Goal: Obtain resource: Download file/media

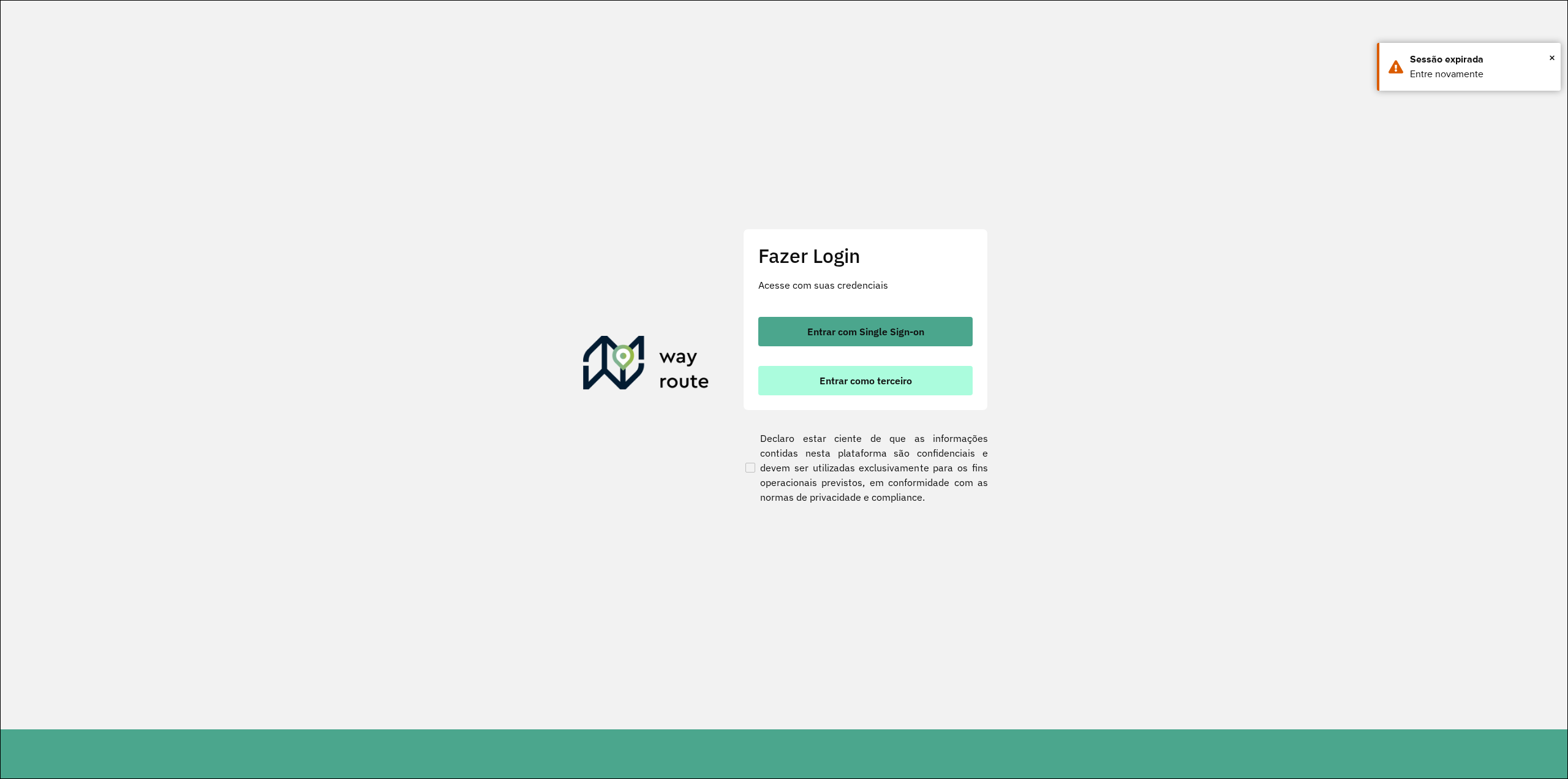
drag, startPoint x: 835, startPoint y: 380, endPoint x: 864, endPoint y: 383, distance: 29.2
click at [835, 379] on span "Entrar como terceiro" at bounding box center [866, 380] width 93 height 9
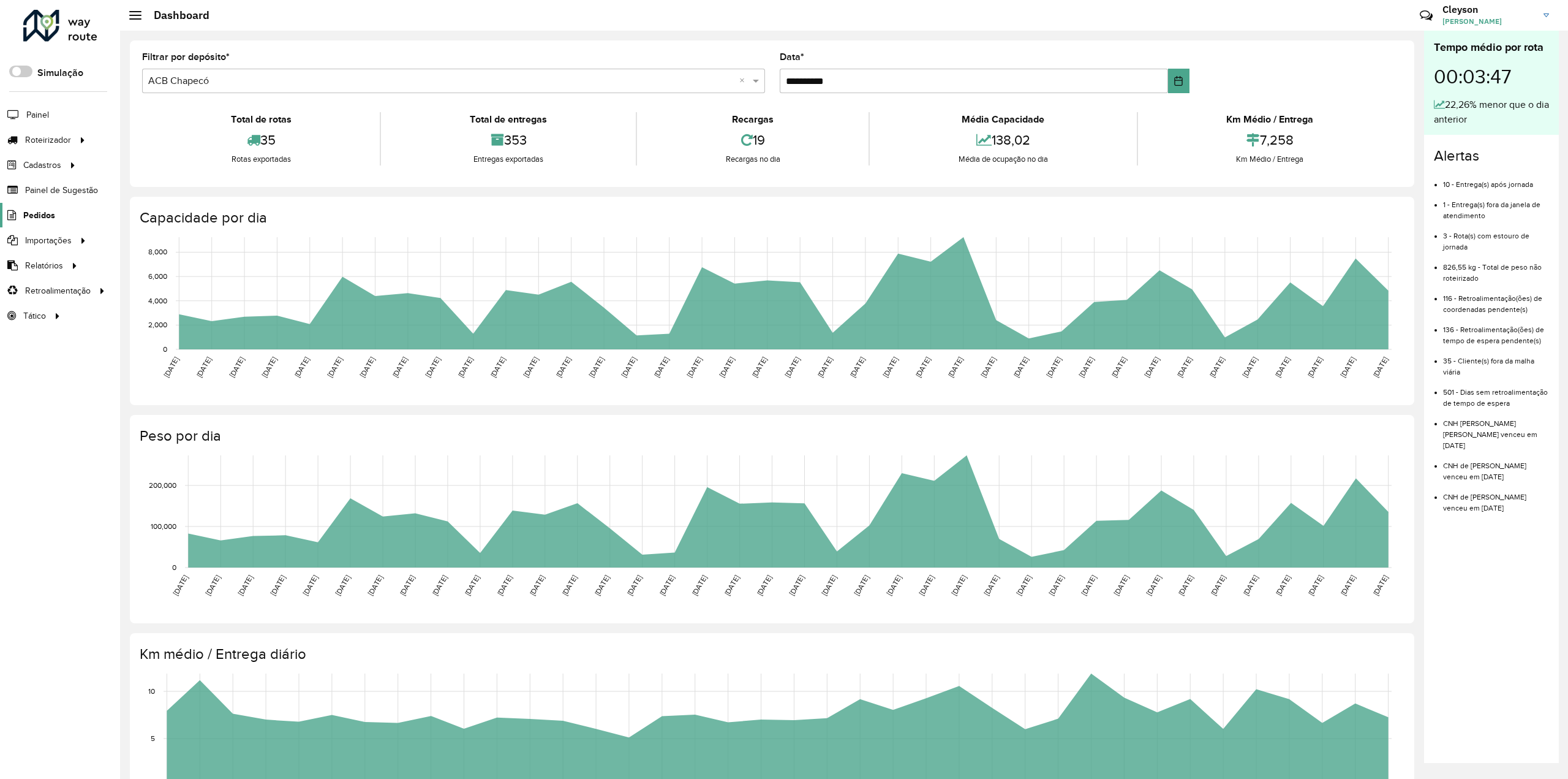
click at [39, 219] on span "Pedidos" at bounding box center [39, 216] width 31 height 13
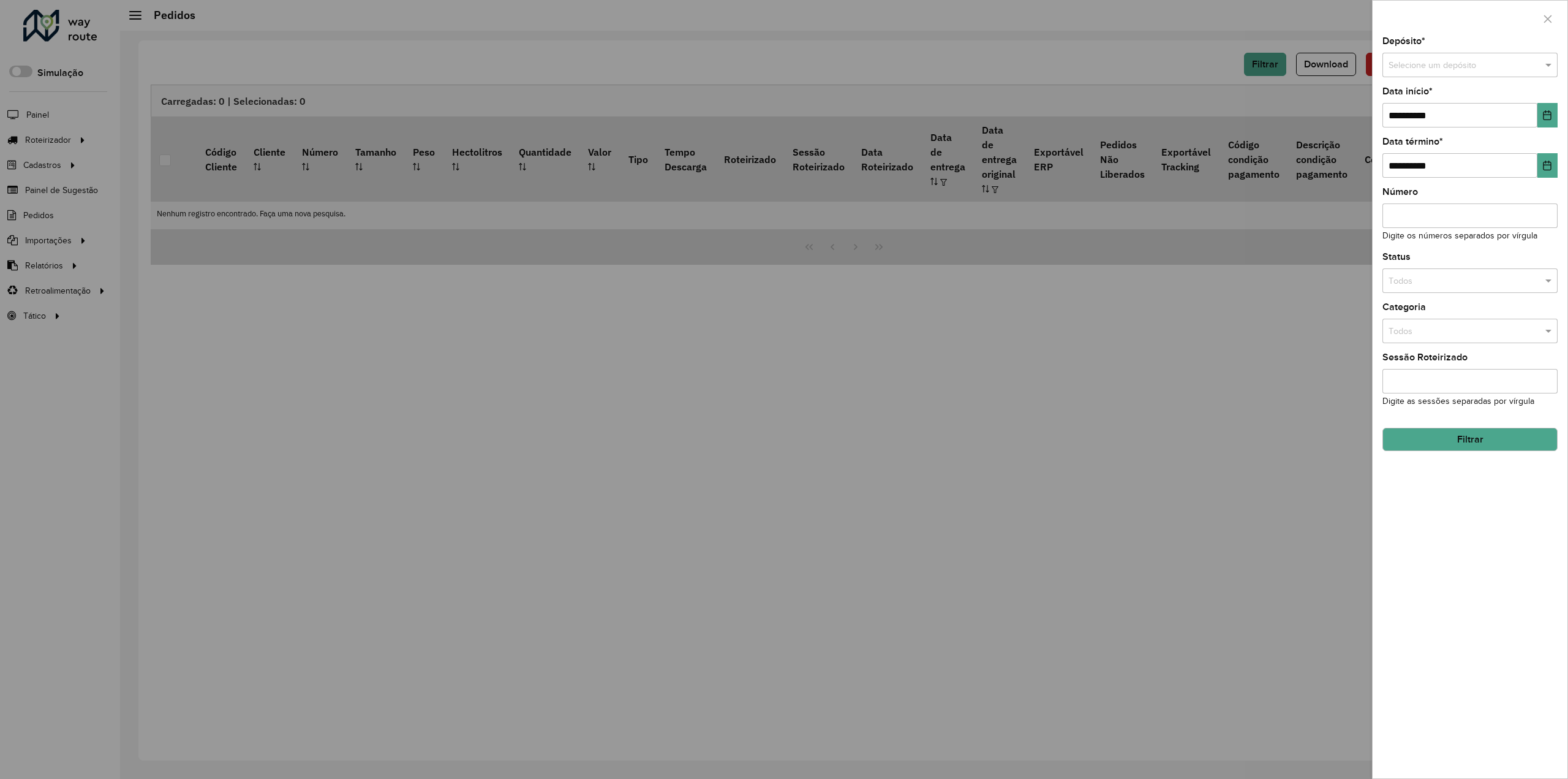
click at [1460, 71] on input "text" at bounding box center [1458, 65] width 138 height 13
click at [1444, 101] on div "ACB Assis" at bounding box center [1470, 99] width 175 height 20
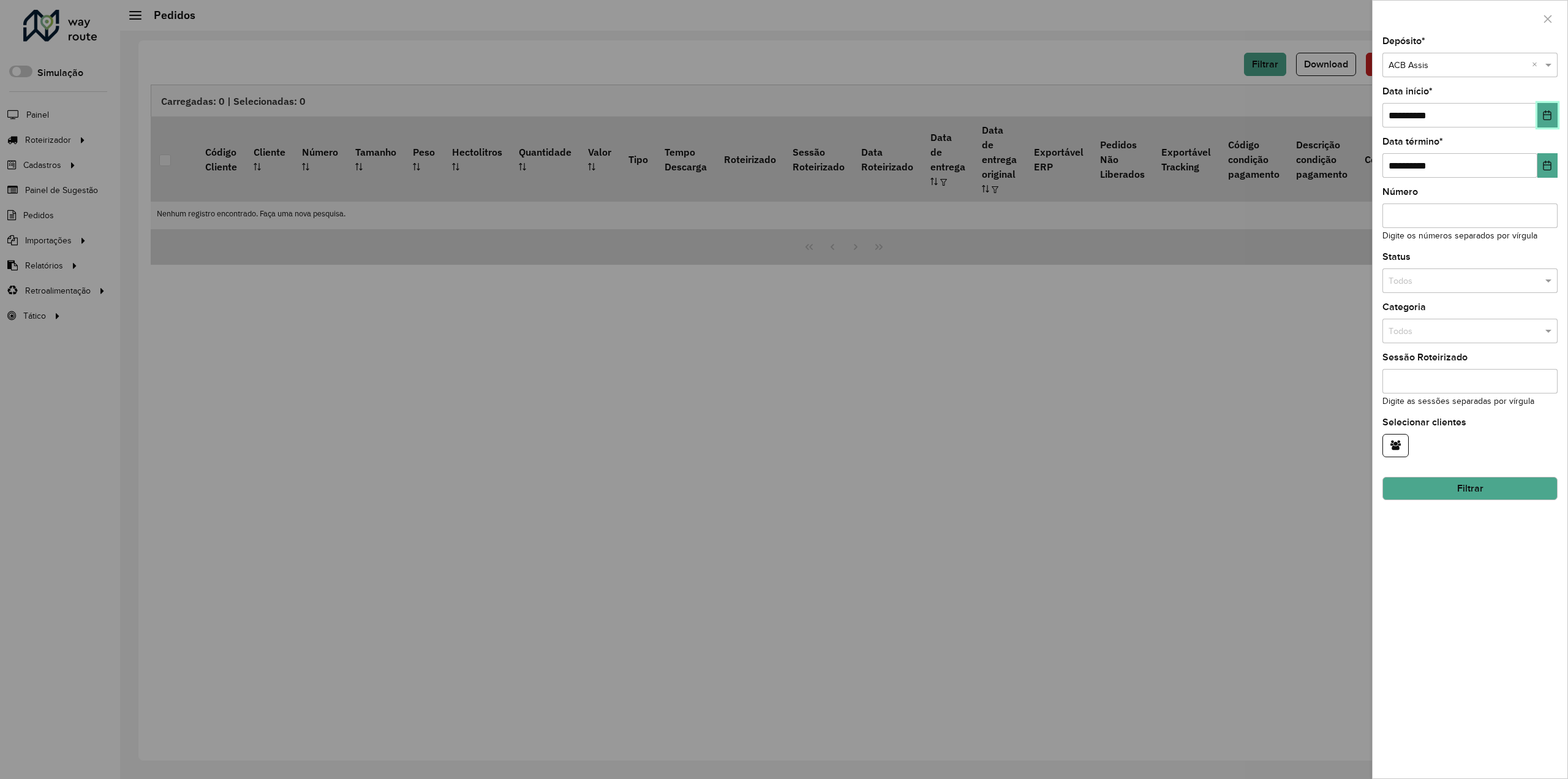
click at [1540, 116] on button "Choose Date" at bounding box center [1548, 115] width 20 height 24
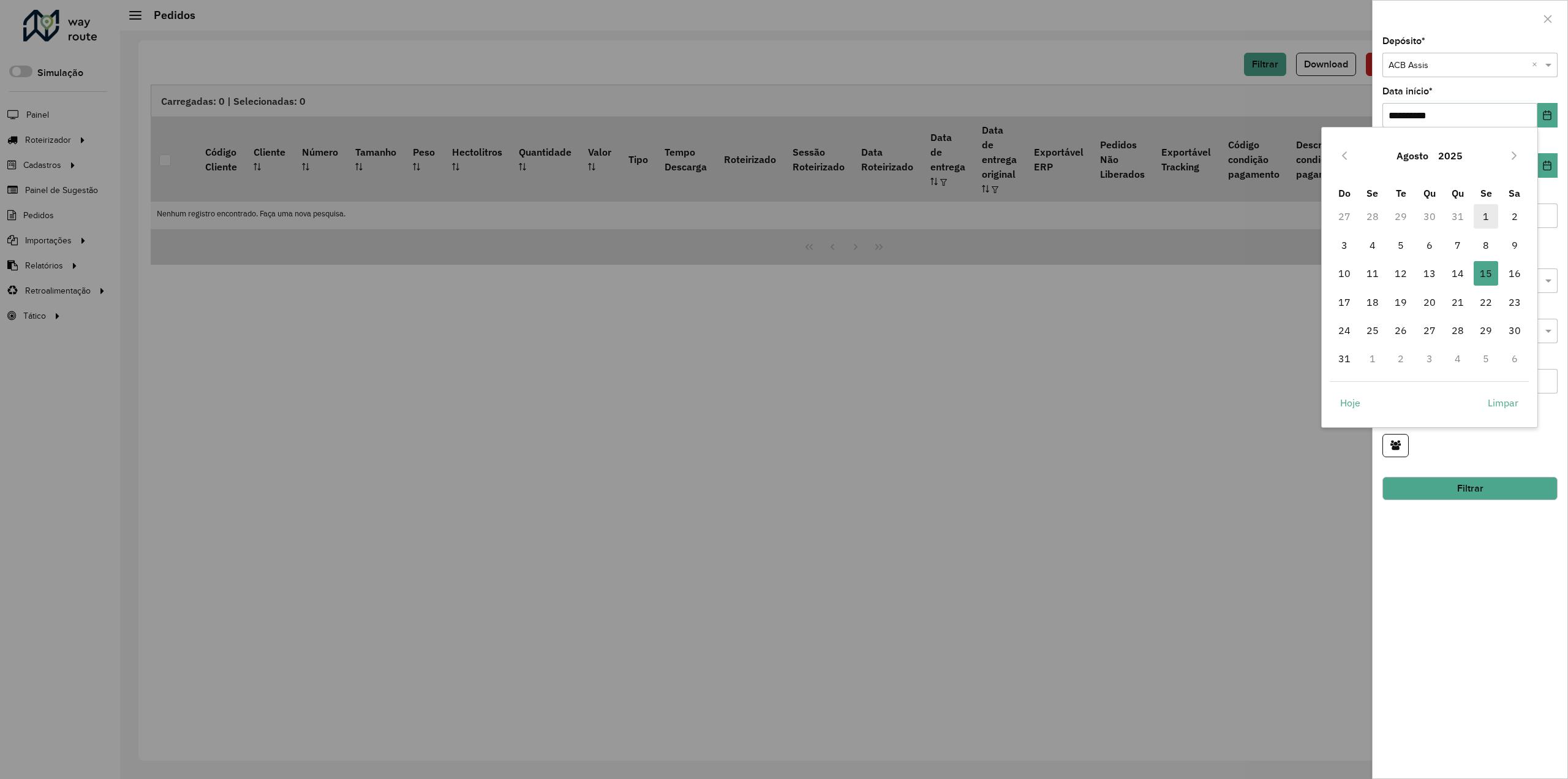
click at [1485, 217] on span "1" at bounding box center [1485, 216] width 24 height 24
type input "**********"
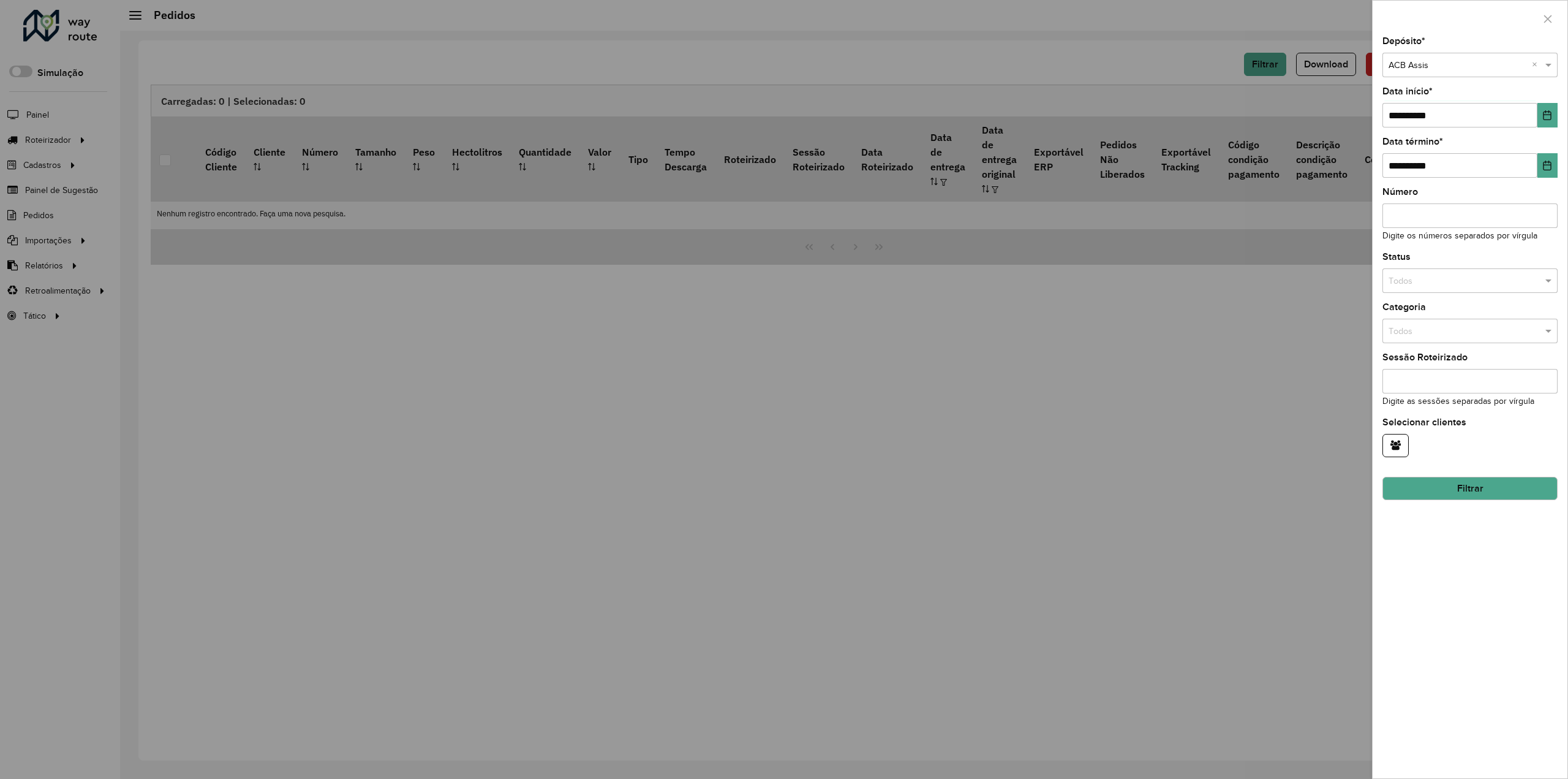
click at [1442, 490] on button "Filtrar" at bounding box center [1470, 489] width 175 height 24
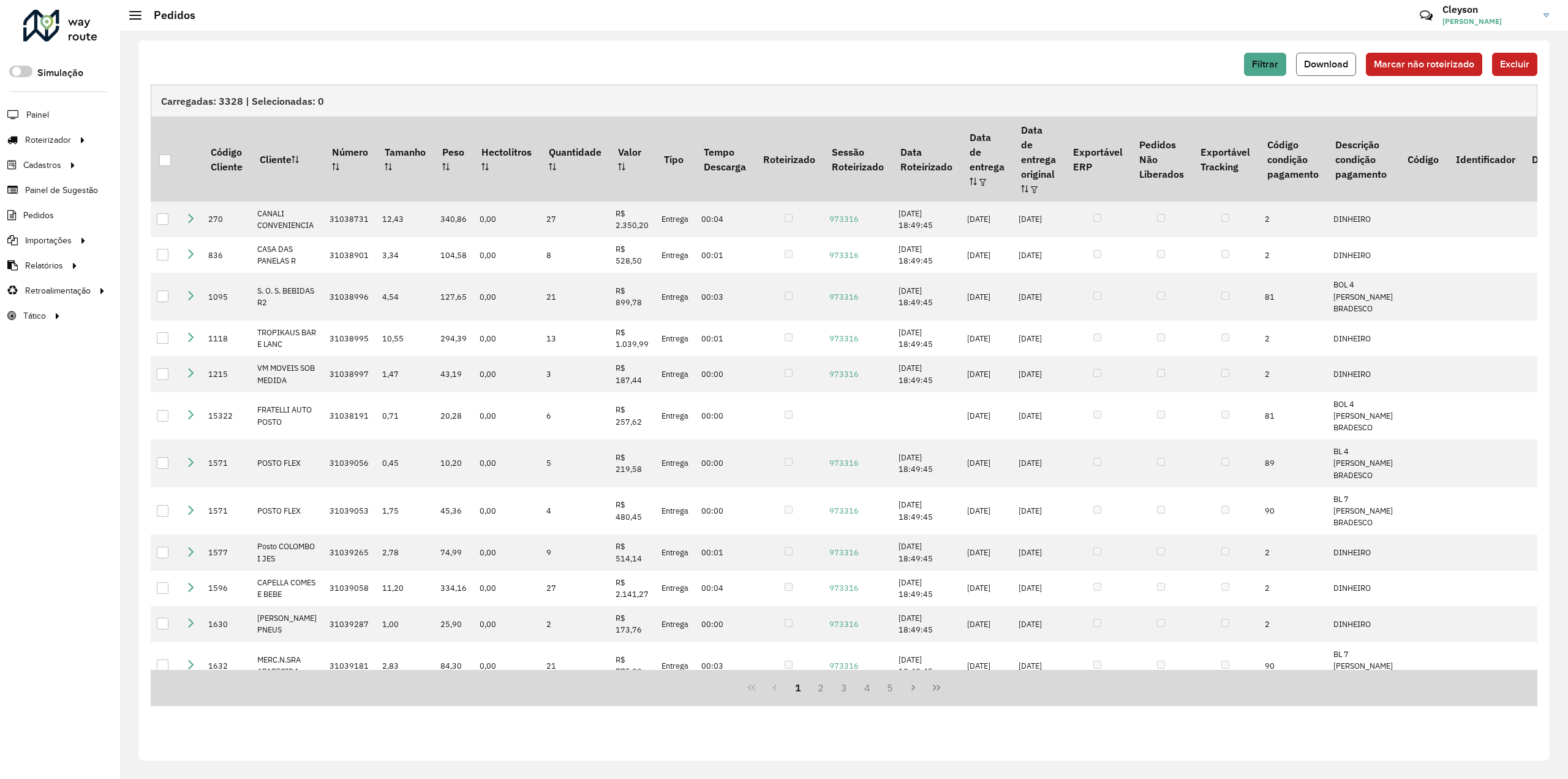
click at [1341, 69] on button "Download" at bounding box center [1326, 65] width 60 height 24
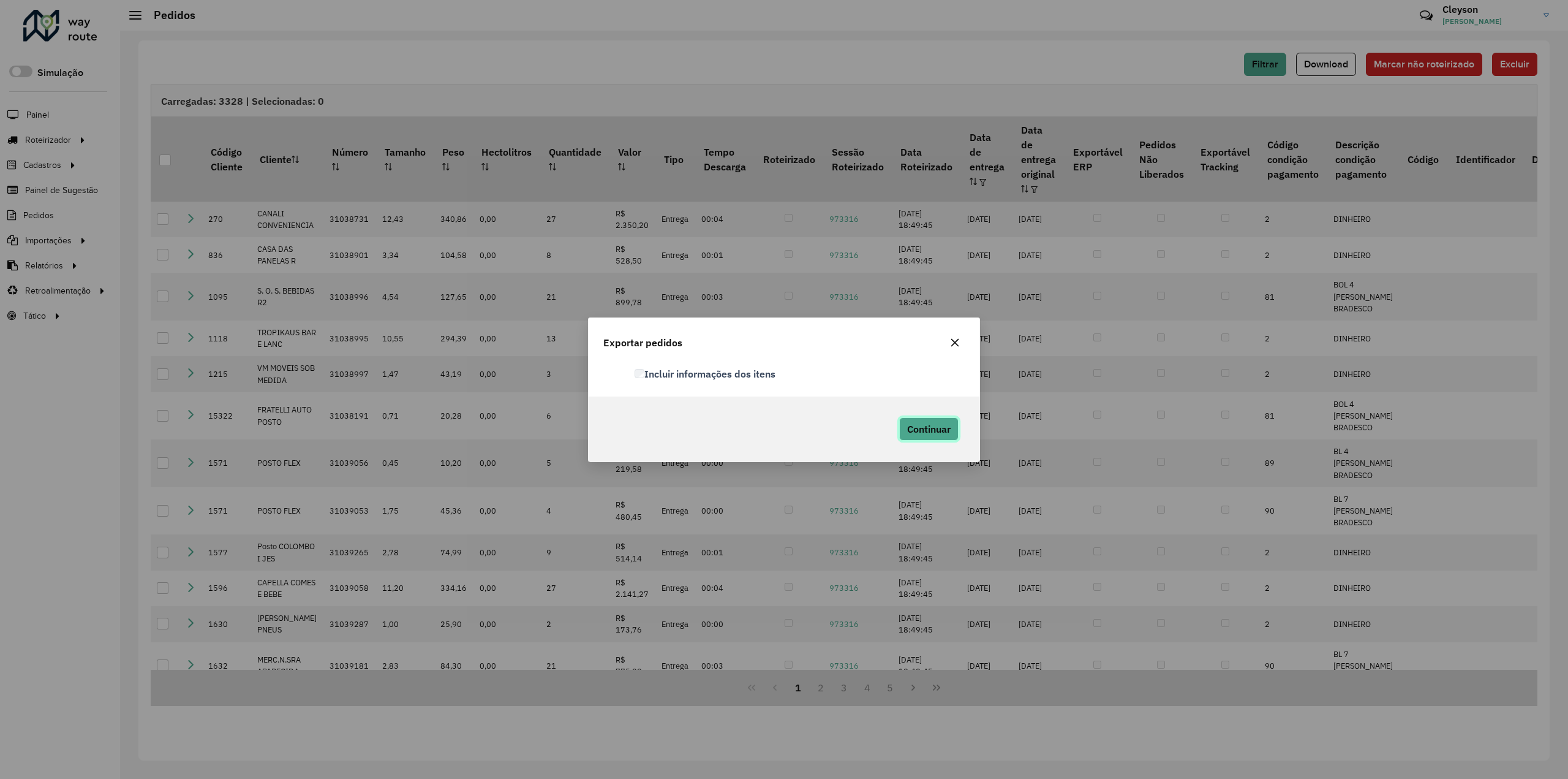
click at [918, 430] on span "Continuar" at bounding box center [928, 429] width 43 height 13
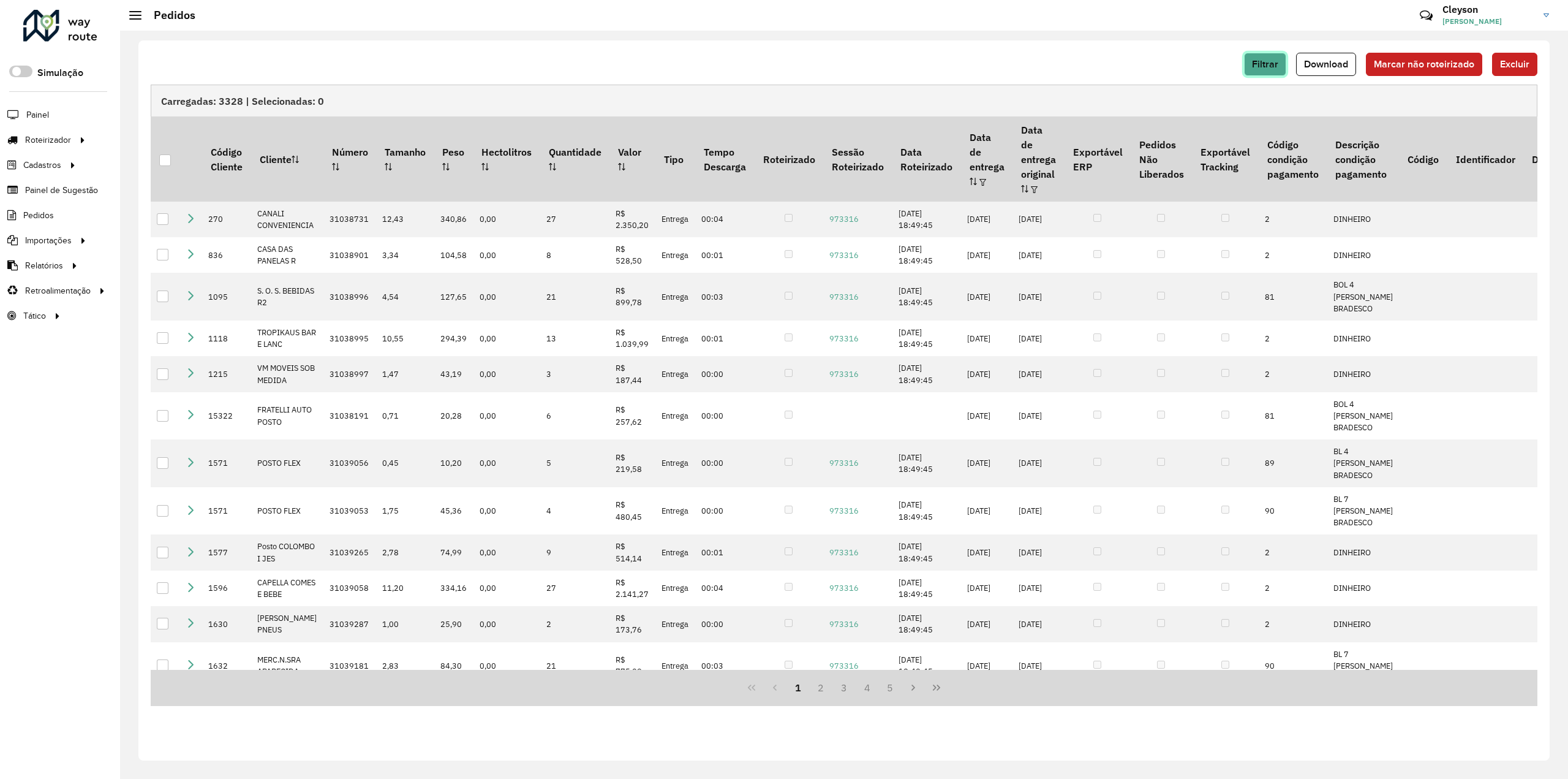
click at [1266, 65] on span "Filtrar" at bounding box center [1265, 64] width 26 height 10
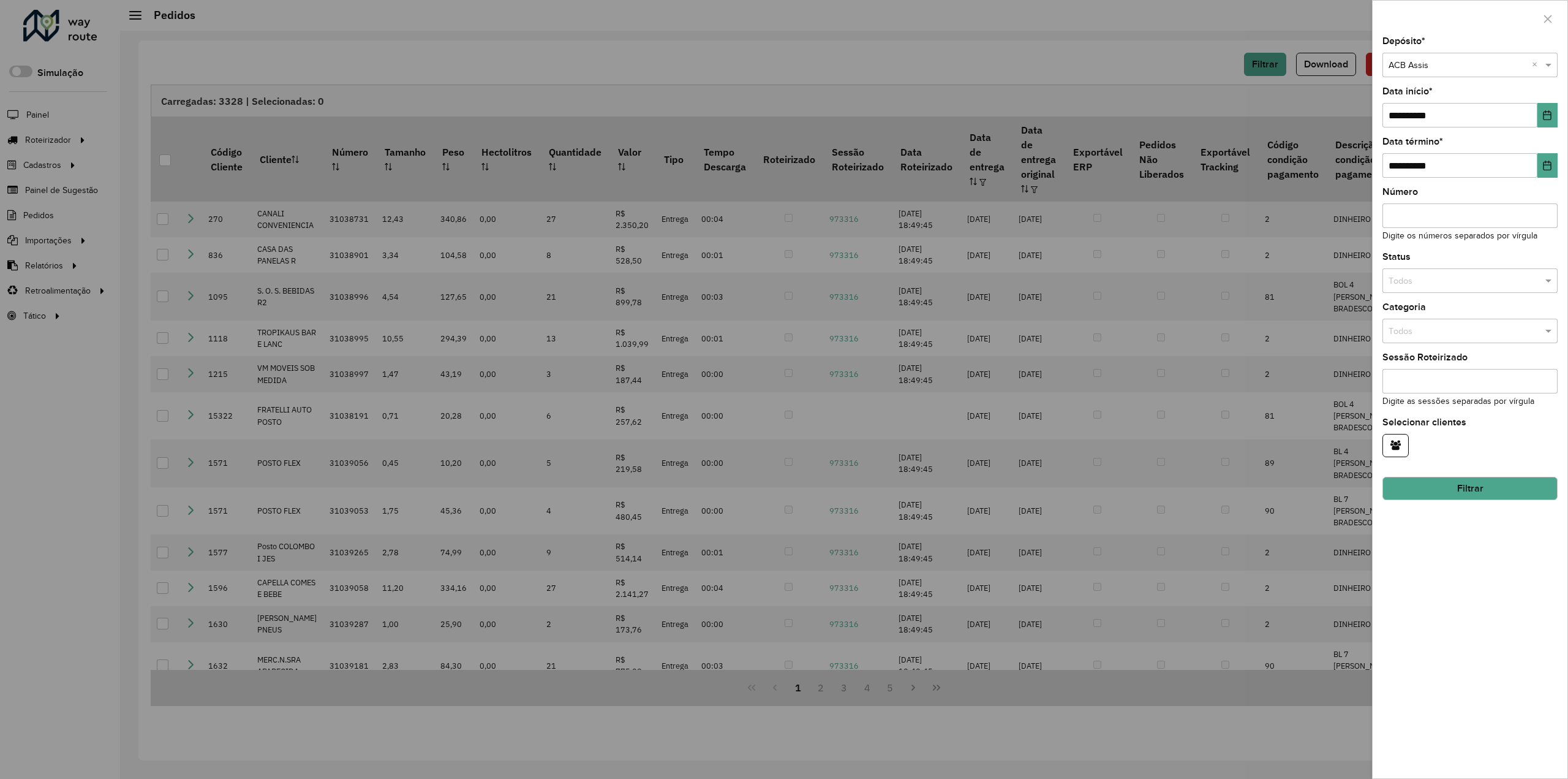
click at [1417, 64] on input "text" at bounding box center [1458, 65] width 138 height 13
click at [1430, 99] on span "ACB Canoinhas" at bounding box center [1419, 99] width 61 height 9
click at [1448, 492] on button "Filtrar" at bounding box center [1470, 489] width 175 height 24
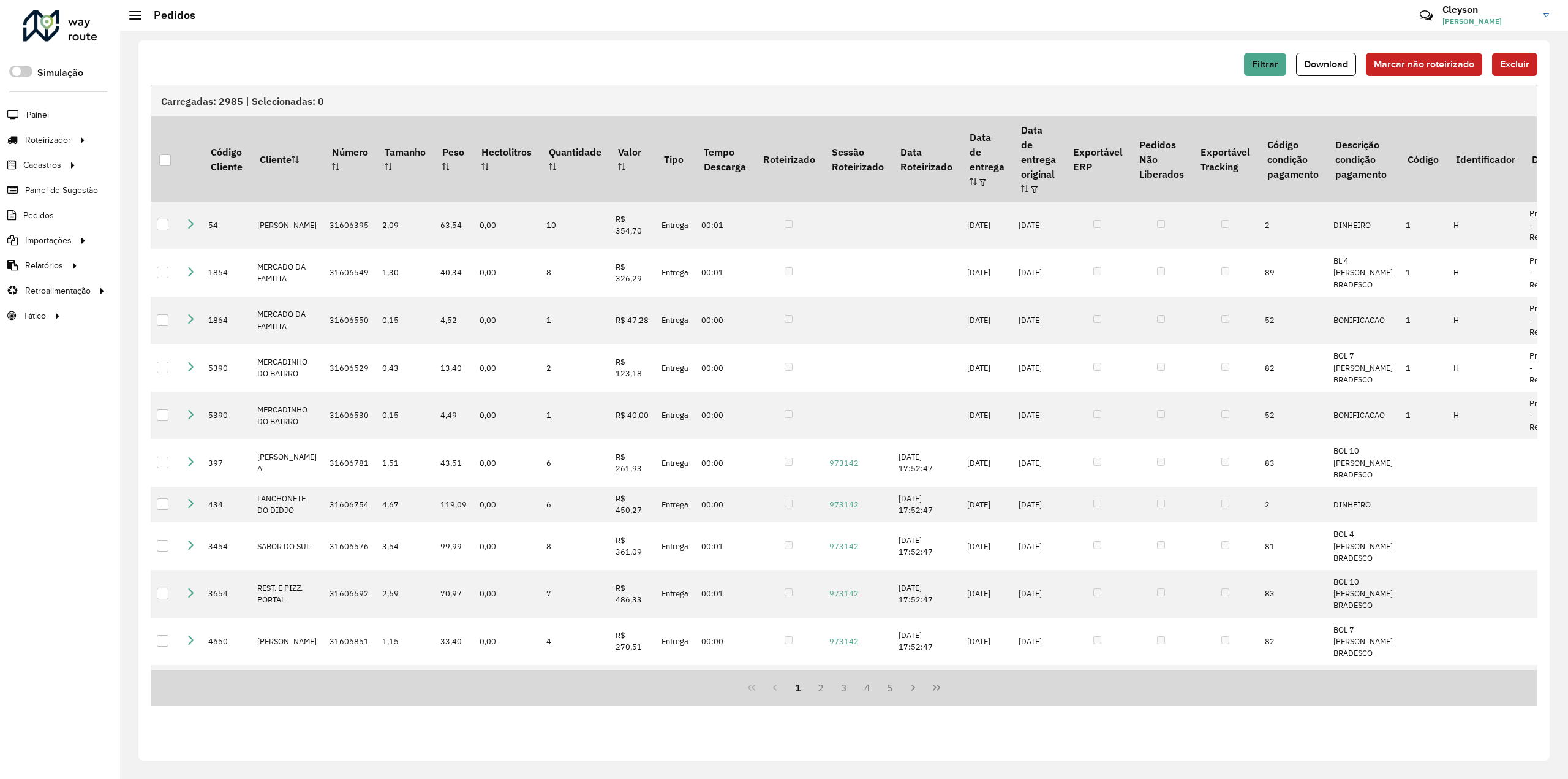
click at [1245, 69] on div "Filtrar Download Marcar não roteirizado Excluir" at bounding box center [844, 65] width 1387 height 24
click at [1275, 68] on span "Filtrar" at bounding box center [1265, 64] width 26 height 10
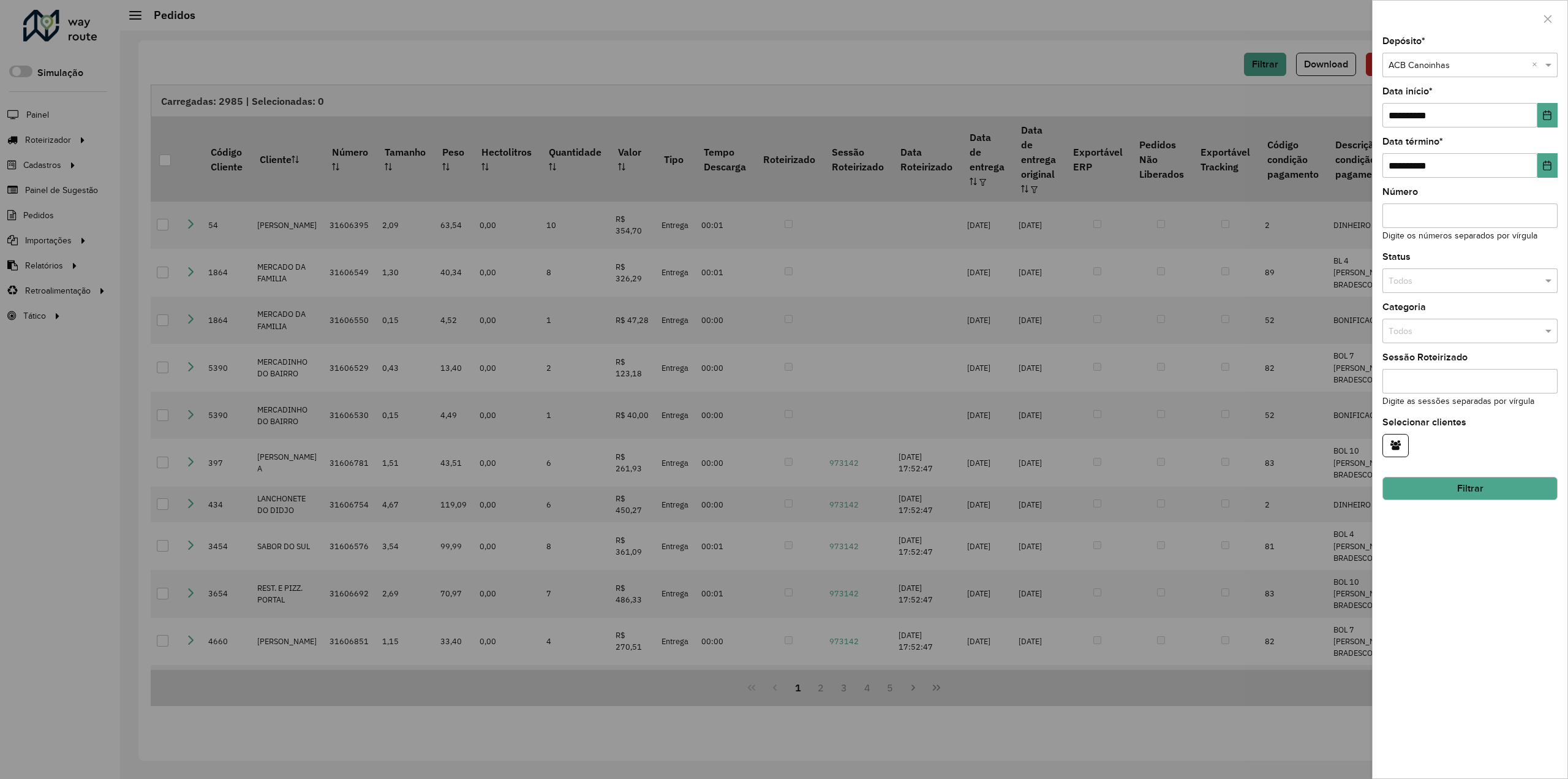
click at [1510, 582] on div "**********" at bounding box center [1470, 408] width 195 height 741
click at [1453, 483] on button "Filtrar" at bounding box center [1470, 489] width 175 height 24
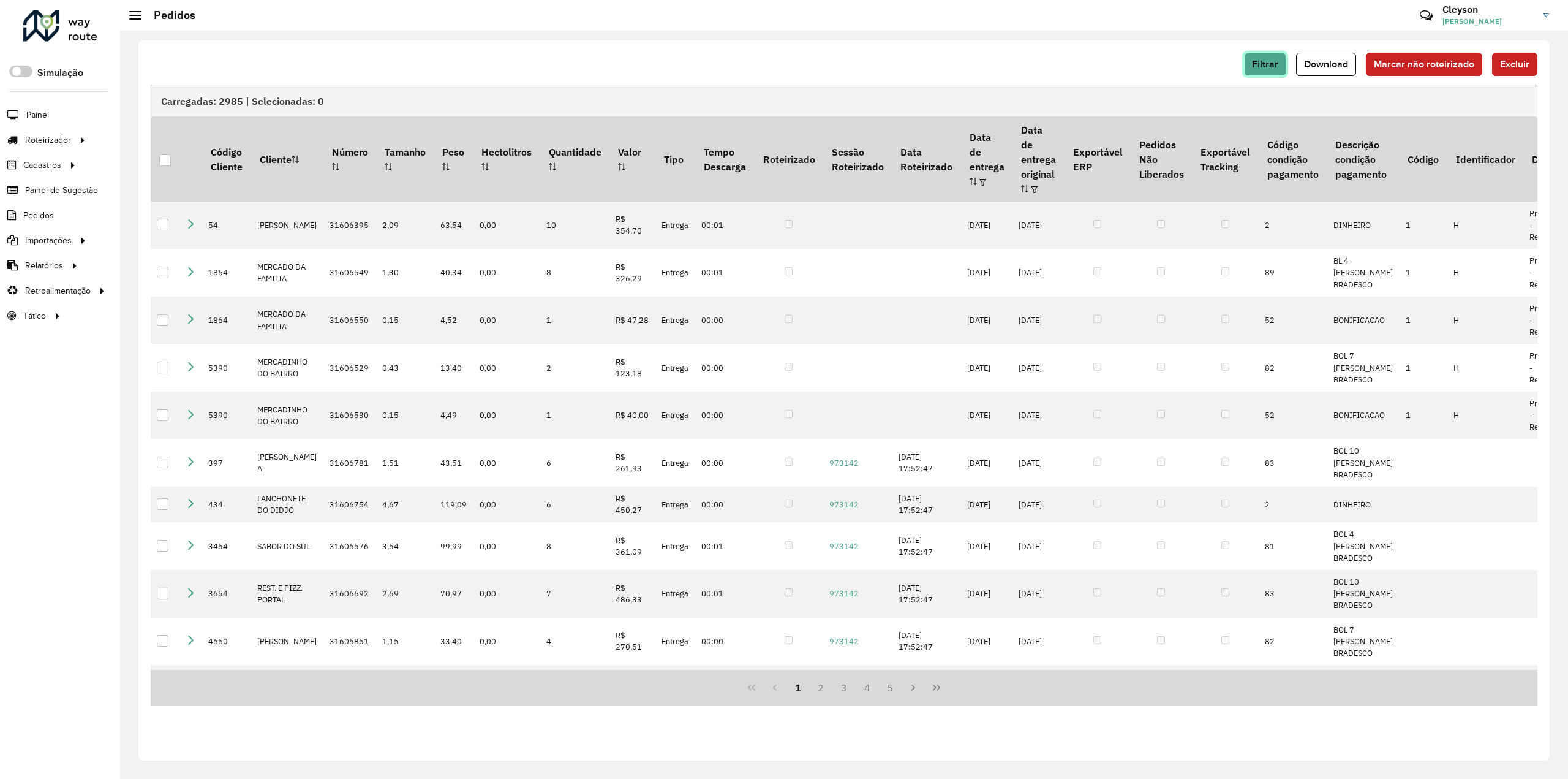
click at [1279, 69] on button "Filtrar" at bounding box center [1265, 65] width 42 height 24
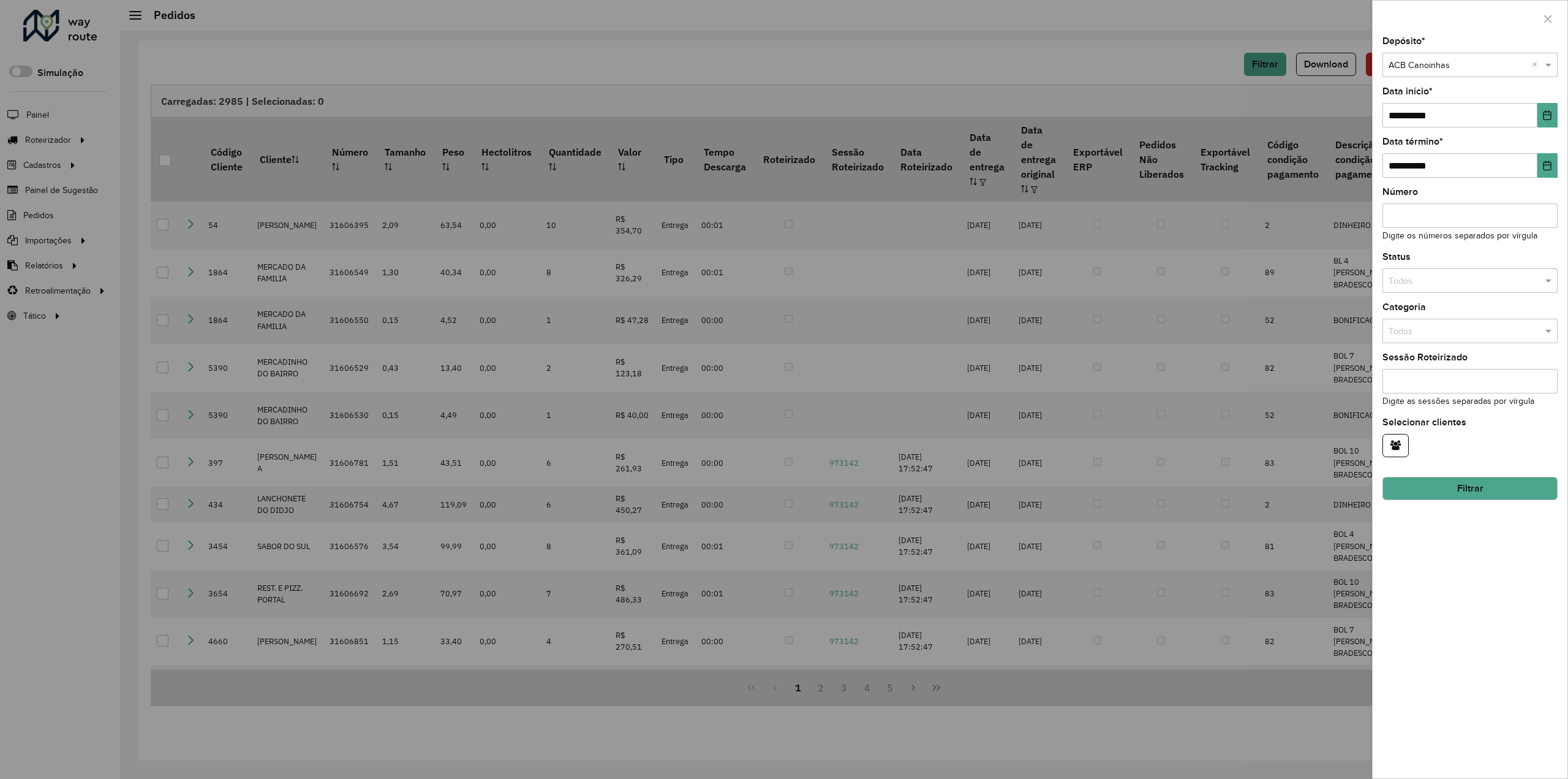
click at [1482, 65] on input "text" at bounding box center [1458, 65] width 138 height 13
click at [1476, 67] on input "text" at bounding box center [1458, 65] width 138 height 13
click at [1511, 18] on div at bounding box center [1470, 19] width 195 height 36
click at [1481, 570] on div "**********" at bounding box center [1470, 408] width 195 height 741
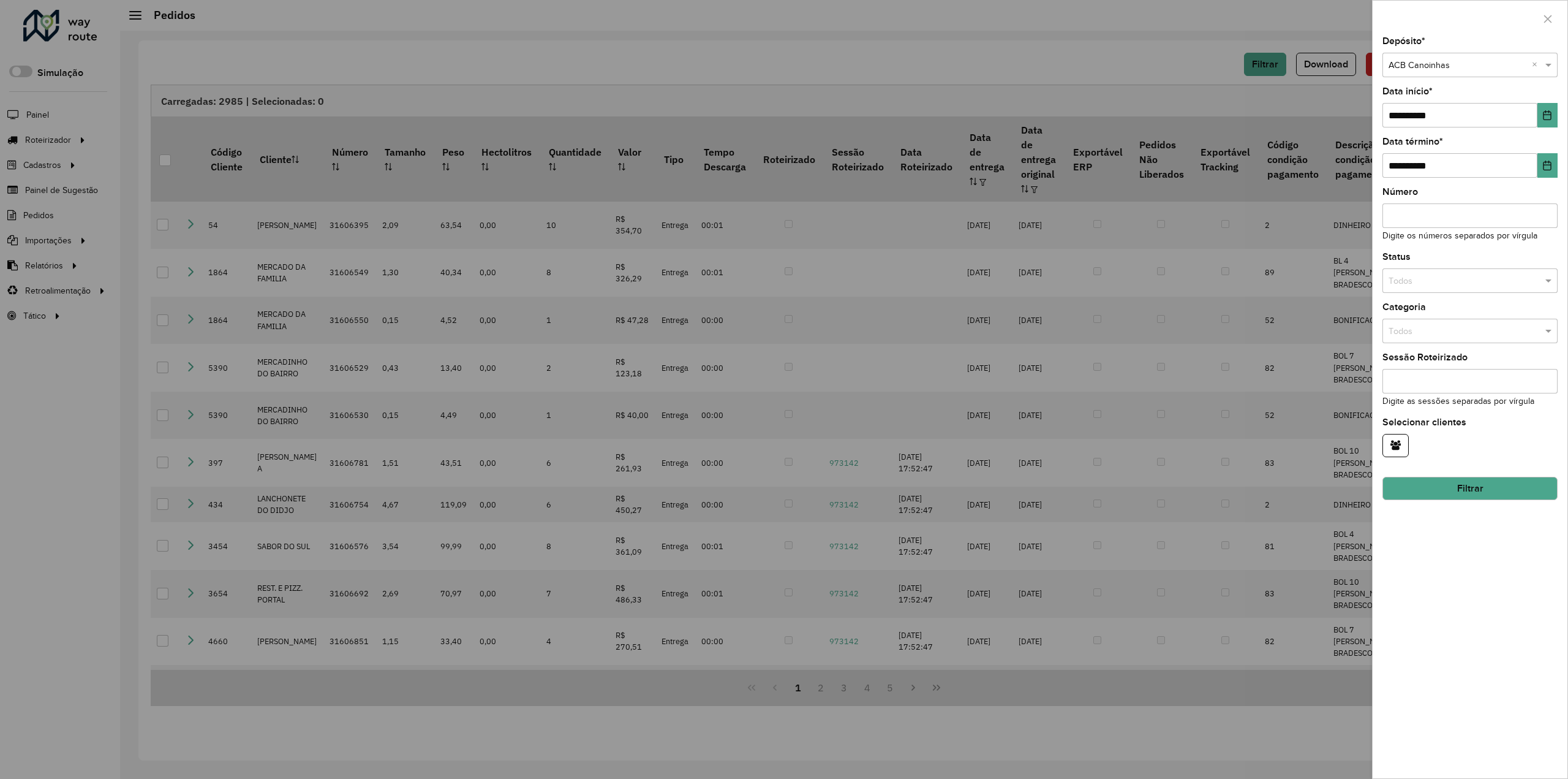
click at [1451, 561] on div "**********" at bounding box center [1470, 408] width 195 height 741
click at [1480, 516] on div "**********" at bounding box center [1470, 408] width 195 height 741
click at [1495, 70] on input "text" at bounding box center [1458, 65] width 138 height 13
click at [1464, 485] on button "Filtrar" at bounding box center [1470, 489] width 175 height 24
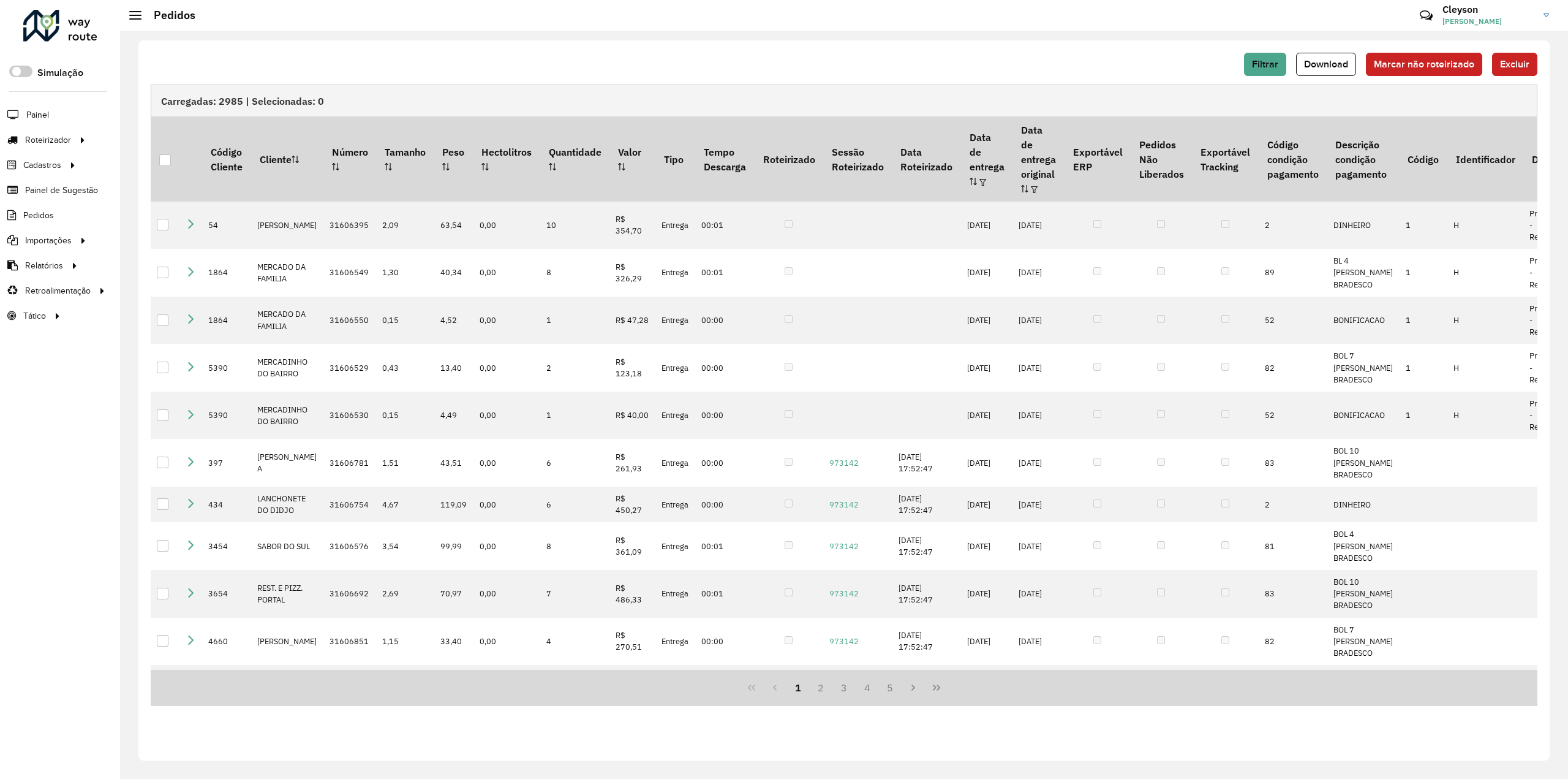
drag, startPoint x: 1079, startPoint y: 56, endPoint x: 1116, endPoint y: 62, distance: 37.5
click at [1079, 56] on div "Filtrar Download Marcar não roteirizado Excluir" at bounding box center [844, 65] width 1387 height 24
click at [1338, 70] on button "Download" at bounding box center [1326, 65] width 60 height 24
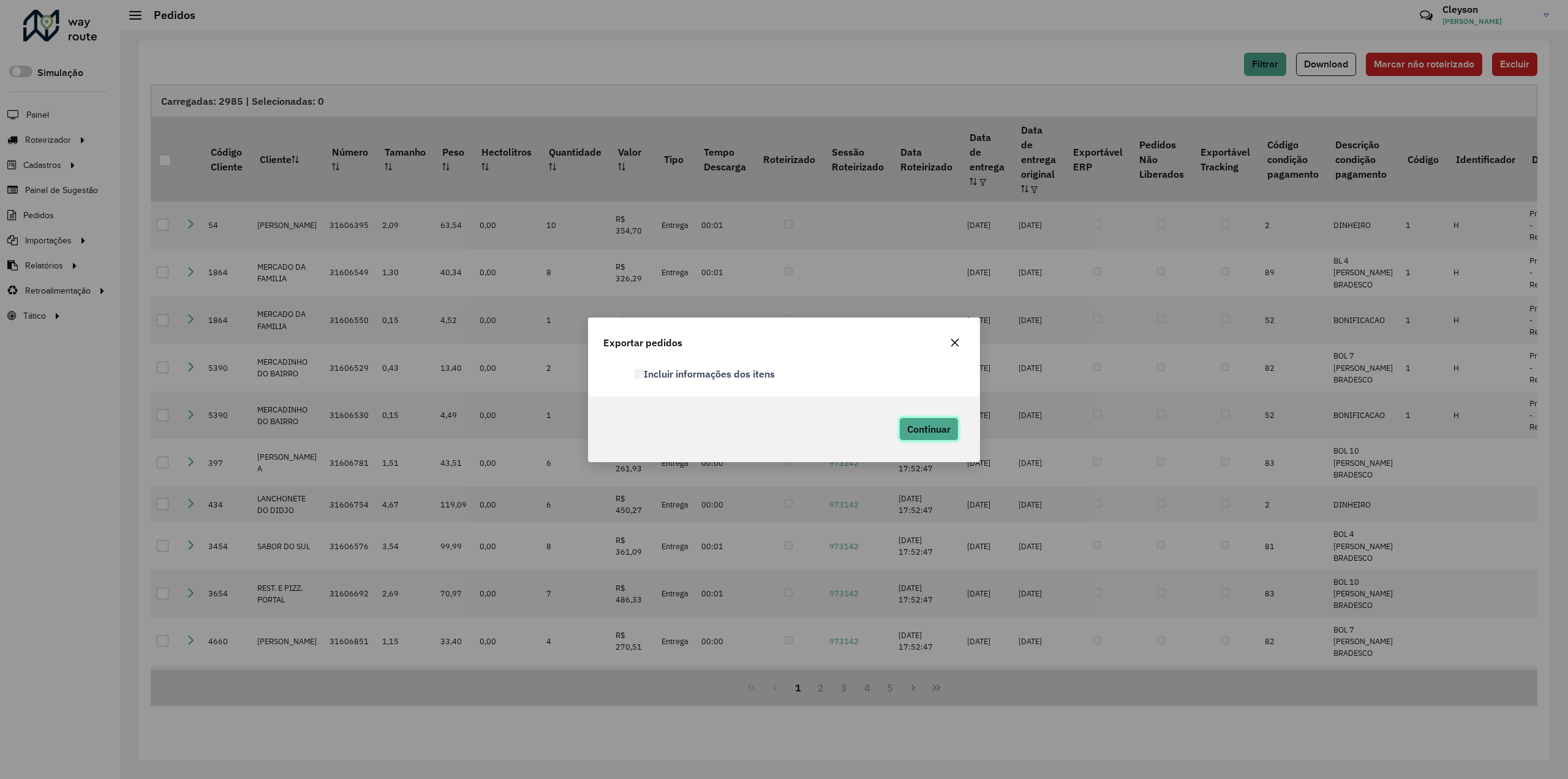
click at [926, 423] on span "Continuar" at bounding box center [928, 429] width 43 height 13
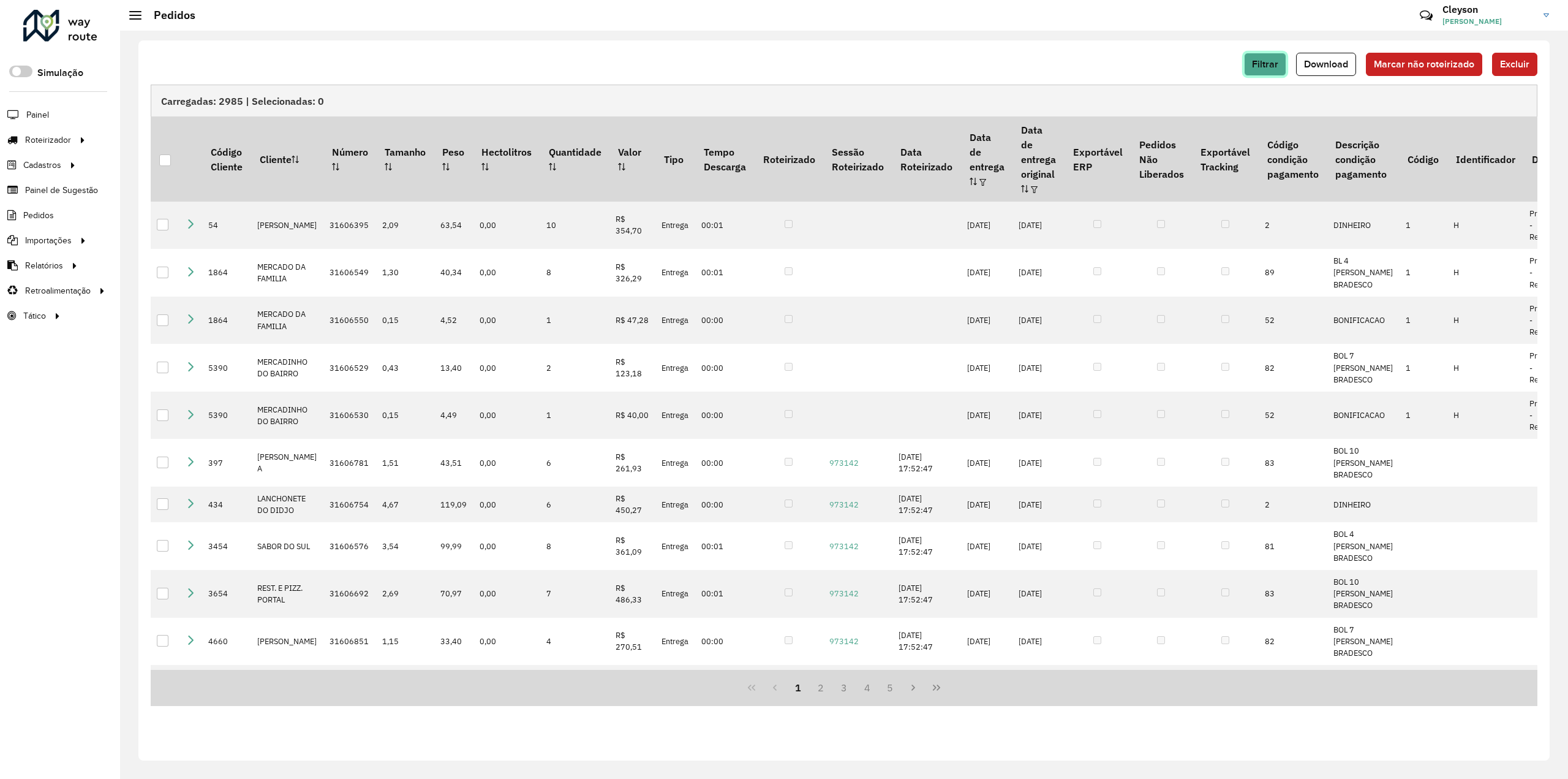
click at [1280, 71] on button "Filtrar" at bounding box center [1265, 65] width 42 height 24
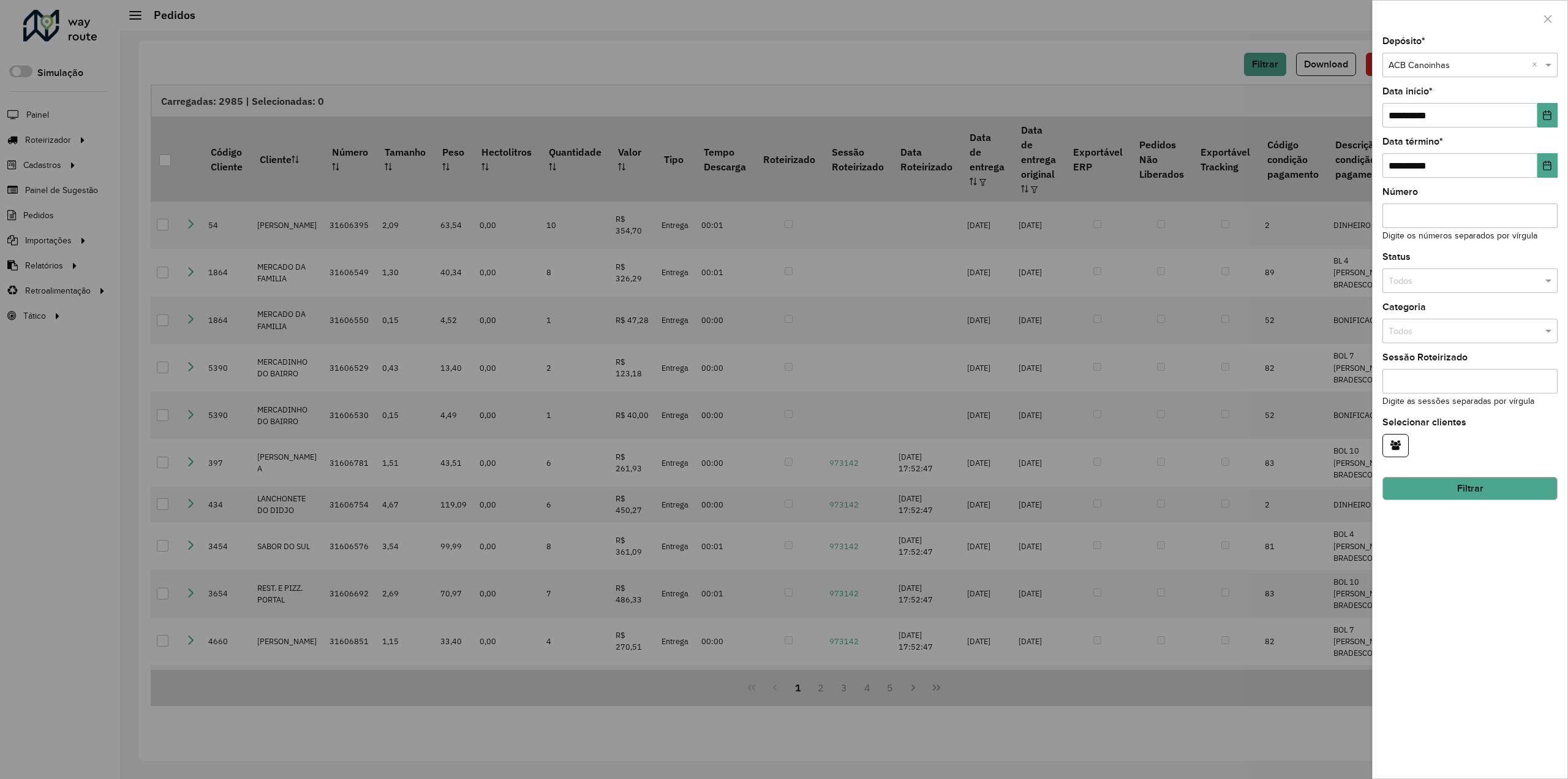
click at [1437, 62] on input "text" at bounding box center [1458, 65] width 138 height 13
click at [1457, 118] on div "ACB Chapecó" at bounding box center [1470, 119] width 175 height 20
click at [1441, 496] on button "Filtrar" at bounding box center [1470, 489] width 175 height 24
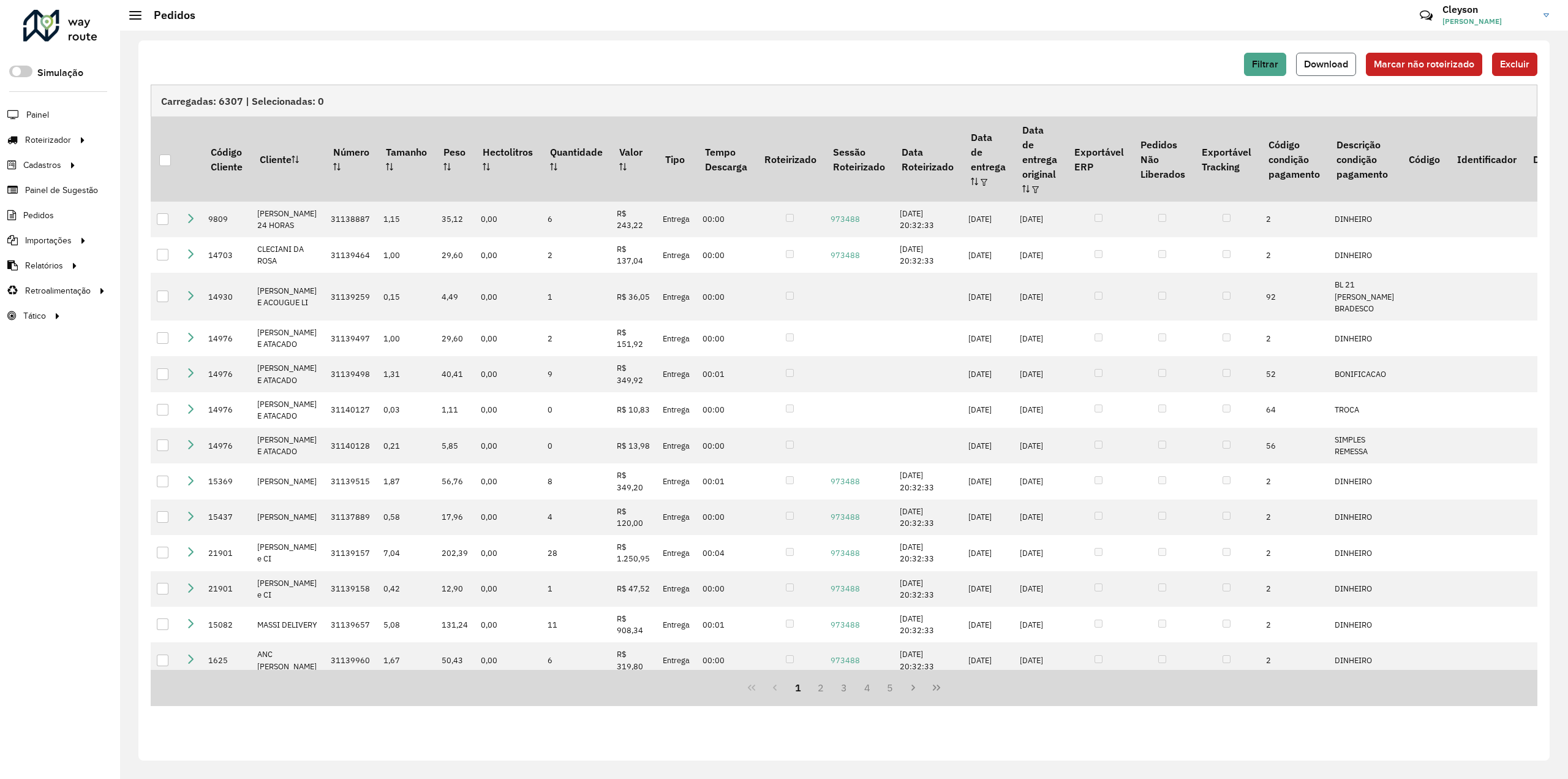
click at [1330, 61] on span "Download" at bounding box center [1326, 64] width 44 height 10
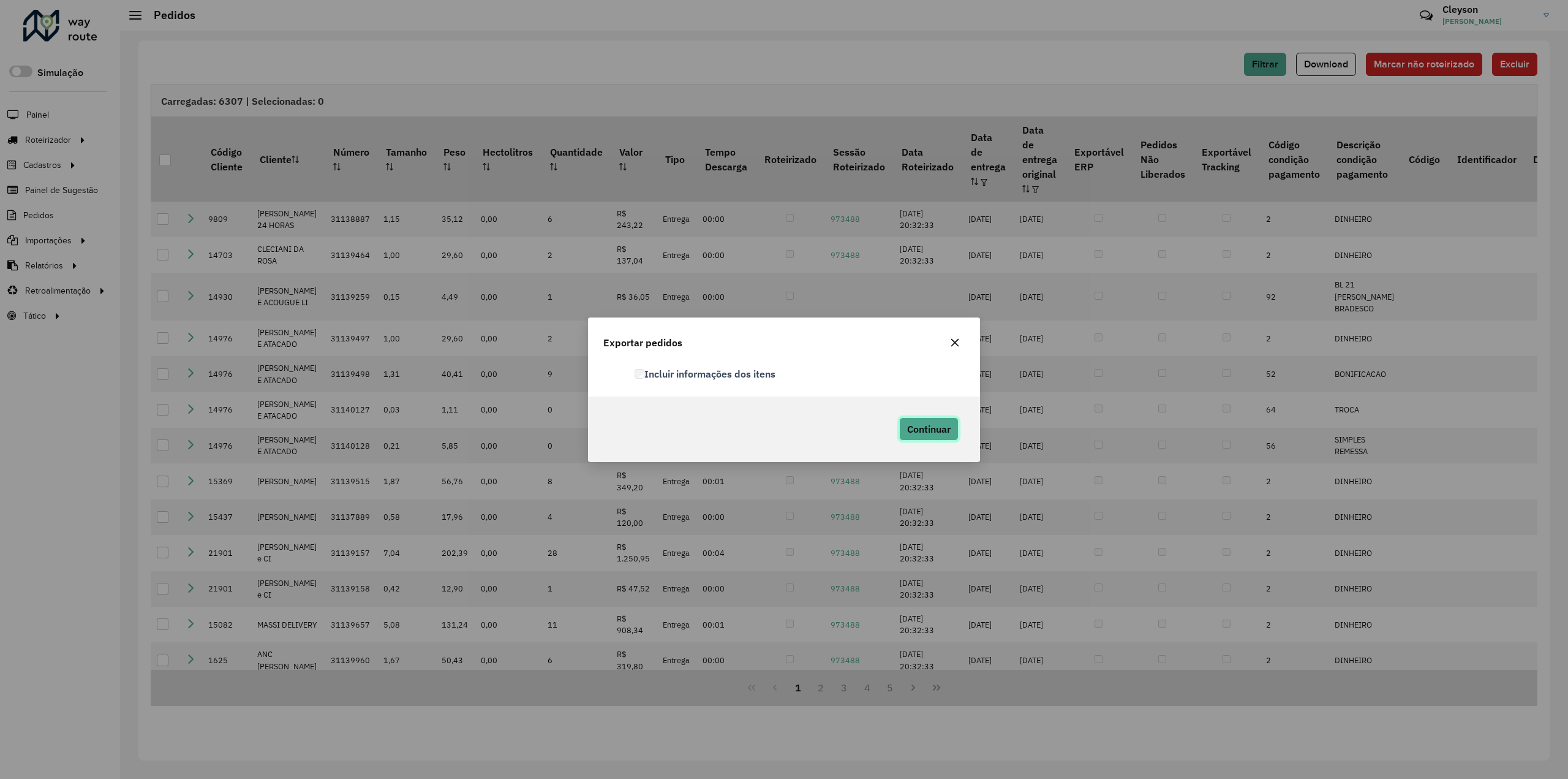
click at [939, 425] on span "Continuar" at bounding box center [928, 429] width 43 height 13
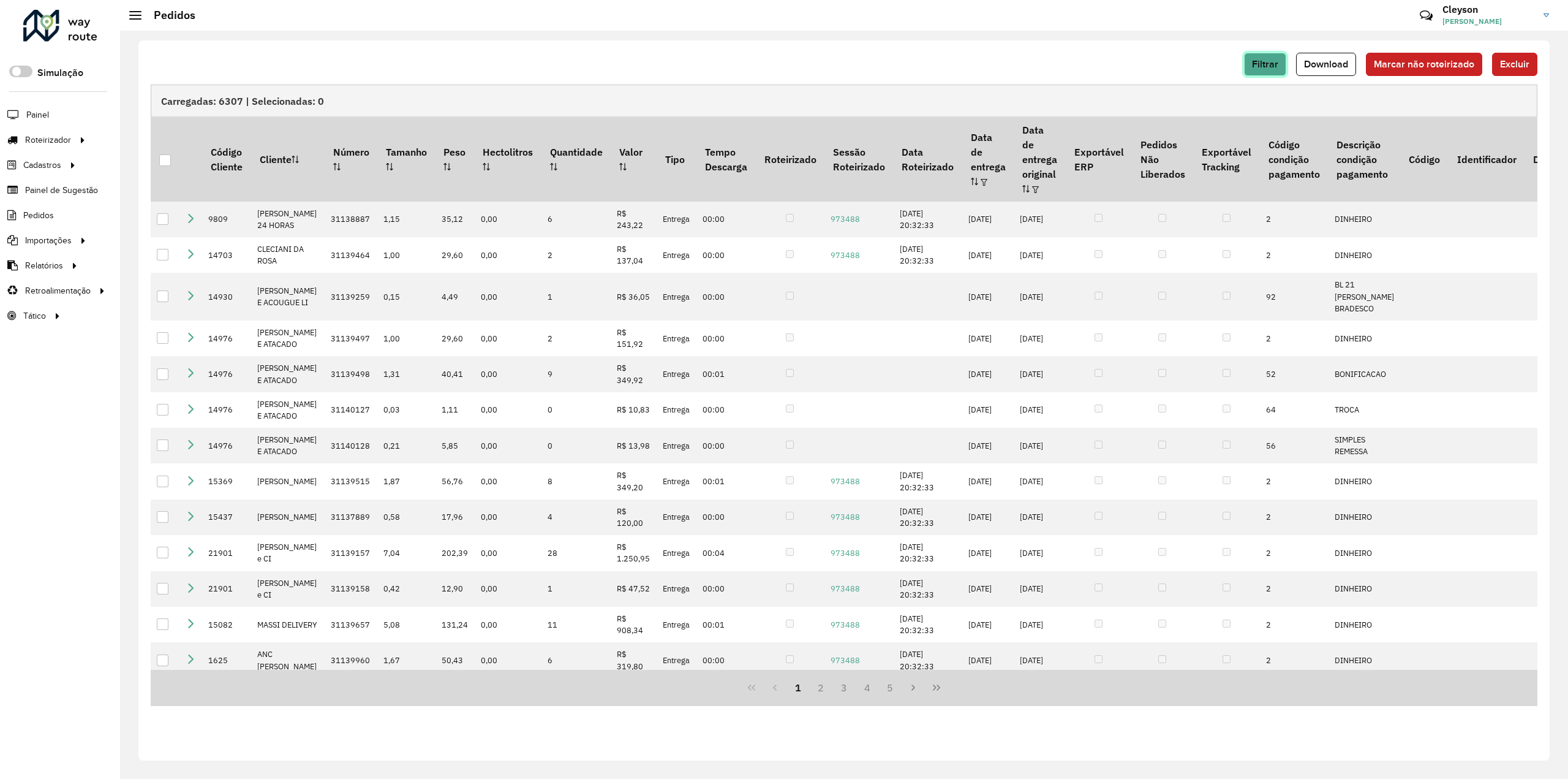
click at [1277, 59] on span "Filtrar" at bounding box center [1265, 64] width 26 height 10
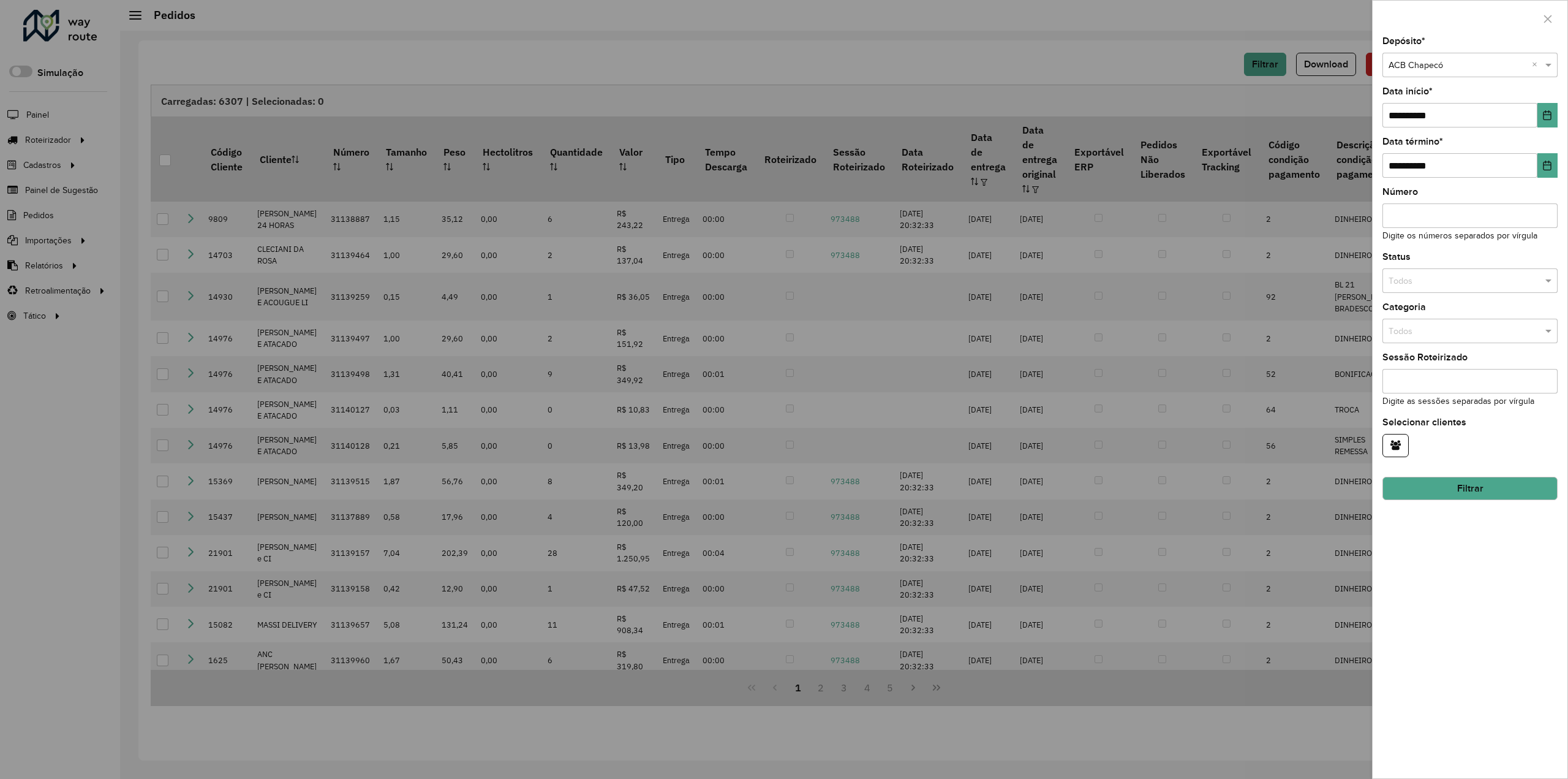
click at [1448, 72] on div "Selecione um depósito × ACB Chapecó ×" at bounding box center [1470, 65] width 175 height 24
click at [1447, 140] on div "ACB Joaçaba" at bounding box center [1470, 138] width 175 height 20
click at [1466, 488] on button "Filtrar" at bounding box center [1470, 489] width 175 height 24
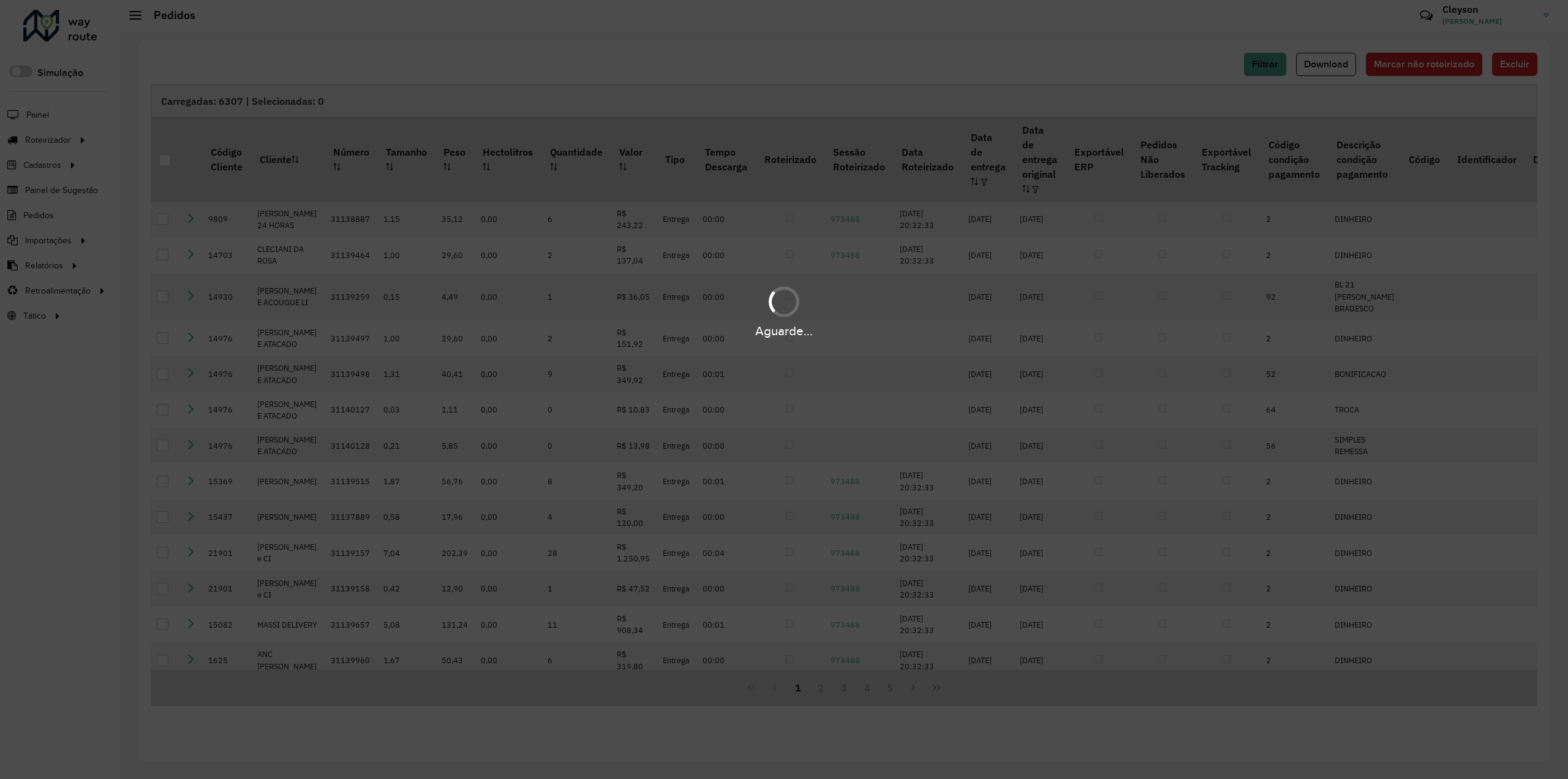
drag, startPoint x: 1079, startPoint y: 37, endPoint x: 1094, endPoint y: 54, distance: 22.7
click at [1079, 37] on div "Aguarde..." at bounding box center [784, 390] width 1568 height 779
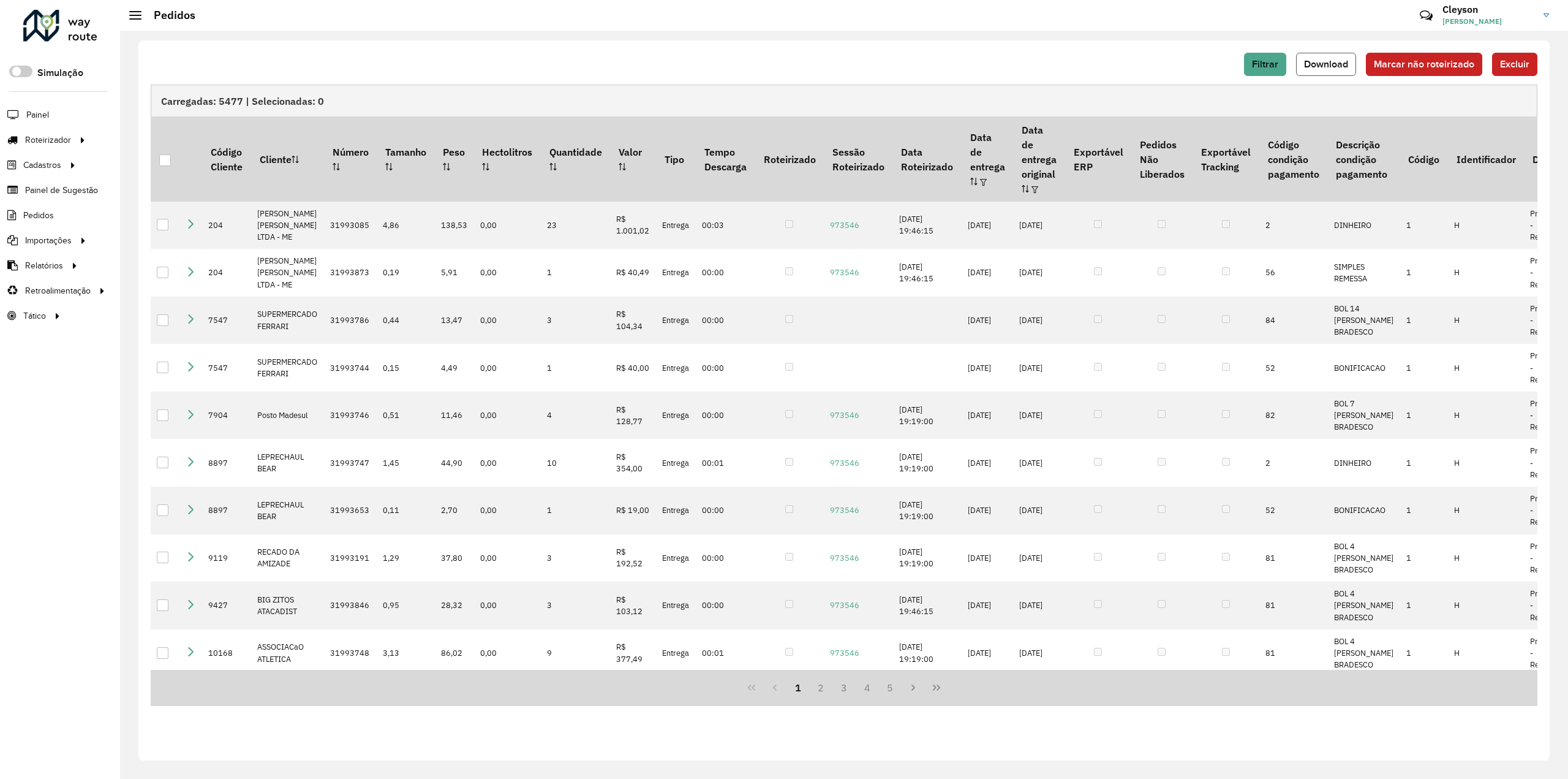
click at [1322, 68] on span "Download" at bounding box center [1326, 64] width 44 height 10
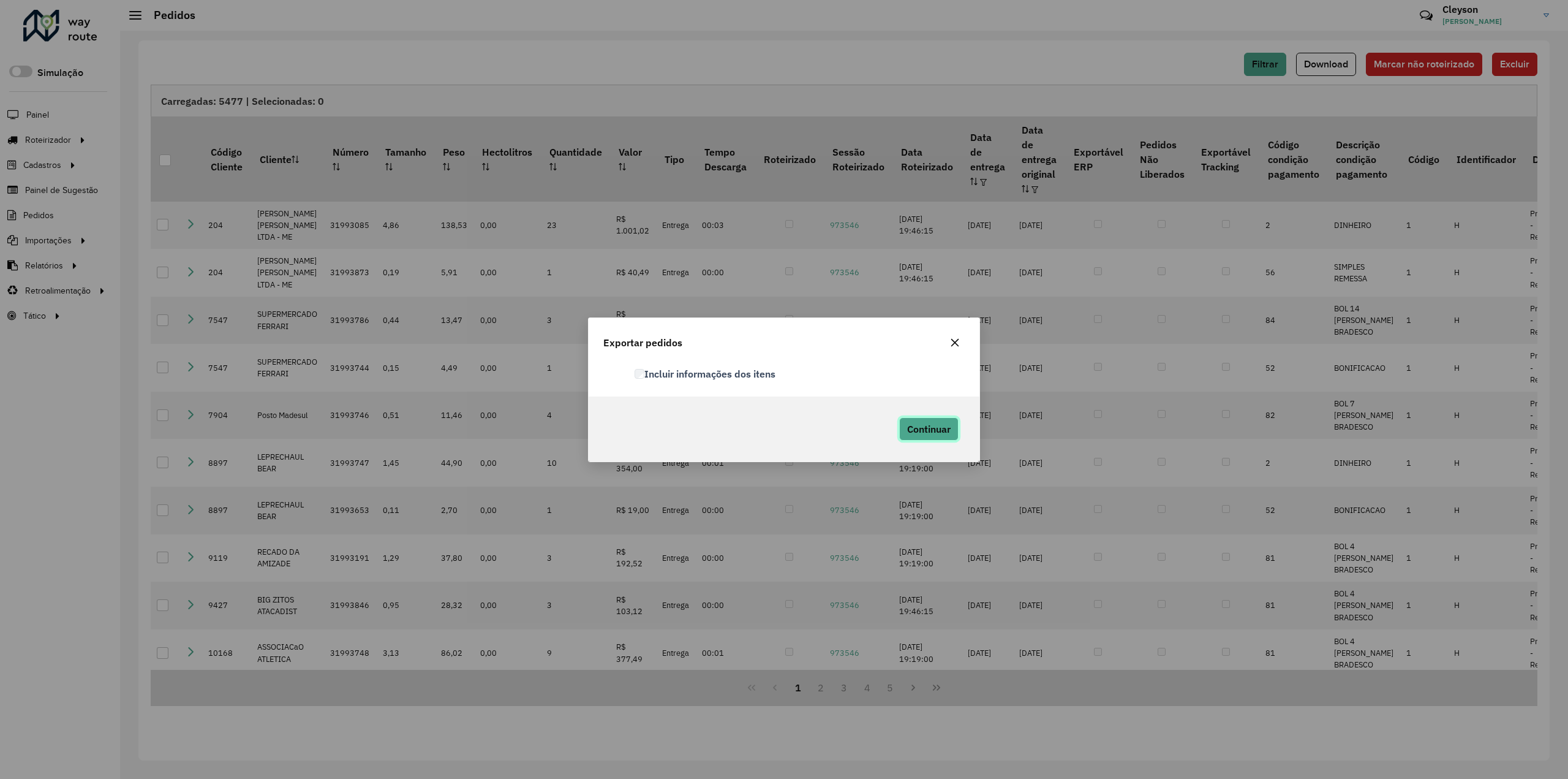
click at [947, 433] on span "Continuar" at bounding box center [928, 429] width 43 height 13
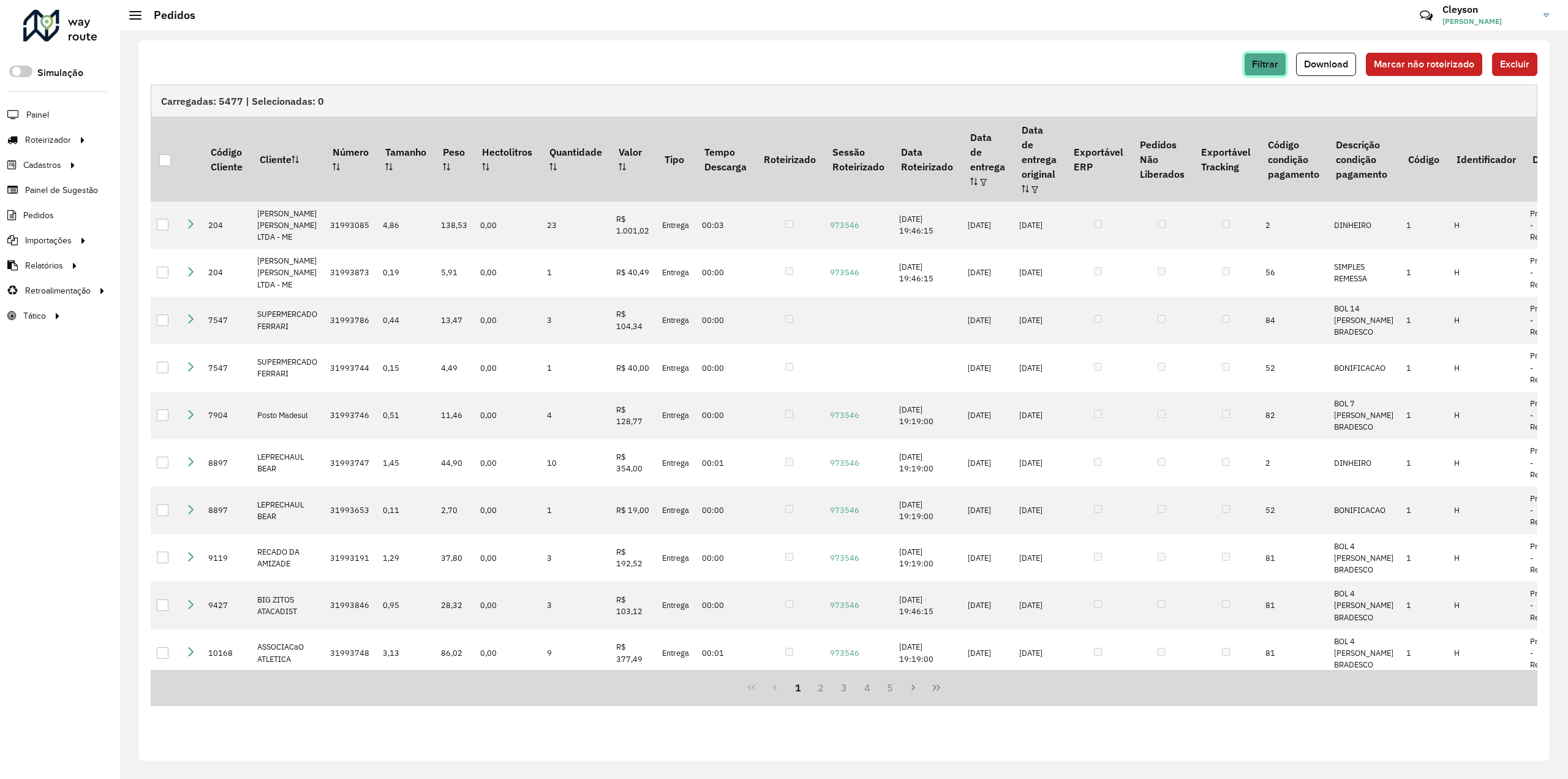
click at [1264, 71] on button "Filtrar" at bounding box center [1265, 65] width 42 height 24
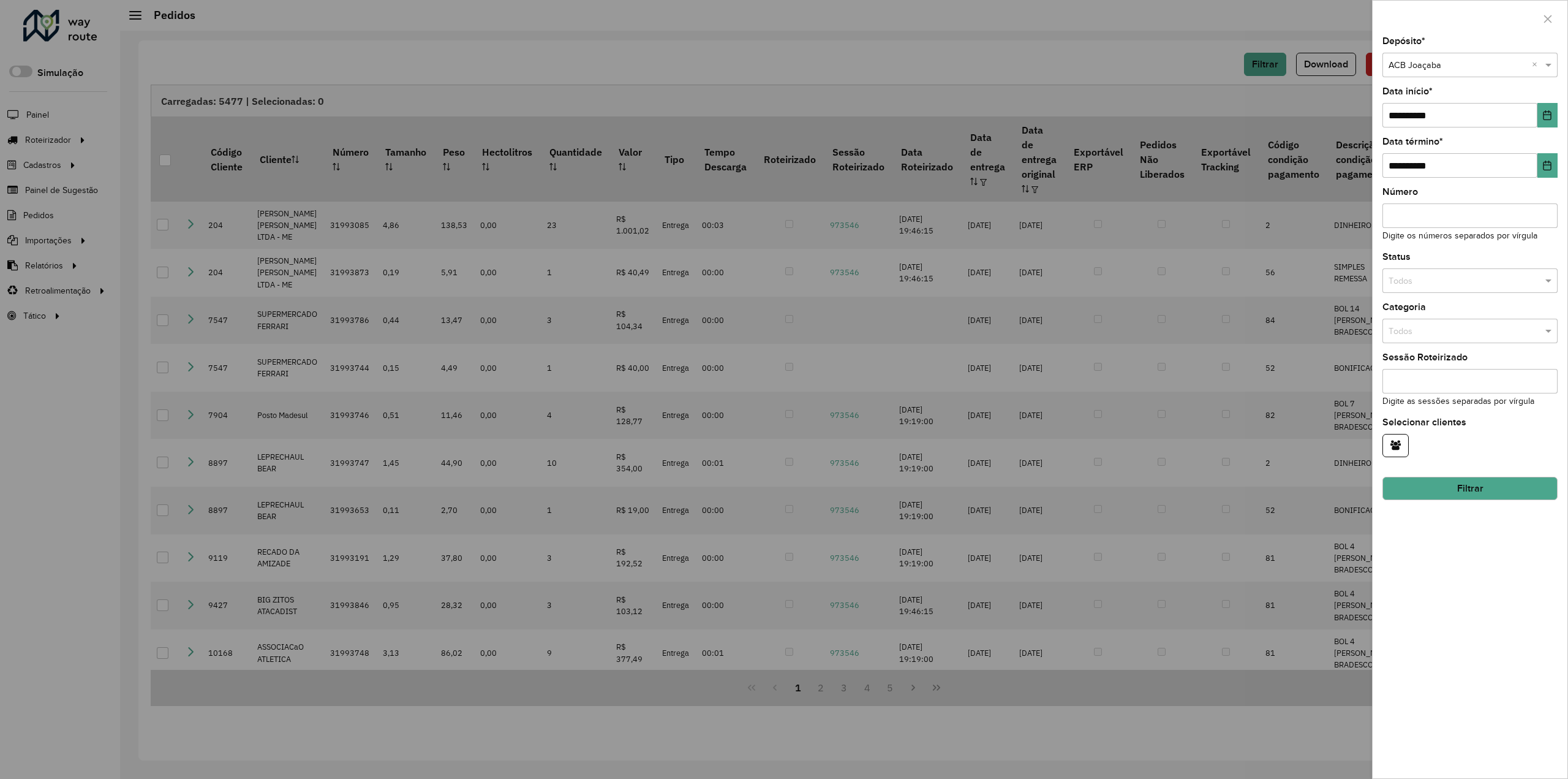
click at [1448, 60] on input "text" at bounding box center [1458, 65] width 138 height 13
click at [1441, 164] on div "ACB São M. Oeste" at bounding box center [1470, 157] width 175 height 20
click at [1444, 478] on button "Filtrar" at bounding box center [1470, 489] width 175 height 24
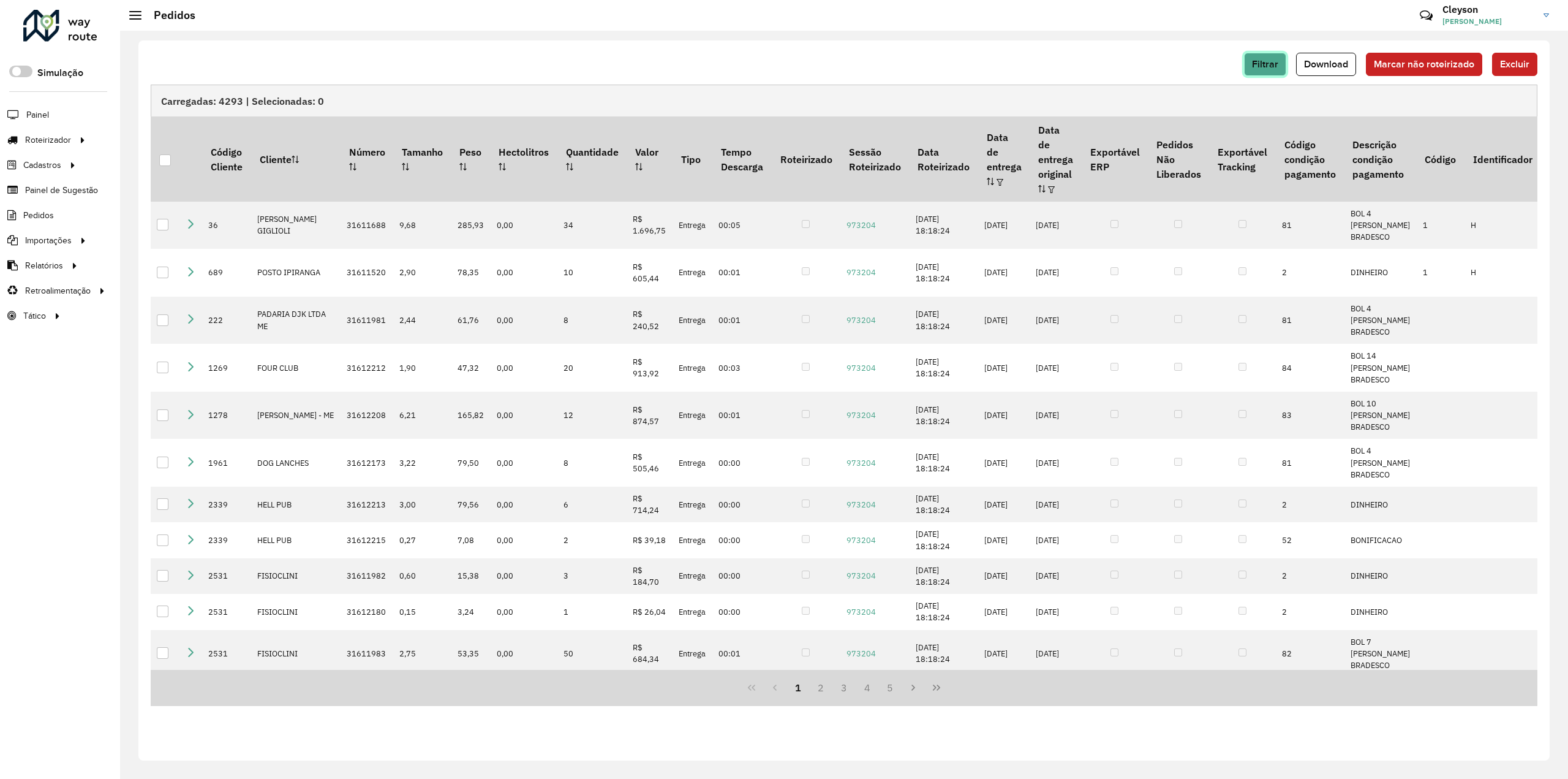
click at [1266, 62] on span "Filtrar" at bounding box center [1265, 64] width 26 height 10
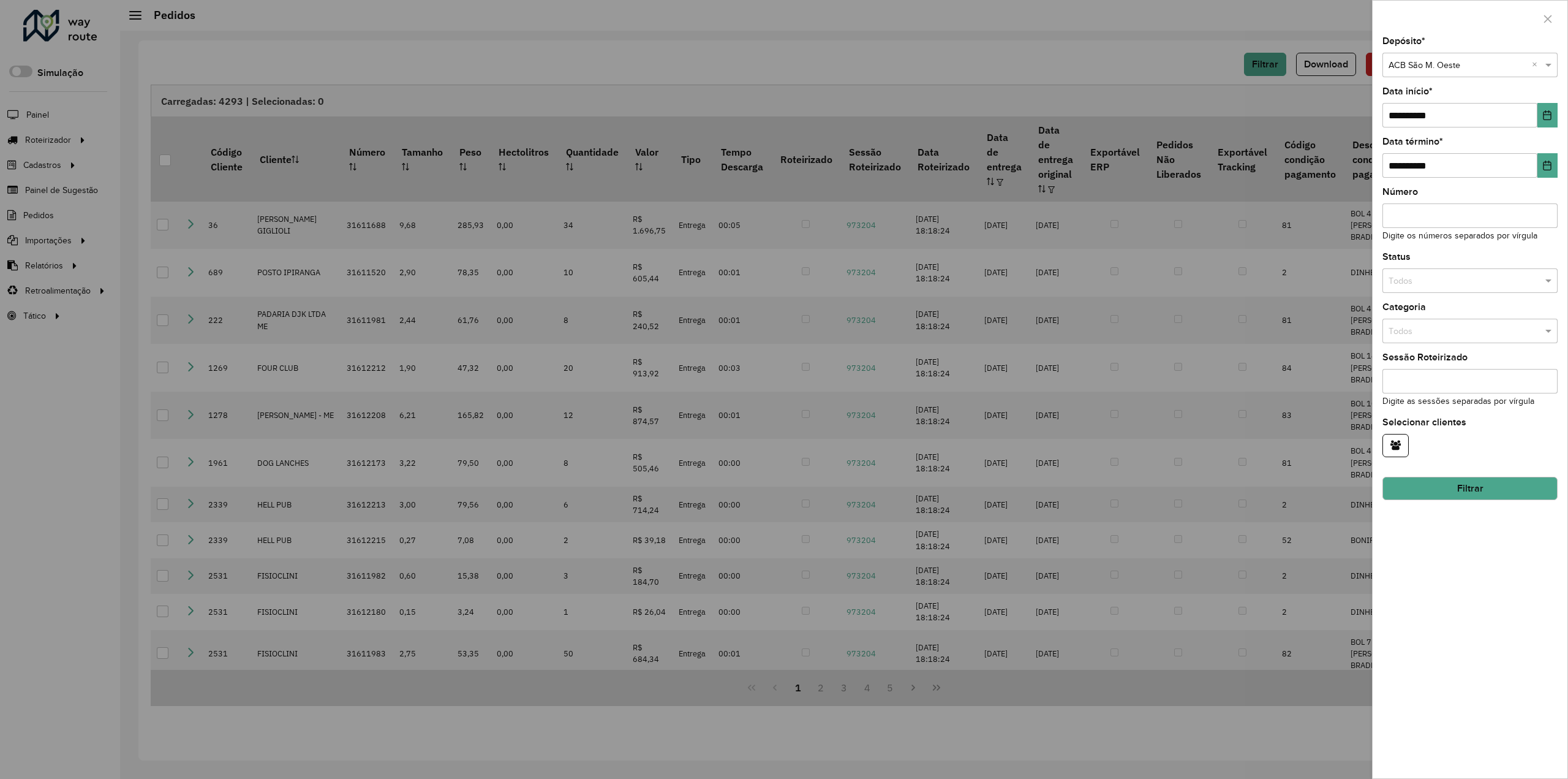
click at [1414, 62] on input "text" at bounding box center [1458, 65] width 138 height 13
click at [1435, 62] on input "text" at bounding box center [1458, 65] width 138 height 13
click at [1350, 61] on div at bounding box center [784, 390] width 1568 height 779
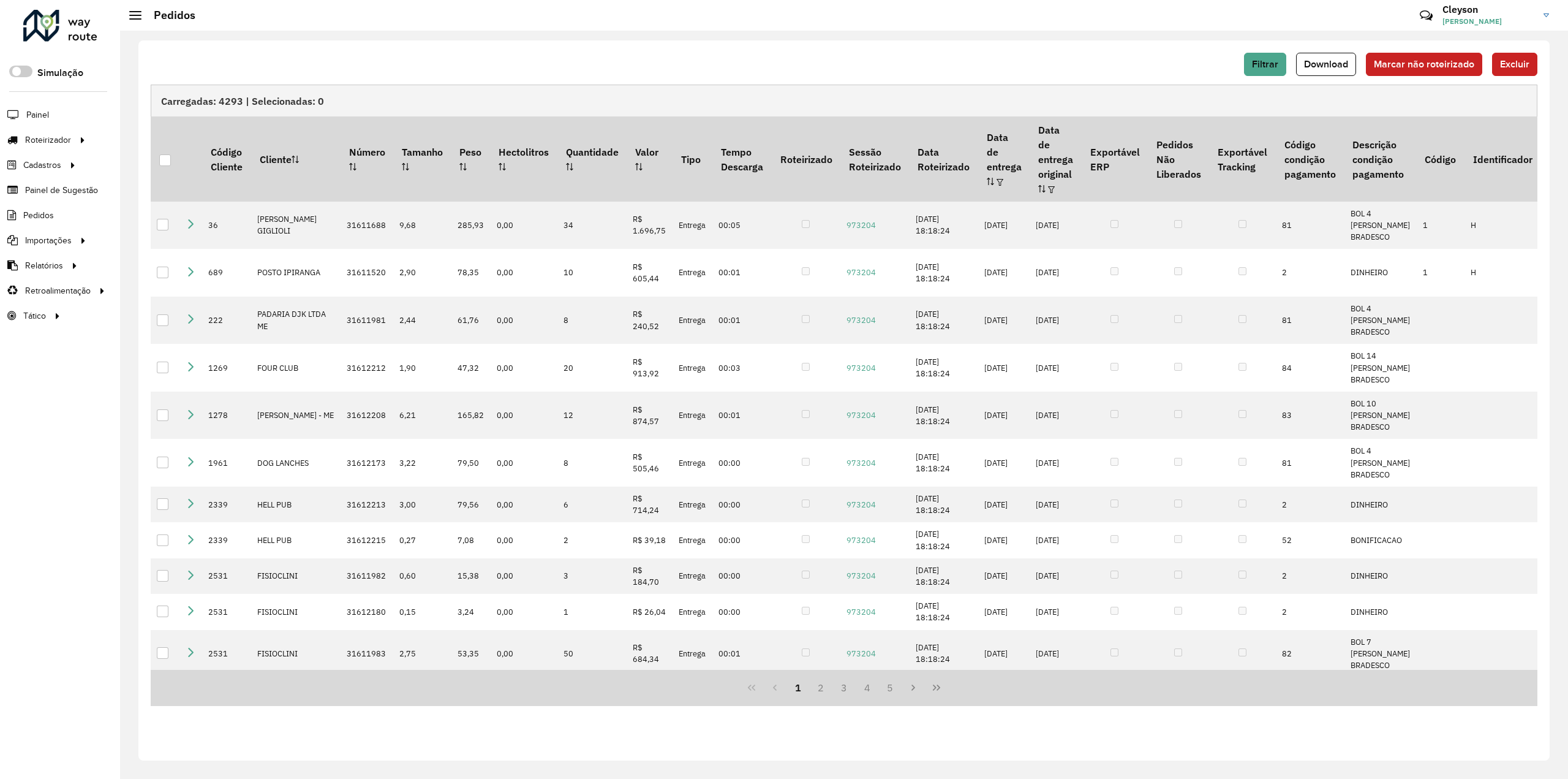
click at [1344, 64] on span "Download" at bounding box center [1326, 64] width 44 height 10
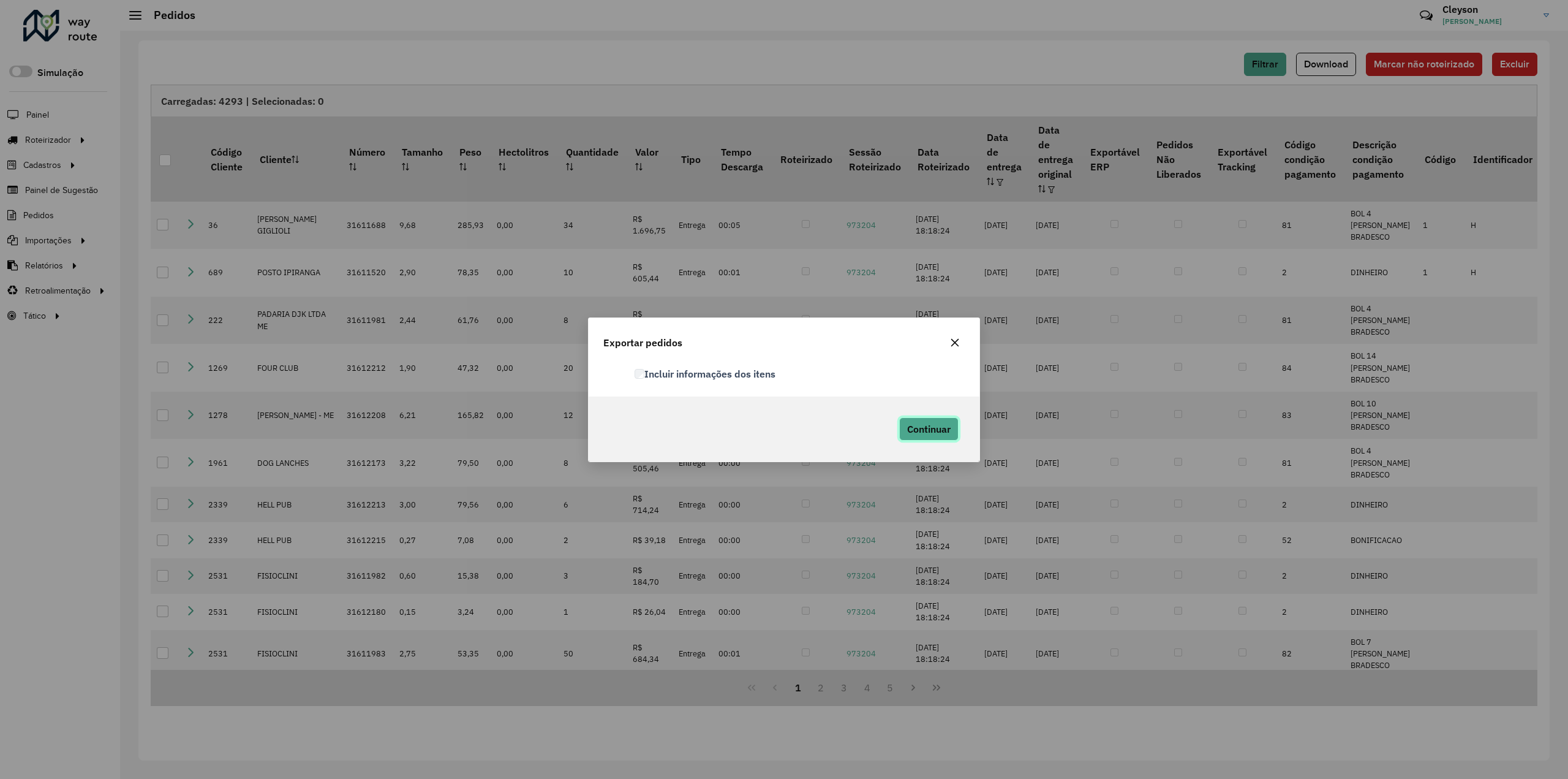
click at [943, 430] on span "Continuar" at bounding box center [928, 429] width 43 height 13
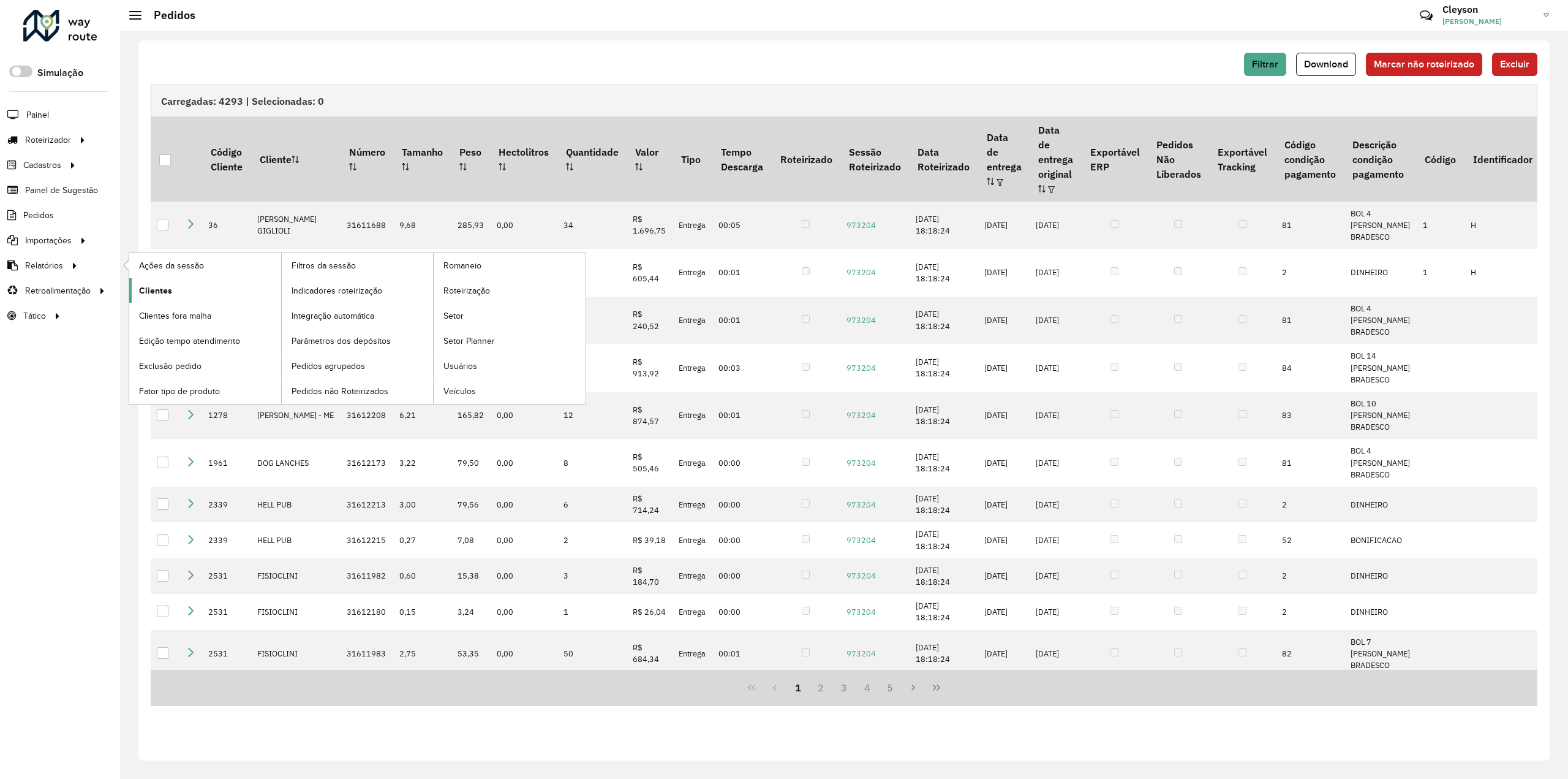
click at [149, 290] on span "Clientes" at bounding box center [156, 290] width 33 height 13
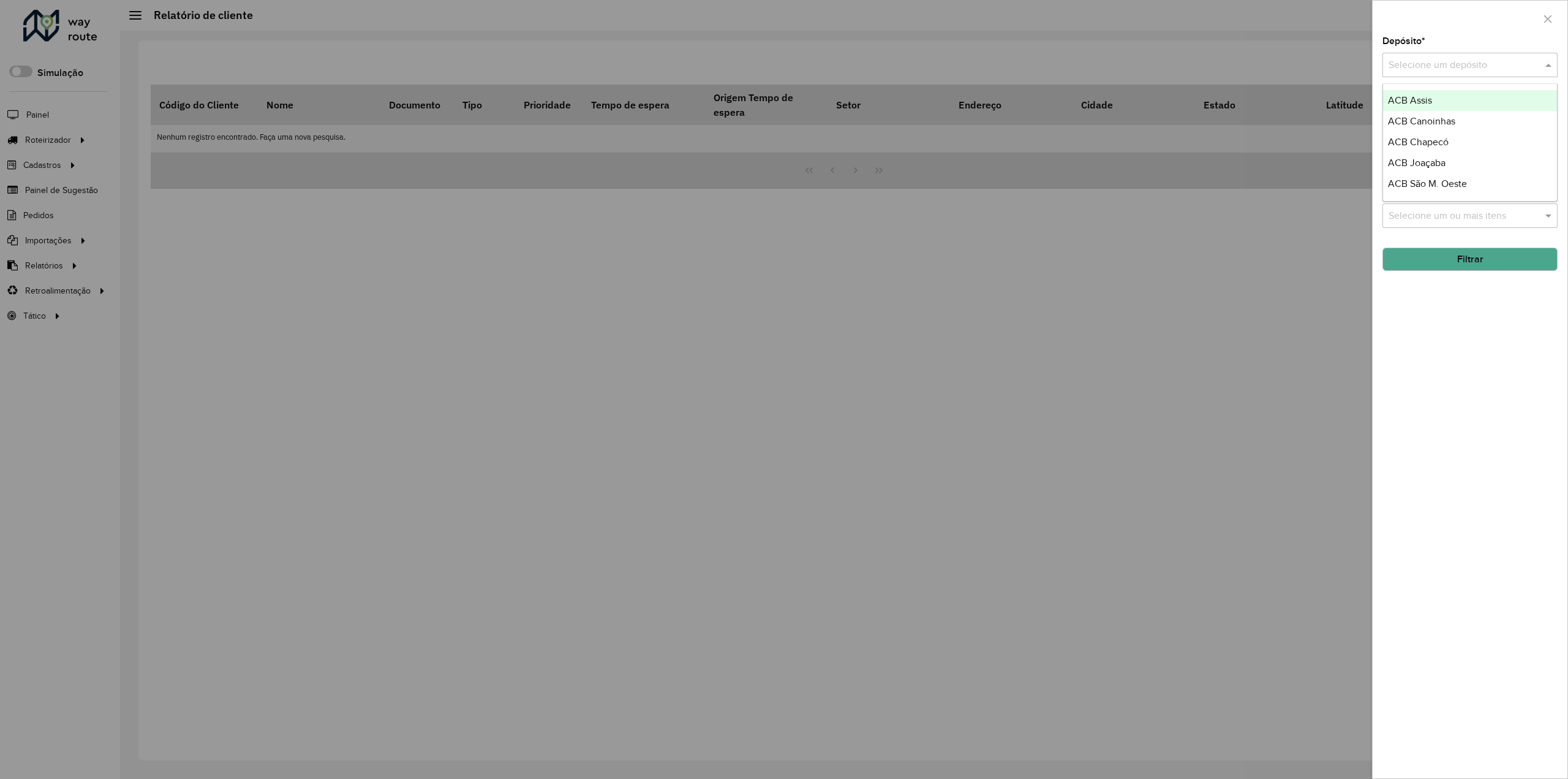
click at [1449, 72] on input "text" at bounding box center [1458, 65] width 138 height 15
click at [1429, 95] on span "ACB Assis" at bounding box center [1410, 100] width 44 height 10
click at [1455, 260] on button "Filtrar" at bounding box center [1470, 260] width 175 height 24
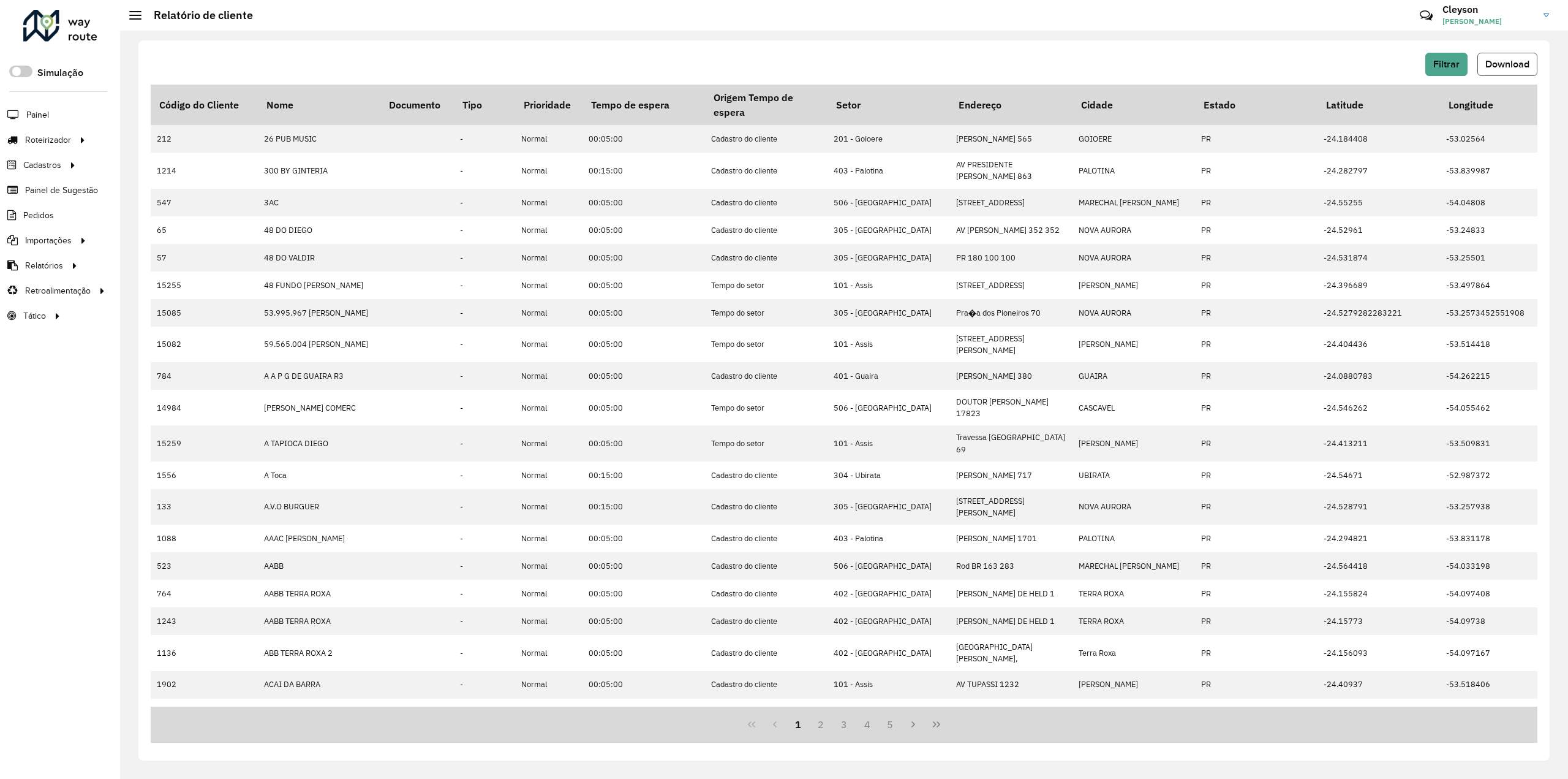
click at [1504, 69] on span "Download" at bounding box center [1507, 64] width 44 height 10
click at [1453, 59] on span "Filtrar" at bounding box center [1446, 64] width 26 height 10
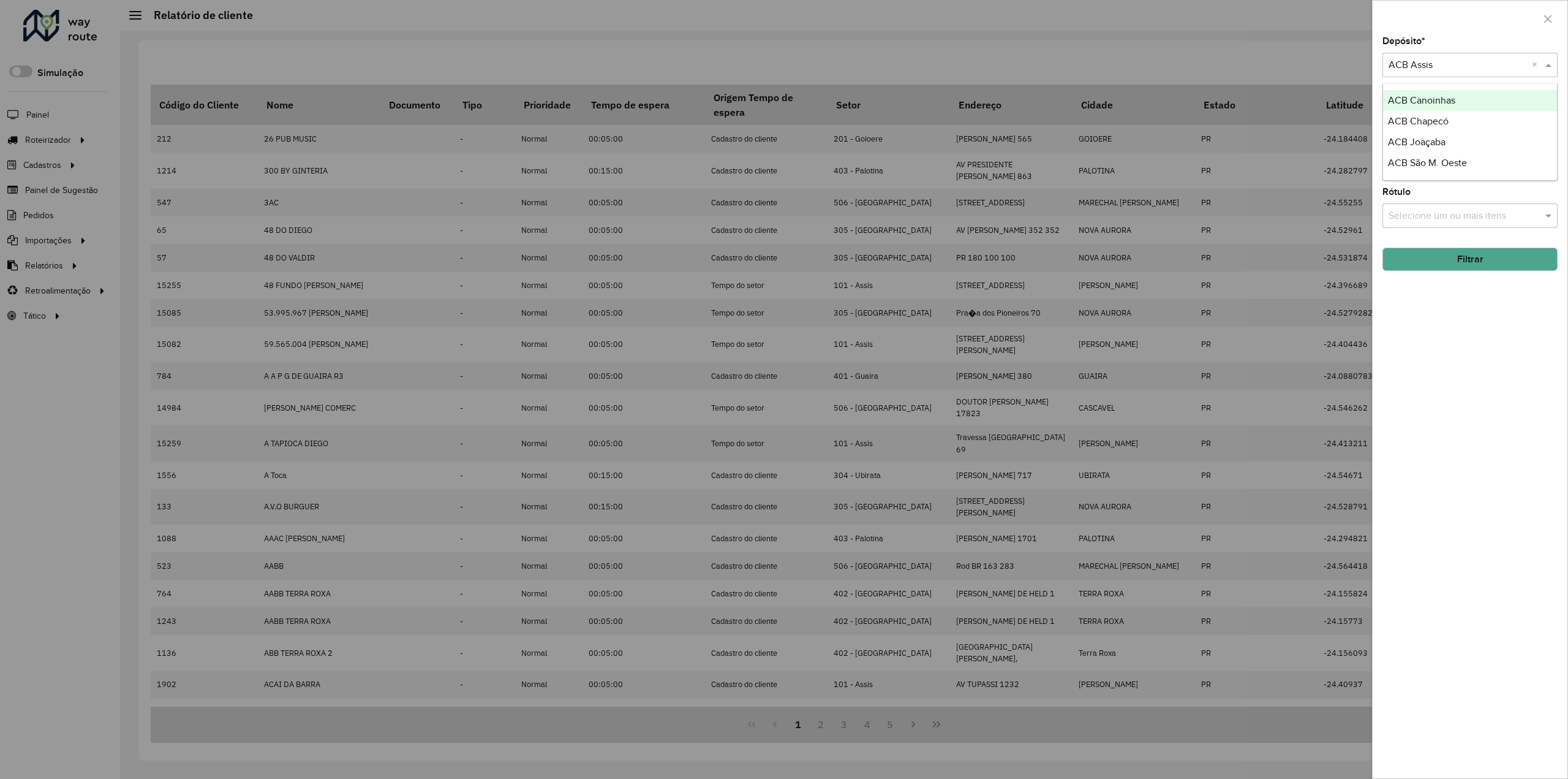
click at [1466, 62] on input "text" at bounding box center [1458, 65] width 138 height 15
click at [1446, 96] on span "ACB Canoinhas" at bounding box center [1422, 100] width 68 height 10
click at [1476, 256] on button "Filtrar" at bounding box center [1470, 260] width 175 height 24
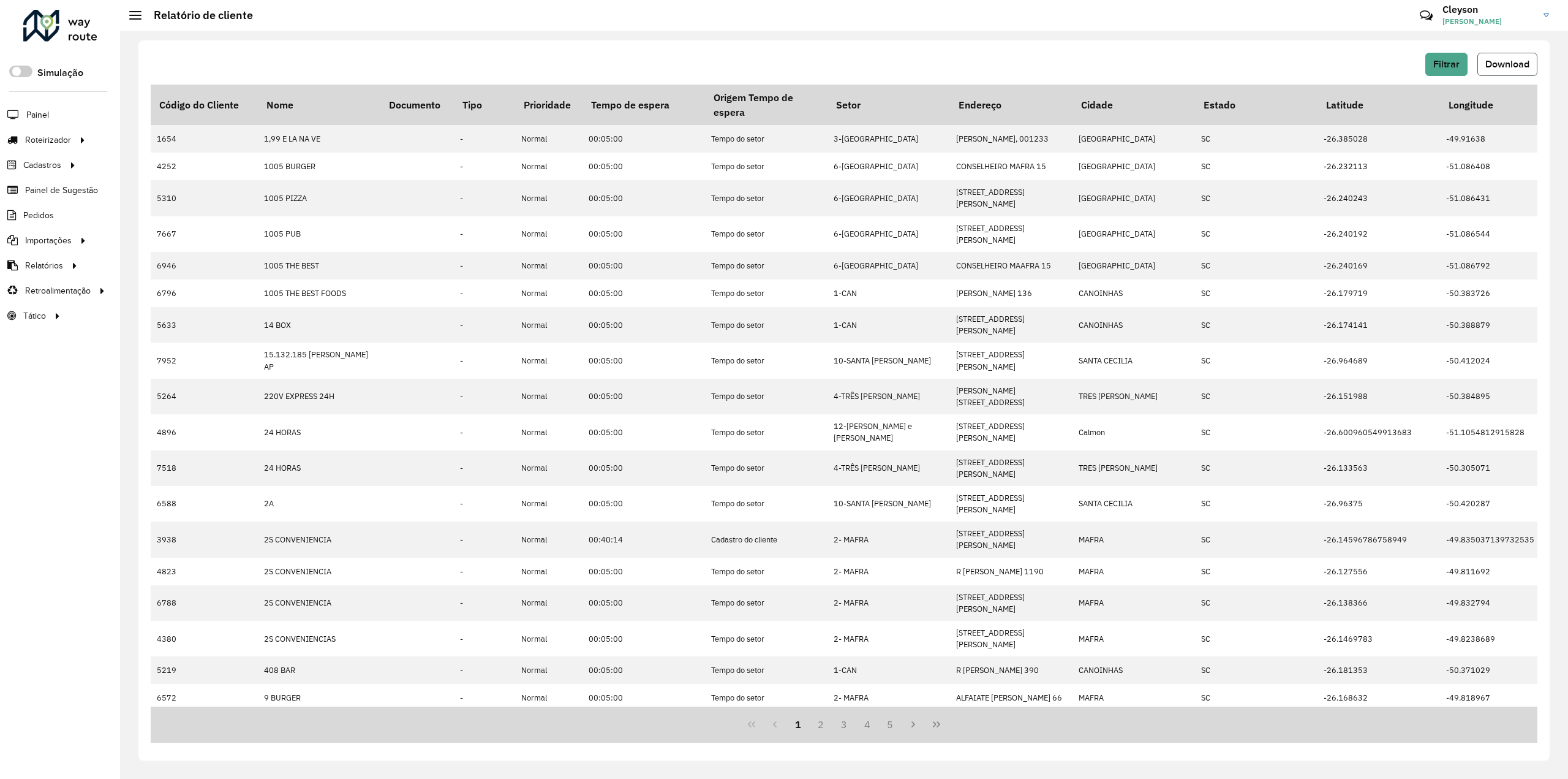
click at [1507, 65] on span "Download" at bounding box center [1507, 64] width 44 height 10
click at [1101, 67] on div "Filtrar Download" at bounding box center [844, 65] width 1387 height 24
click at [1462, 72] on button "Filtrar" at bounding box center [1447, 65] width 42 height 24
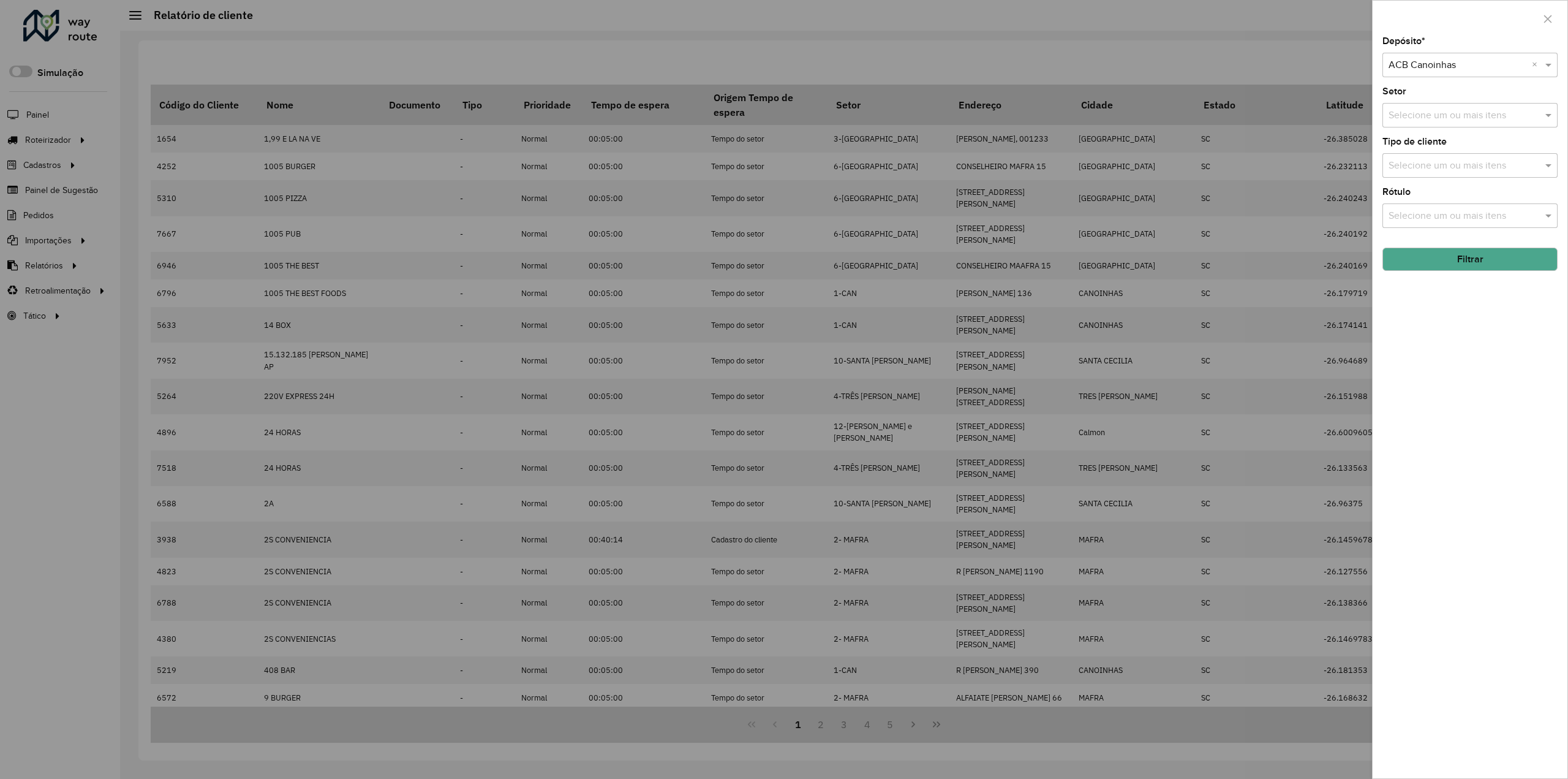
click at [1475, 69] on input "text" at bounding box center [1458, 65] width 138 height 15
click at [1457, 123] on div "ACB Chapecó" at bounding box center [1470, 121] width 175 height 20
click at [1465, 260] on button "Filtrar" at bounding box center [1470, 260] width 175 height 24
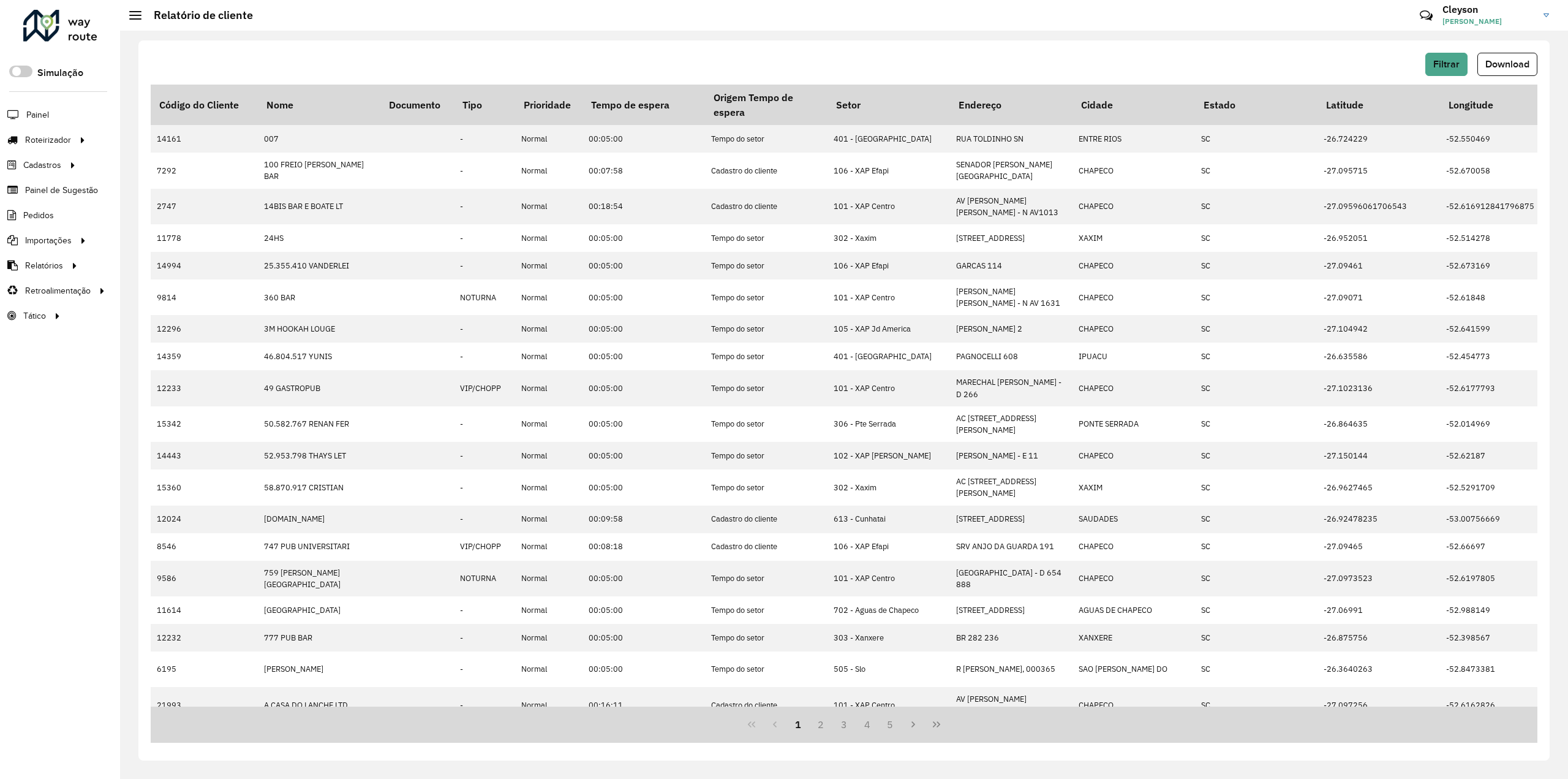
click at [1515, 65] on span "Download" at bounding box center [1507, 64] width 44 height 10
click at [1269, 51] on div "Filtrar Download Código do Cliente Nome Documento Tipo Prioridade Tempo de espe…" at bounding box center [844, 400] width 1411 height 720
click at [1441, 64] on span "Filtrar" at bounding box center [1446, 64] width 26 height 10
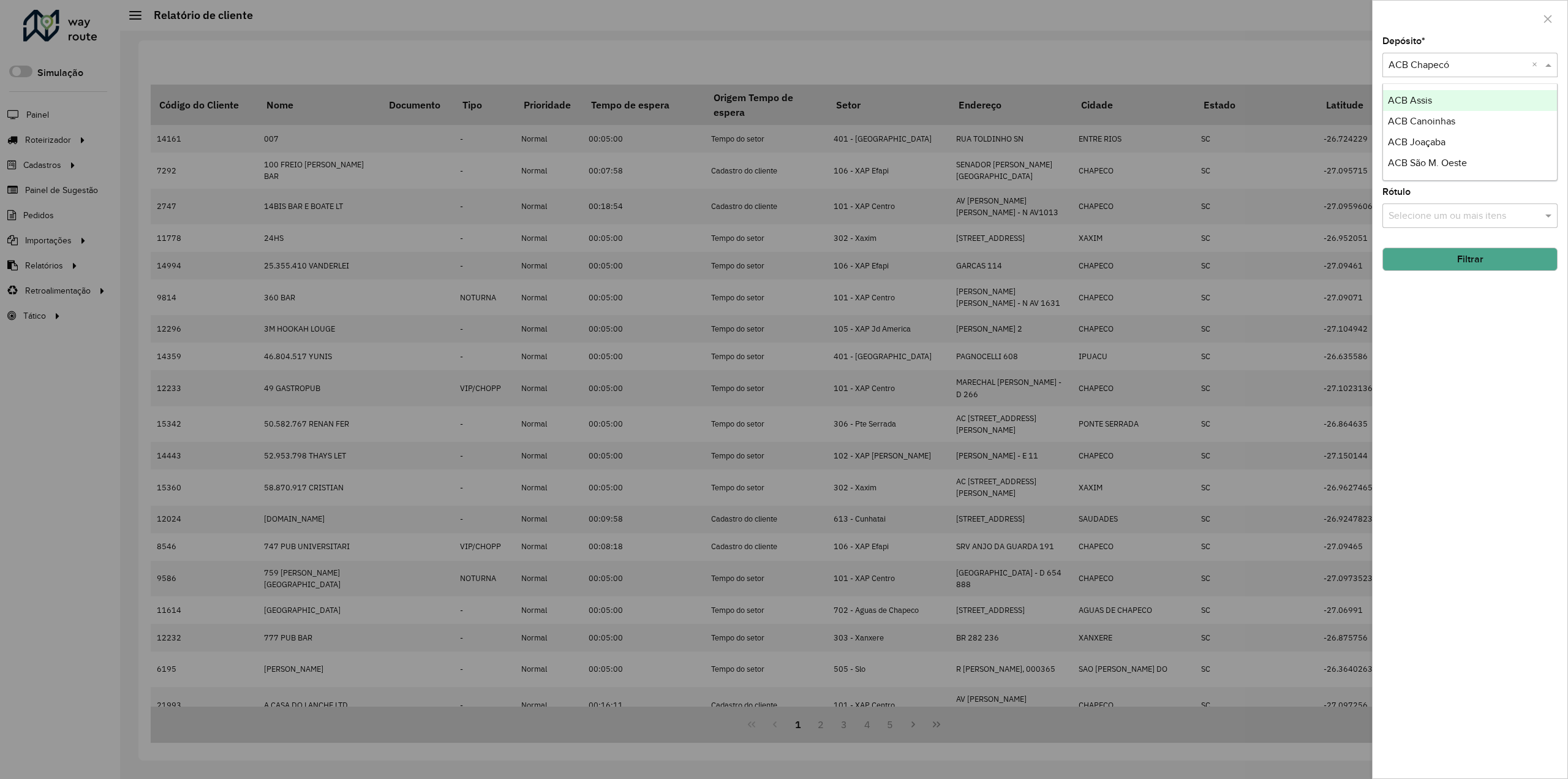
click at [1506, 61] on input "text" at bounding box center [1458, 65] width 138 height 15
click at [1315, 61] on div at bounding box center [784, 390] width 1568 height 779
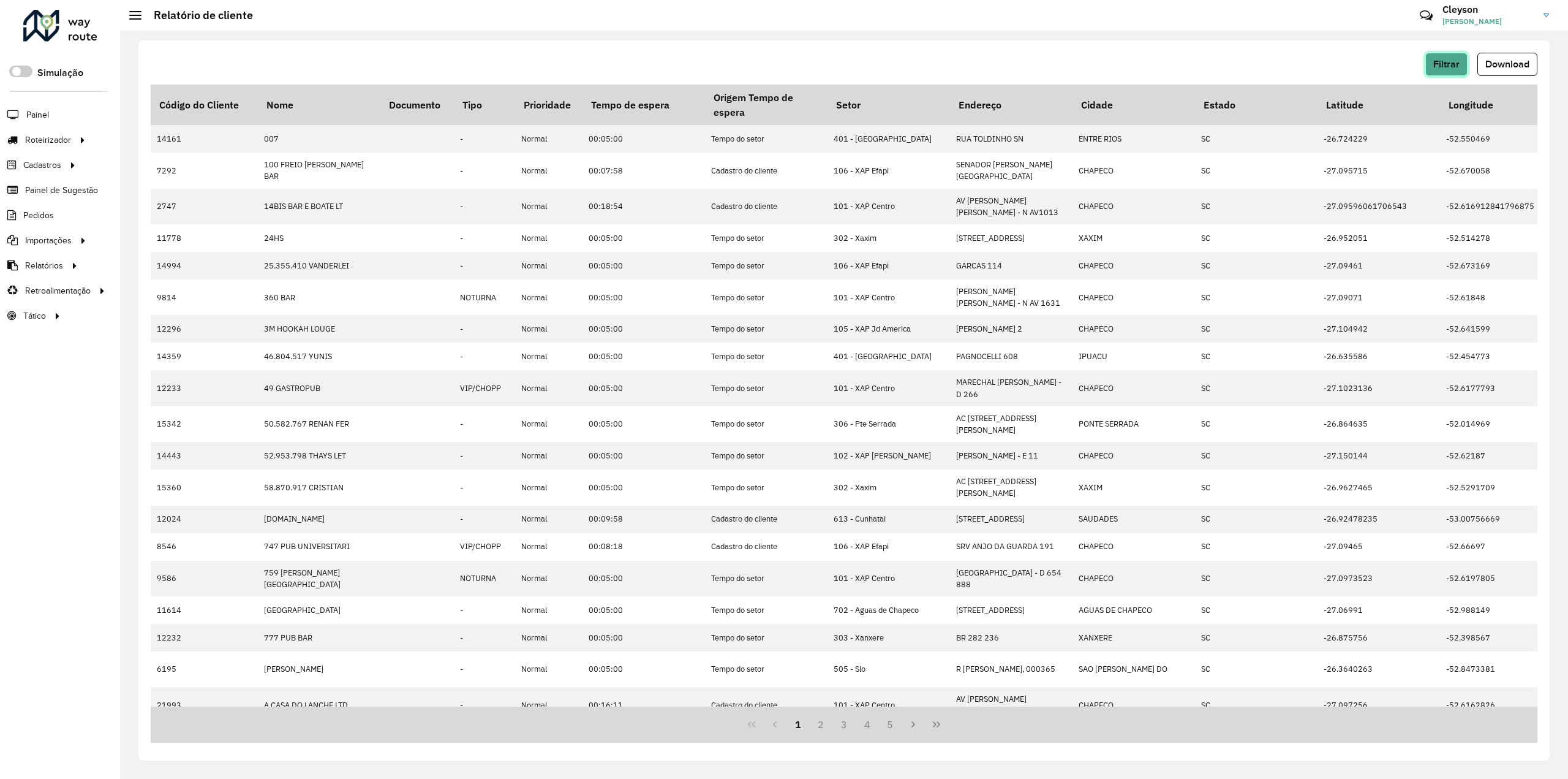
click at [1446, 62] on span "Filtrar" at bounding box center [1446, 64] width 26 height 10
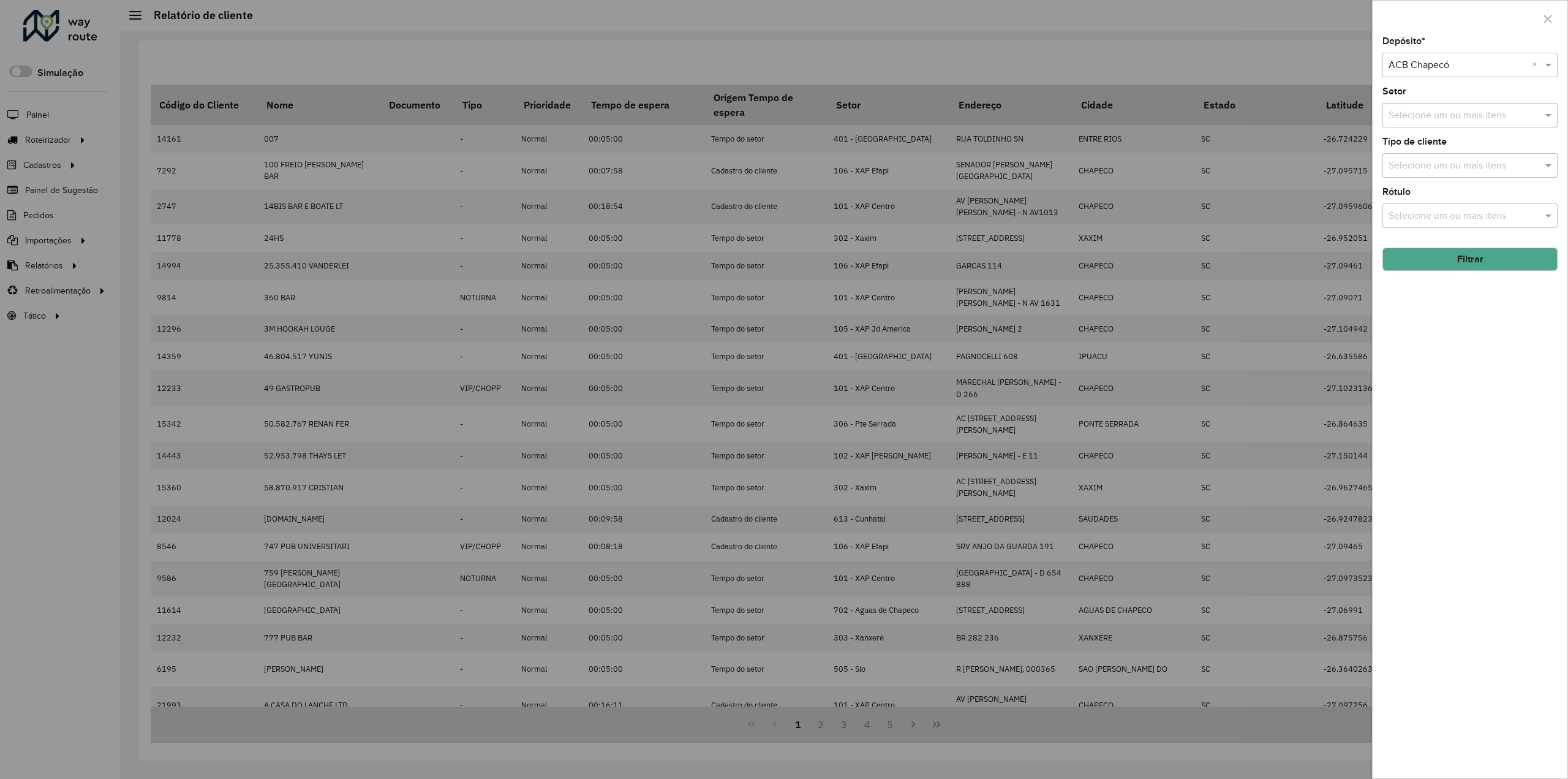
click at [1472, 68] on input "text" at bounding box center [1458, 65] width 138 height 15
click at [1442, 62] on input "text" at bounding box center [1458, 65] width 138 height 15
click at [1424, 137] on span "ACB Joaçaba" at bounding box center [1416, 142] width 57 height 10
click at [1448, 257] on button "Filtrar" at bounding box center [1470, 260] width 175 height 24
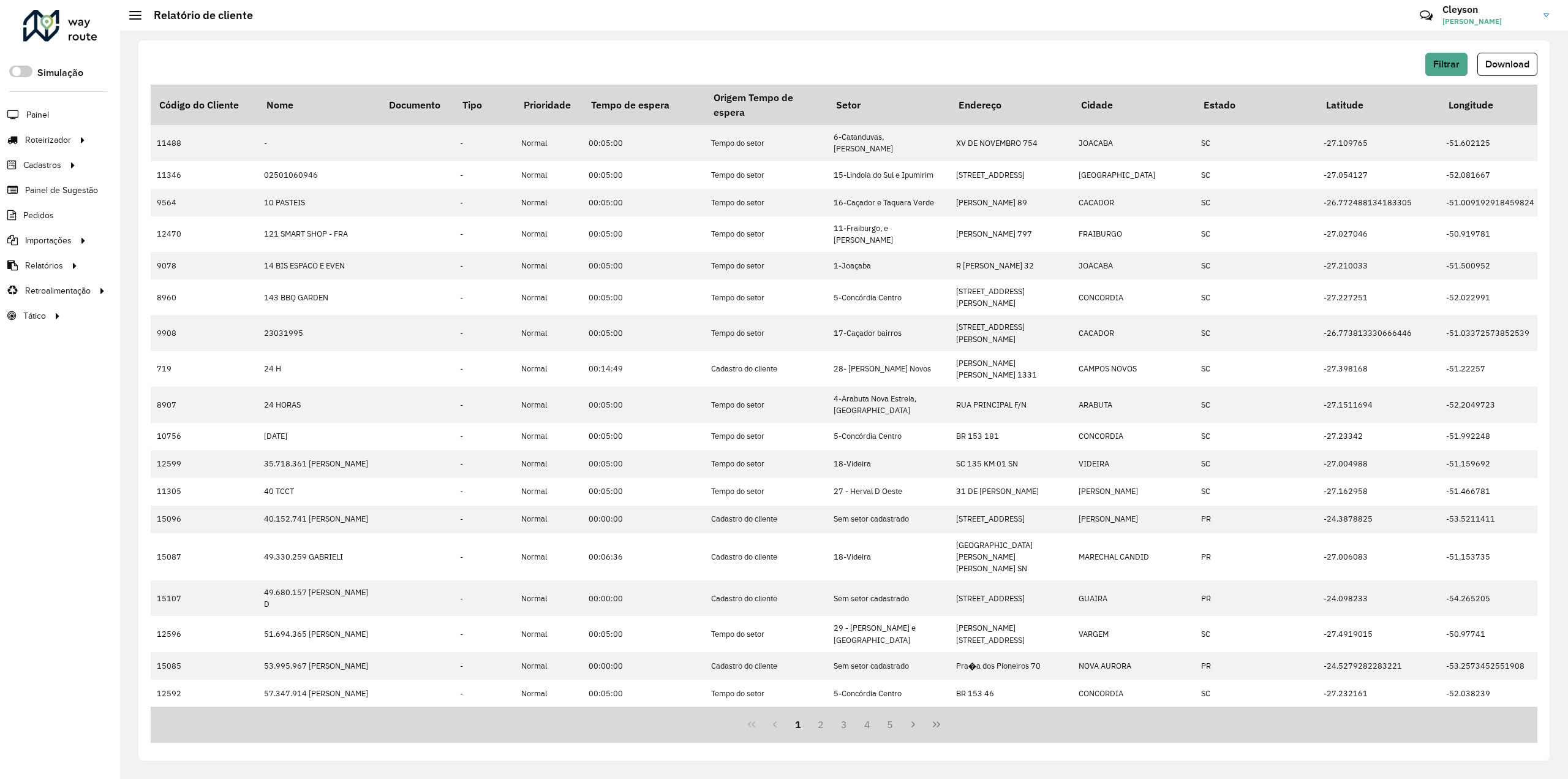
click at [1504, 65] on span "Download" at bounding box center [1507, 64] width 44 height 10
click at [1455, 63] on span "Filtrar" at bounding box center [1446, 64] width 26 height 10
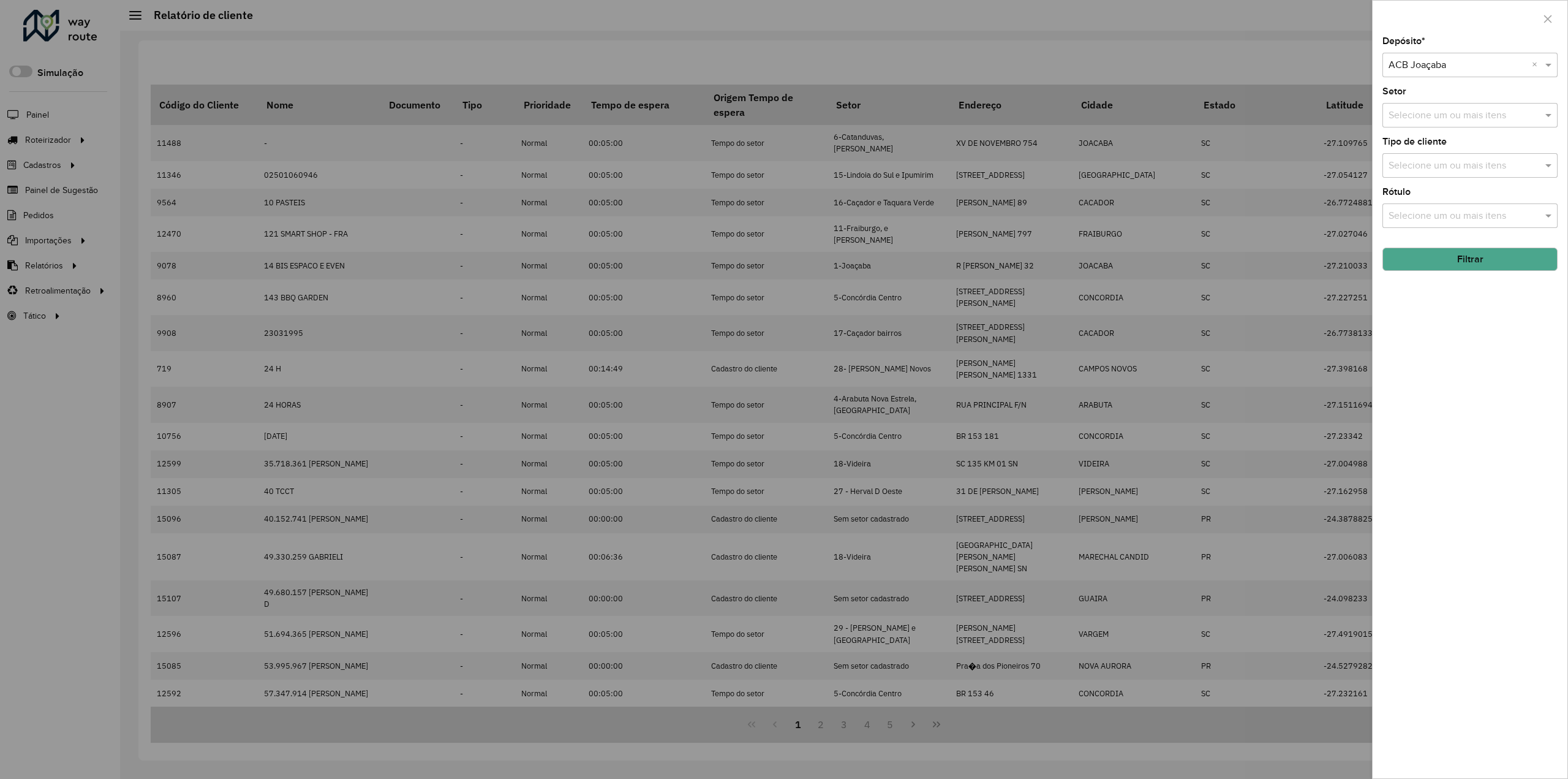
click at [1452, 64] on input "text" at bounding box center [1458, 65] width 138 height 15
click at [1430, 164] on span "ACB São M. Oeste" at bounding box center [1427, 162] width 79 height 10
click at [1457, 255] on button "Filtrar" at bounding box center [1470, 260] width 175 height 24
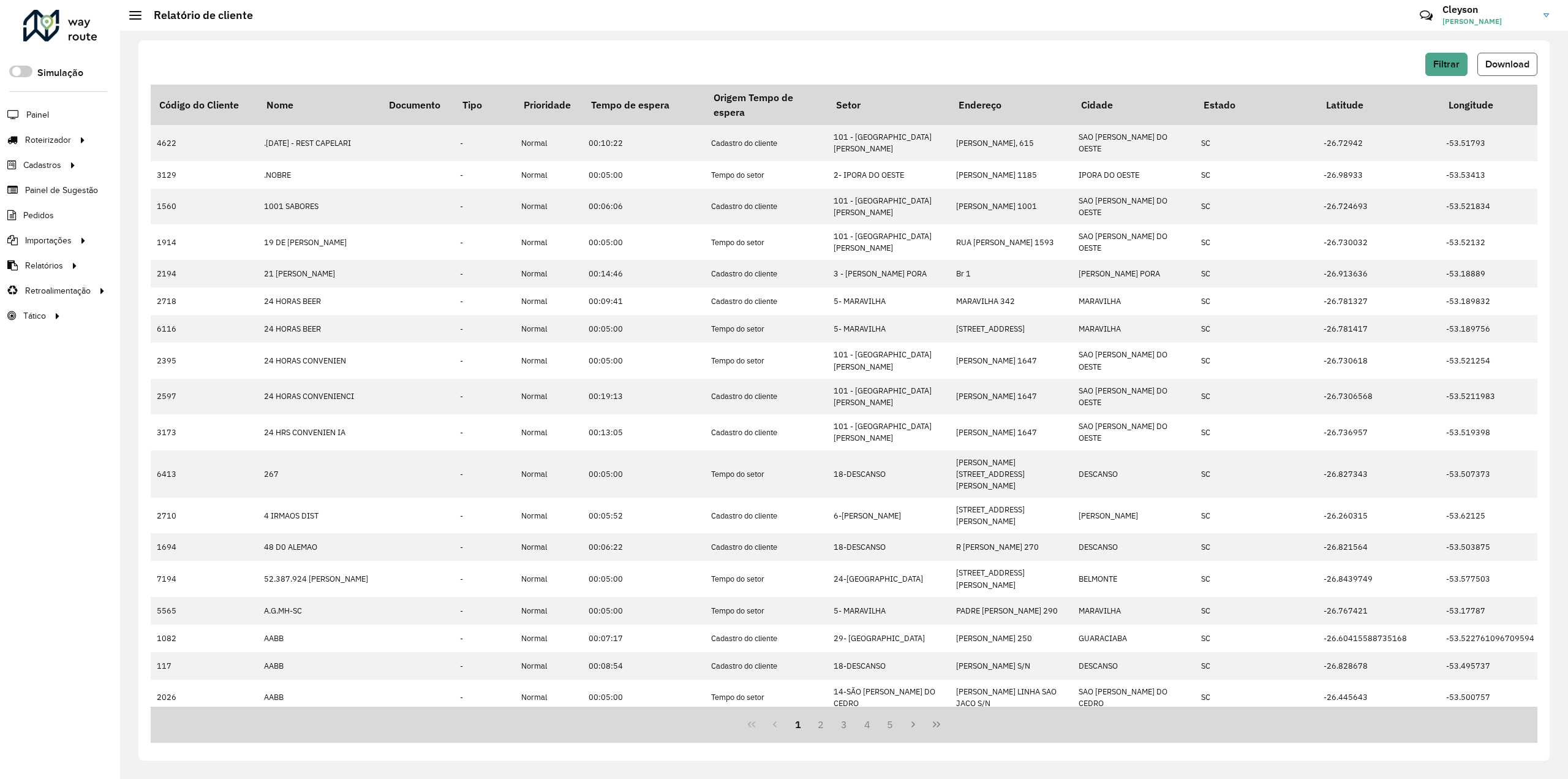
click at [1506, 67] on span "Download" at bounding box center [1507, 64] width 44 height 10
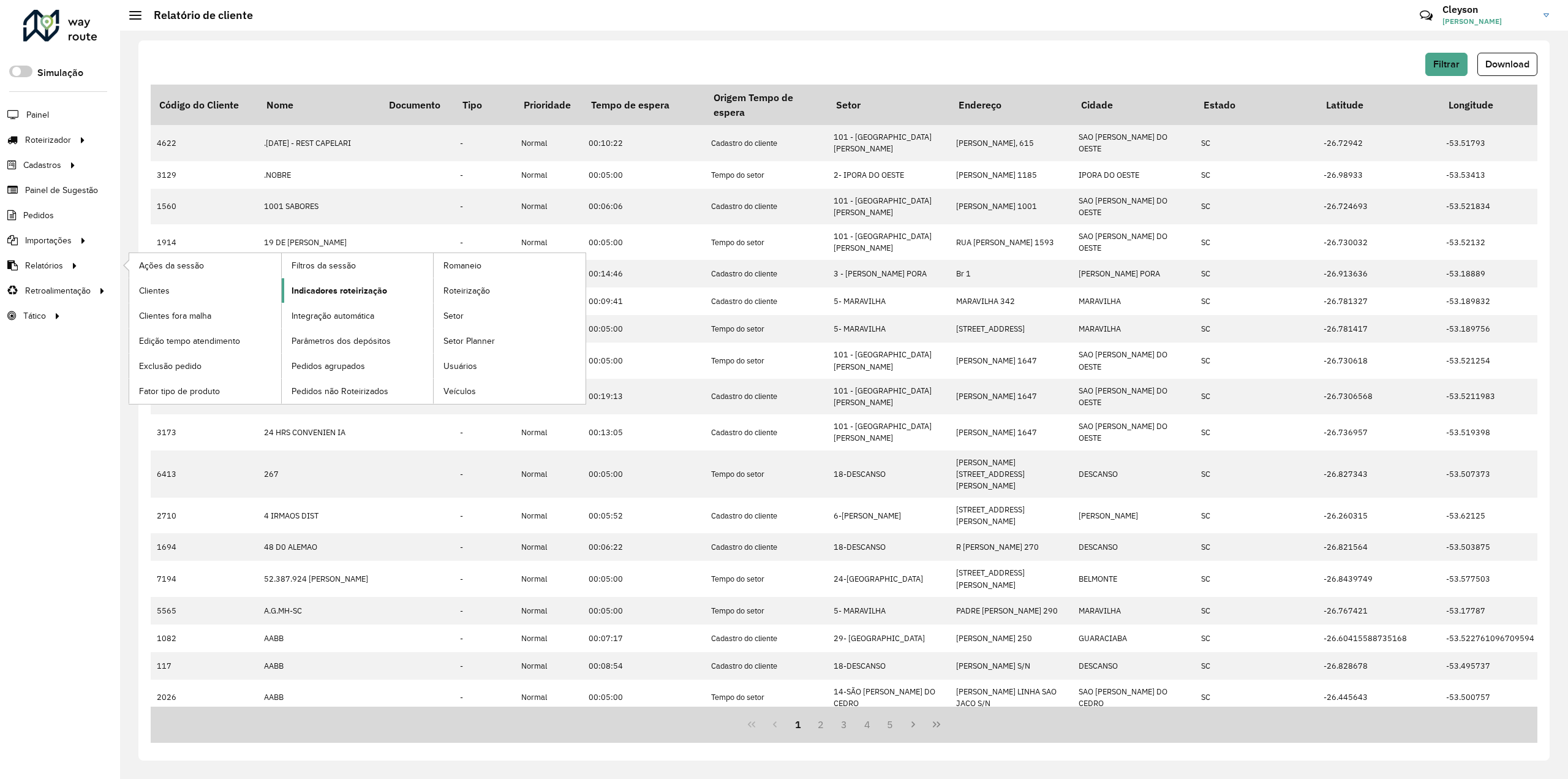
click at [339, 291] on span "Indicadores roteirização" at bounding box center [339, 290] width 95 height 13
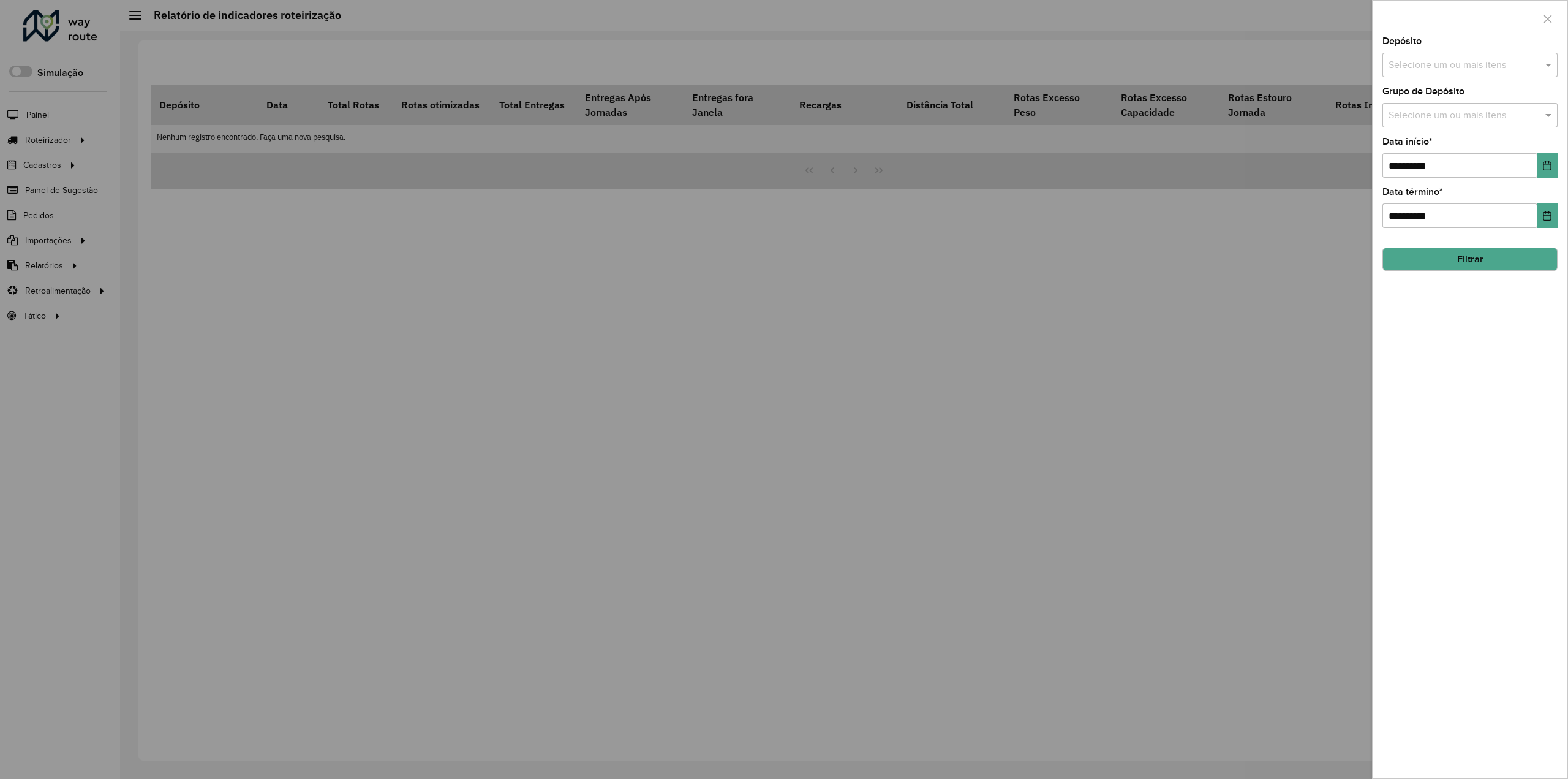
click at [1459, 76] on div "Selecione um ou mais itens" at bounding box center [1470, 65] width 175 height 24
drag, startPoint x: 1422, startPoint y: 108, endPoint x: 1468, endPoint y: 242, distance: 141.7
click at [1422, 107] on button "Selecionar Todos" at bounding box center [1426, 102] width 78 height 19
click at [1486, 382] on div "**********" at bounding box center [1470, 408] width 195 height 741
click at [1546, 164] on icon "Choose Date" at bounding box center [1548, 165] width 9 height 9
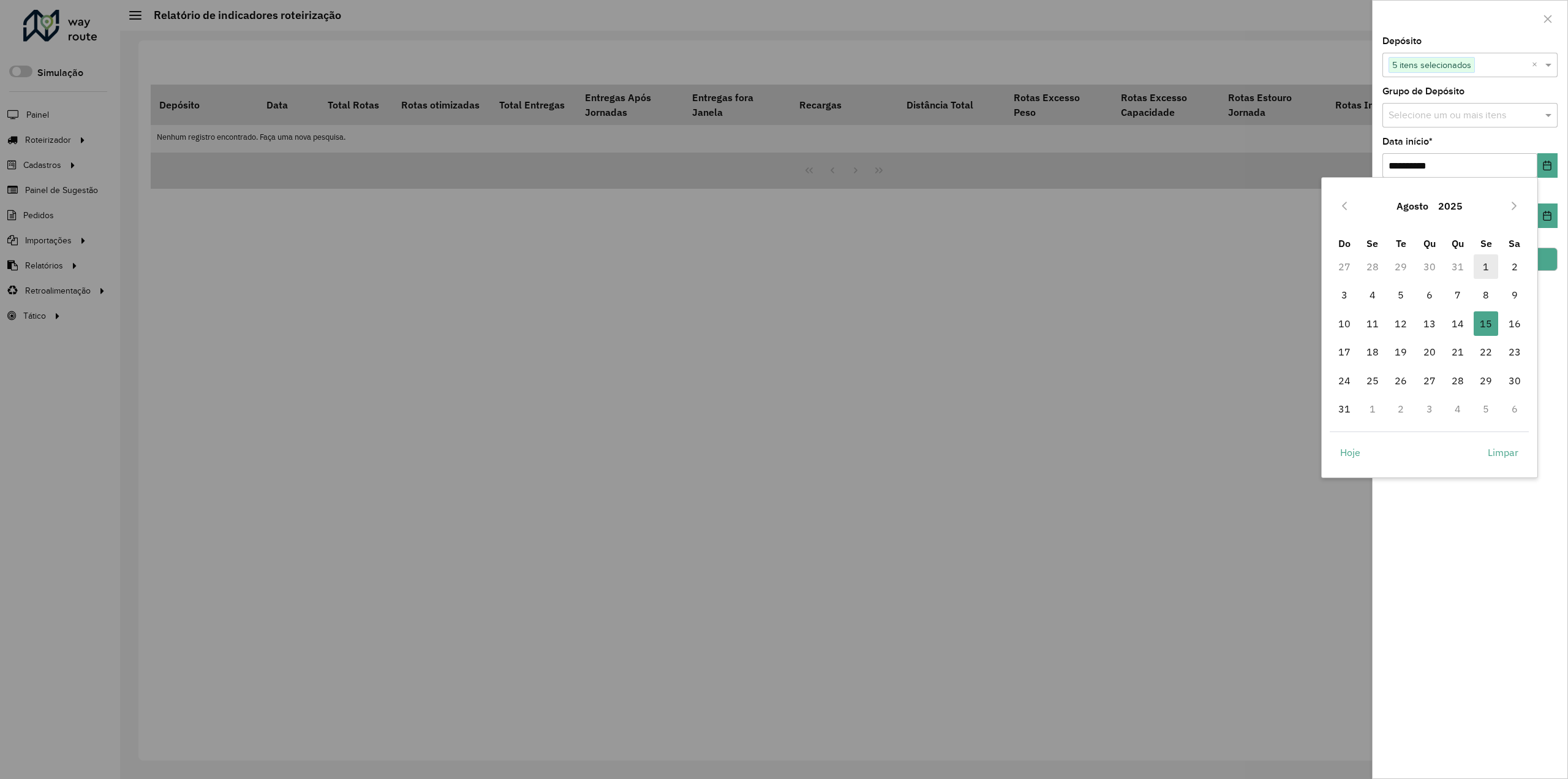
click at [1493, 271] on span "1" at bounding box center [1485, 266] width 24 height 24
type input "**********"
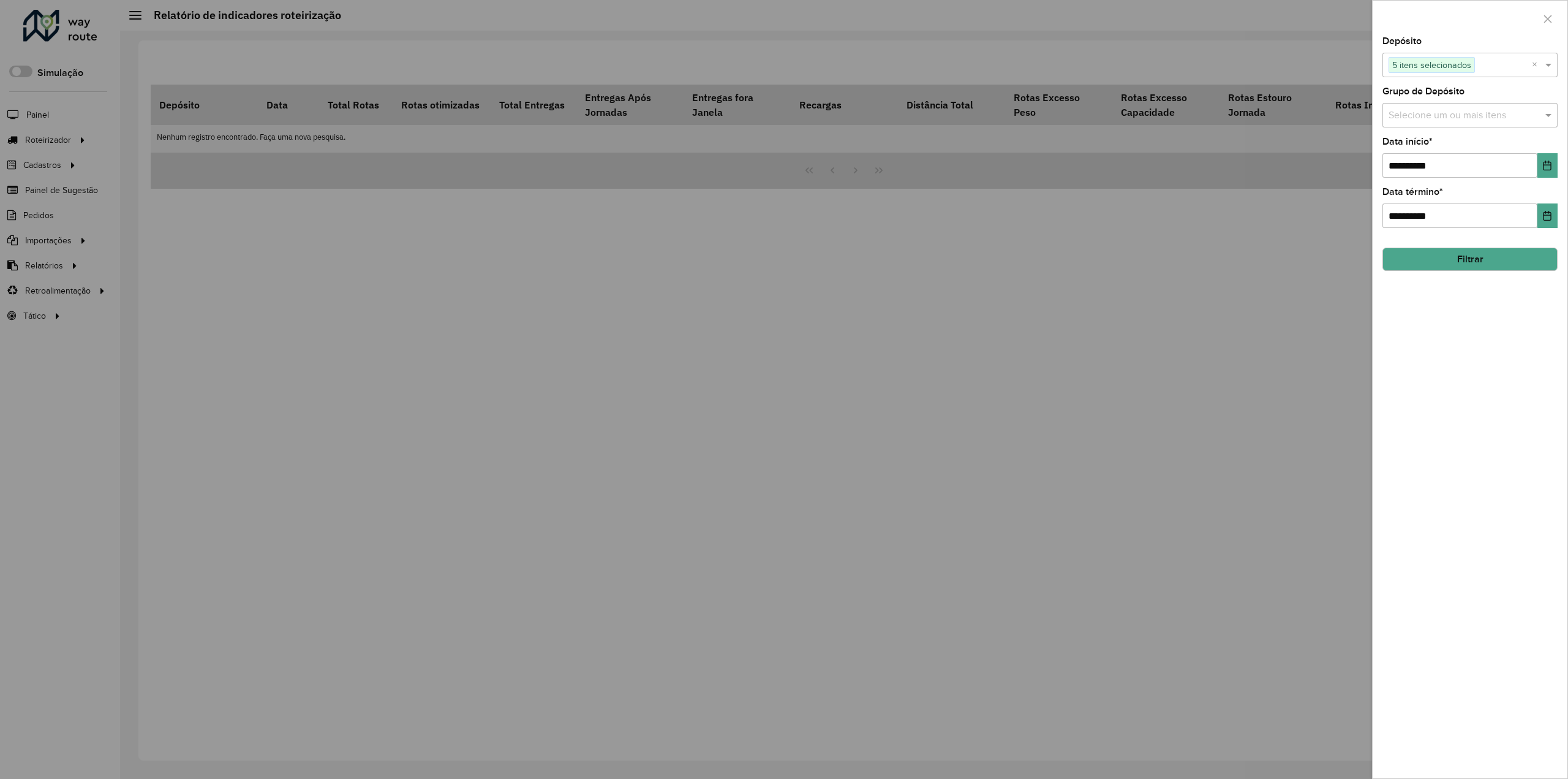
click at [1449, 260] on button "Filtrar" at bounding box center [1470, 260] width 175 height 24
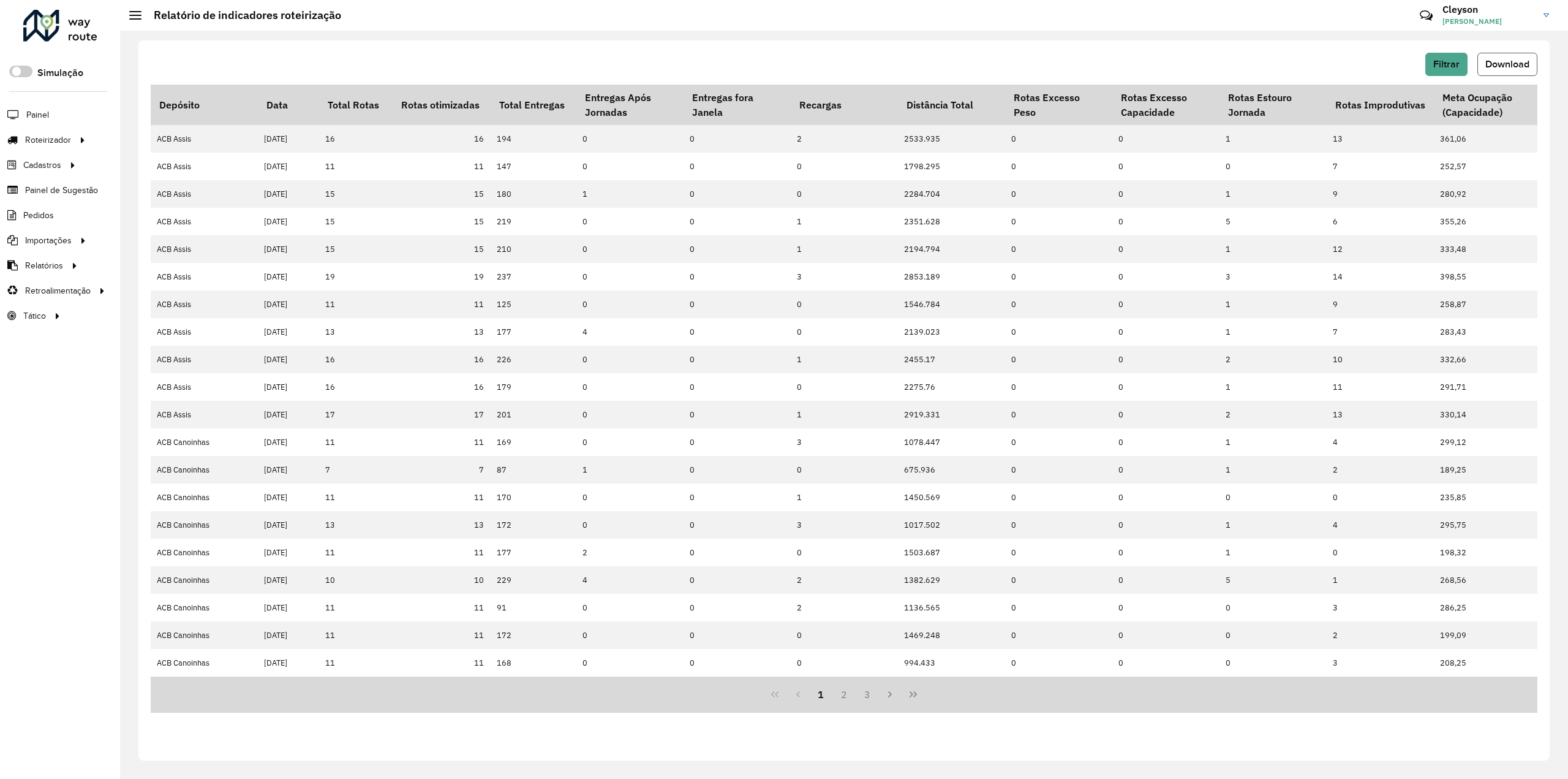
click at [1504, 65] on span "Download" at bounding box center [1507, 64] width 44 height 10
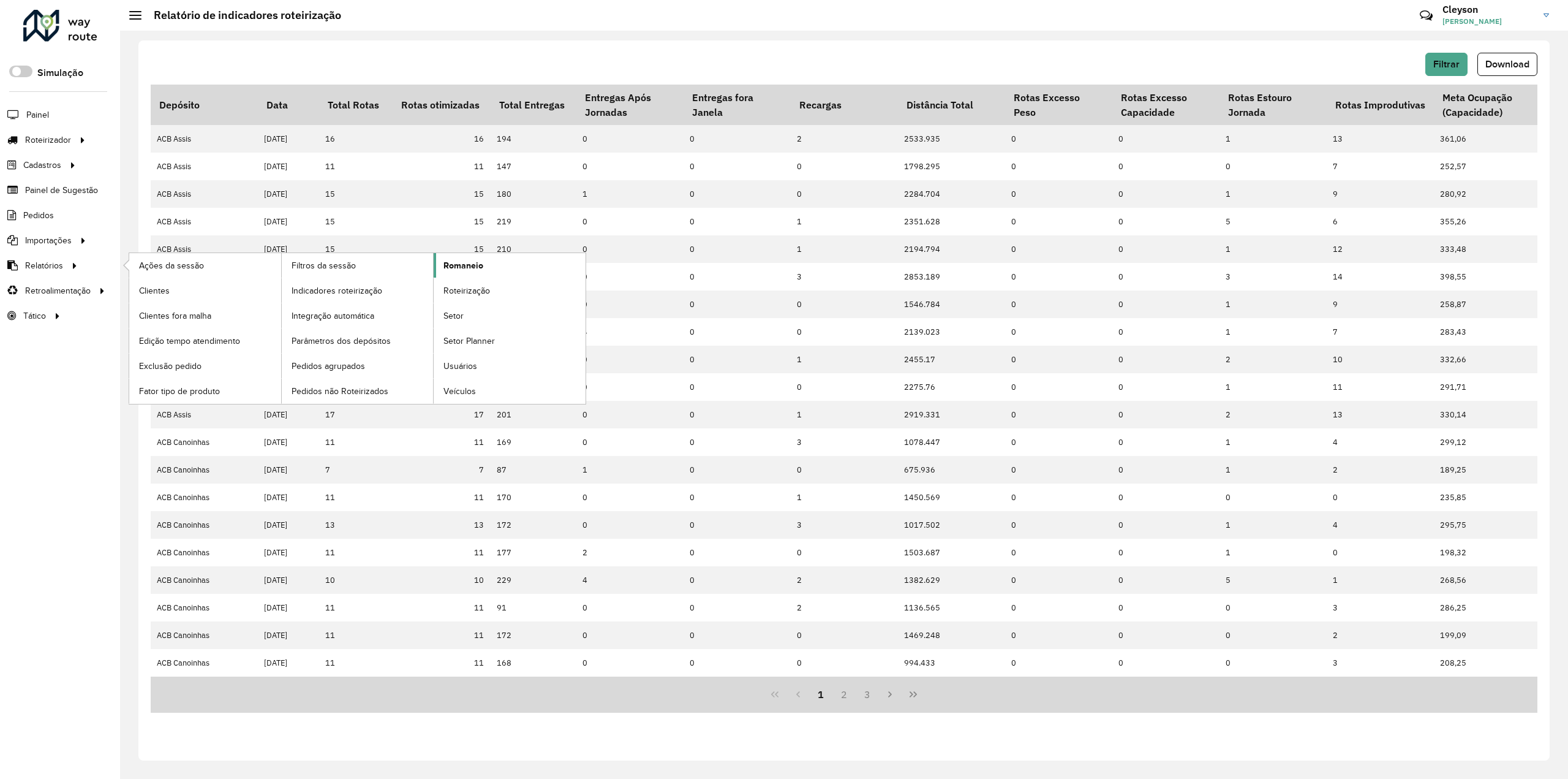
click at [467, 267] on span "Romaneio" at bounding box center [463, 265] width 40 height 13
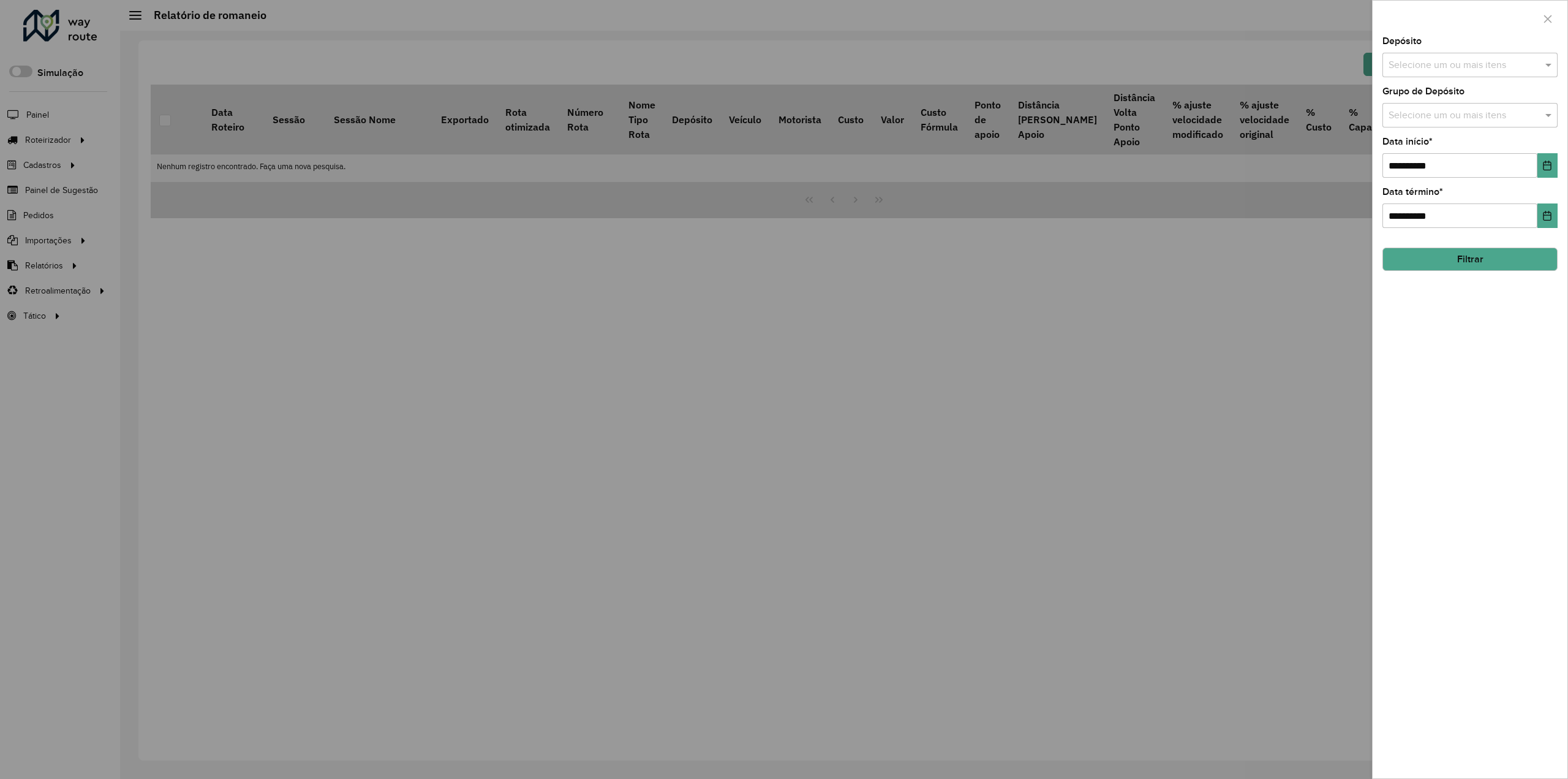
click at [1479, 65] on input "text" at bounding box center [1463, 65] width 157 height 15
click at [1437, 104] on button "Selecionar Todos" at bounding box center [1426, 102] width 78 height 19
click at [1452, 257] on button "Filtrar" at bounding box center [1470, 260] width 175 height 24
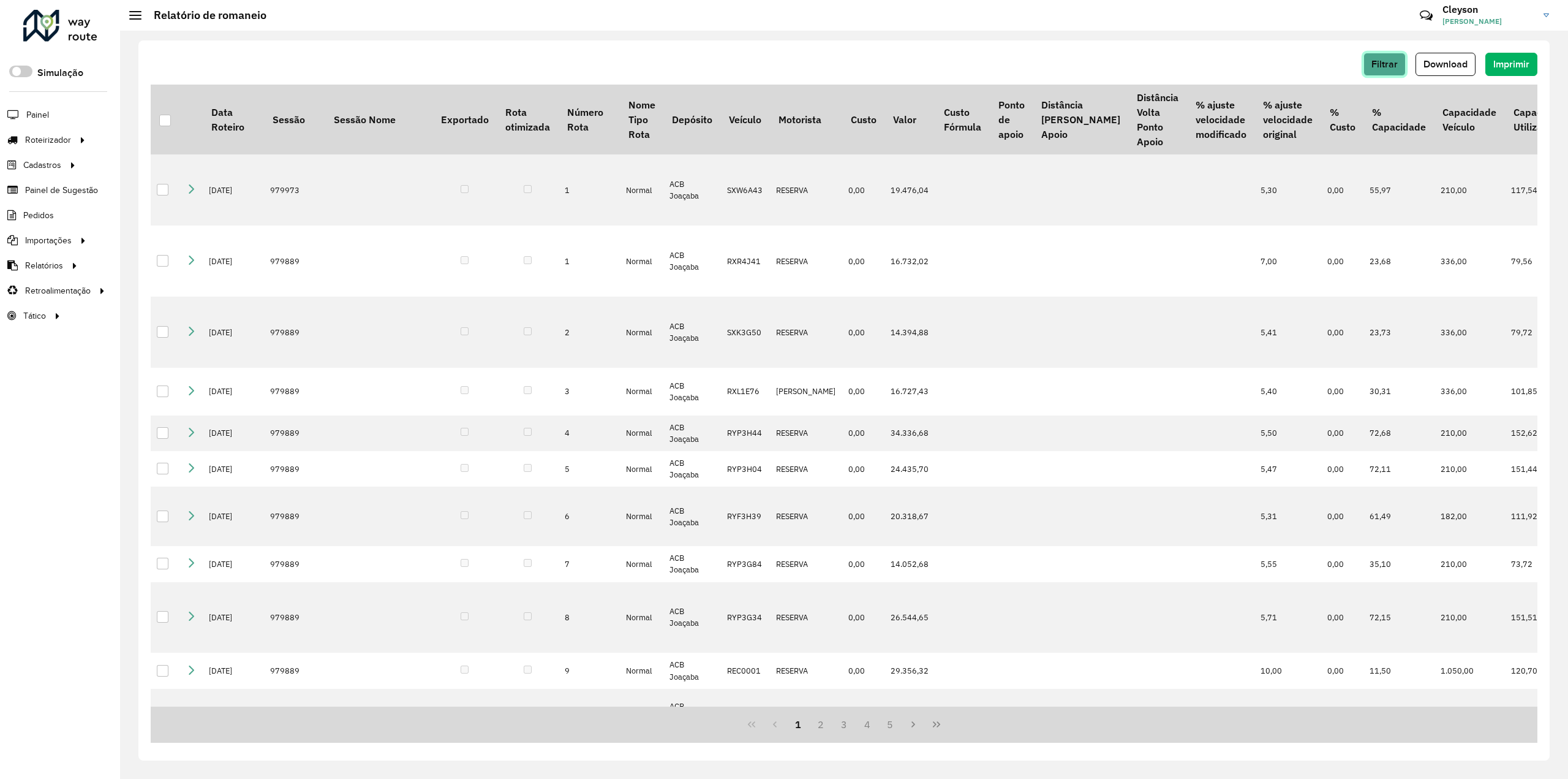
click at [1388, 72] on button "Filtrar" at bounding box center [1385, 65] width 42 height 24
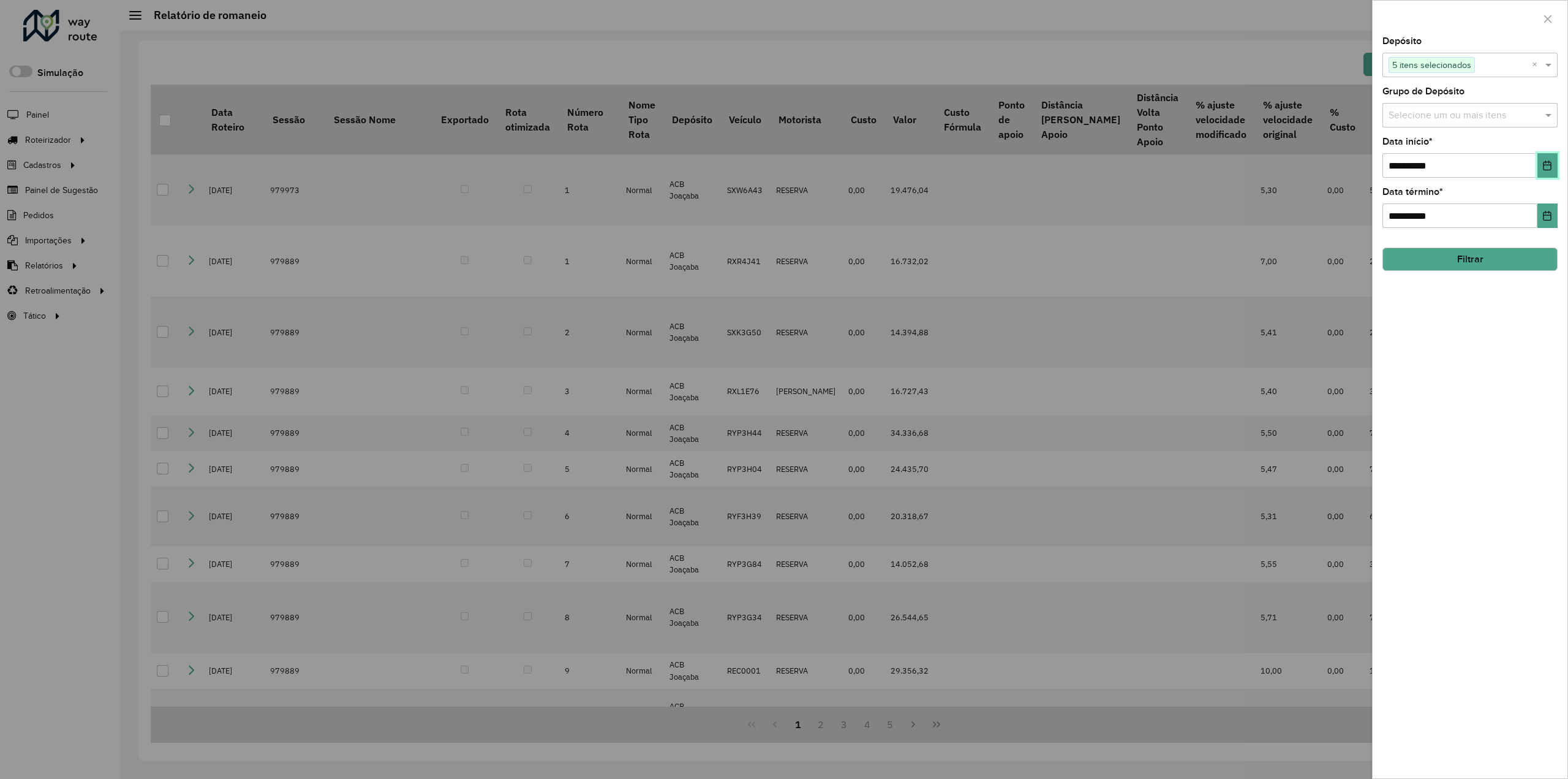
click at [1543, 162] on icon "Choose Date" at bounding box center [1548, 165] width 9 height 9
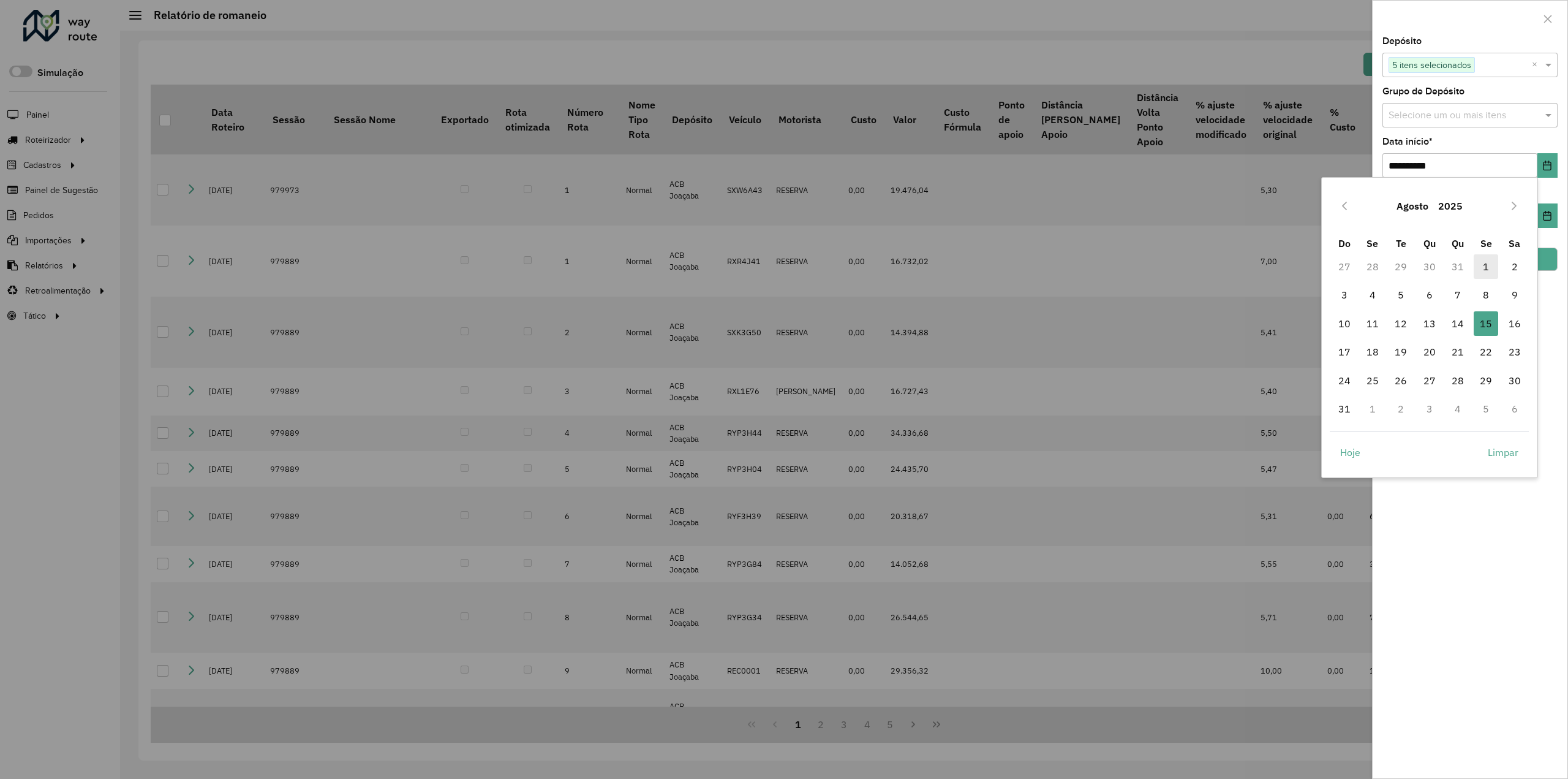
click at [1483, 260] on span "1" at bounding box center [1485, 266] width 24 height 24
type input "**********"
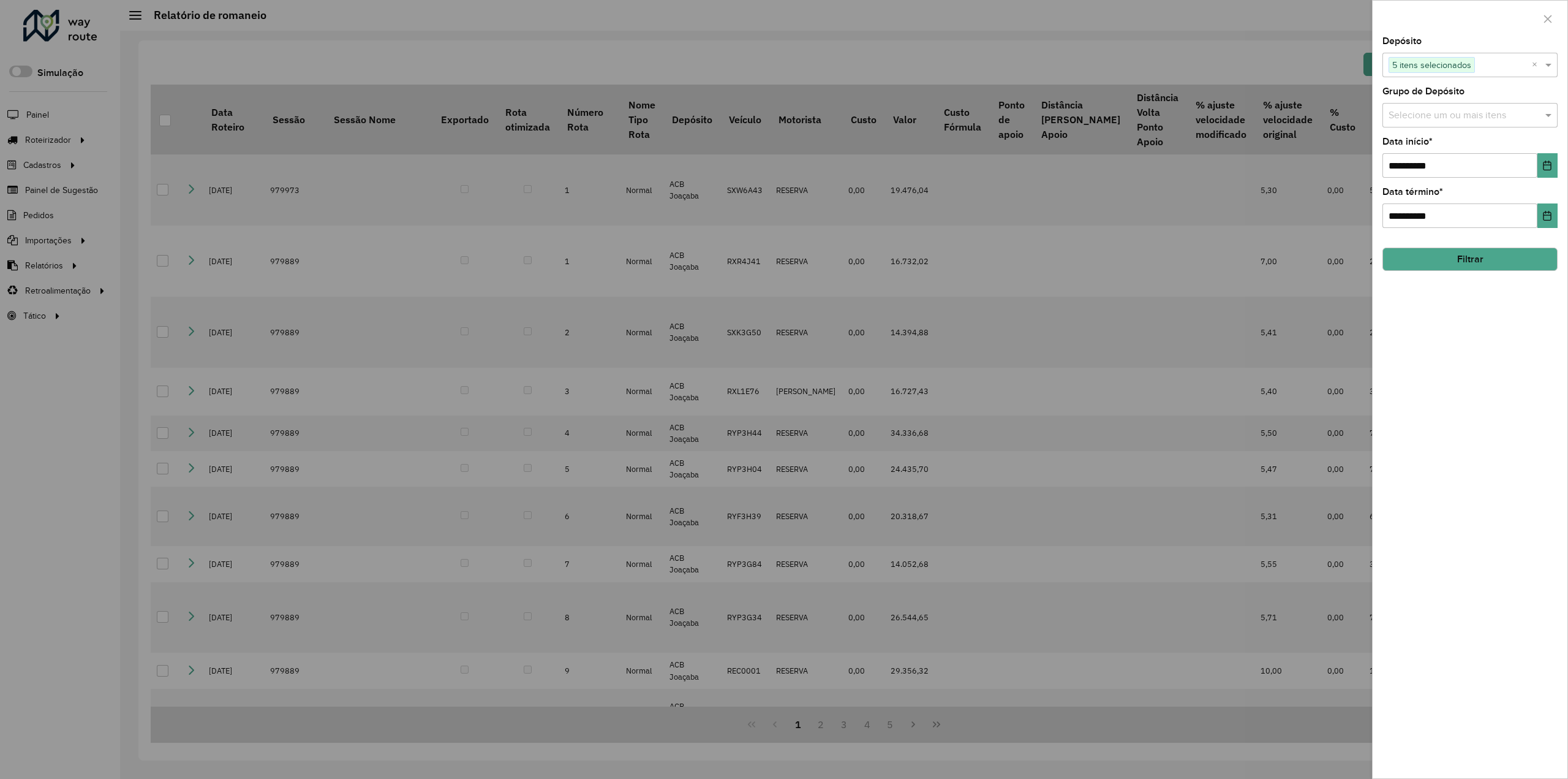
drag, startPoint x: 1426, startPoint y: 254, endPoint x: 1441, endPoint y: 257, distance: 15.3
click at [1425, 254] on button "Filtrar" at bounding box center [1470, 260] width 175 height 24
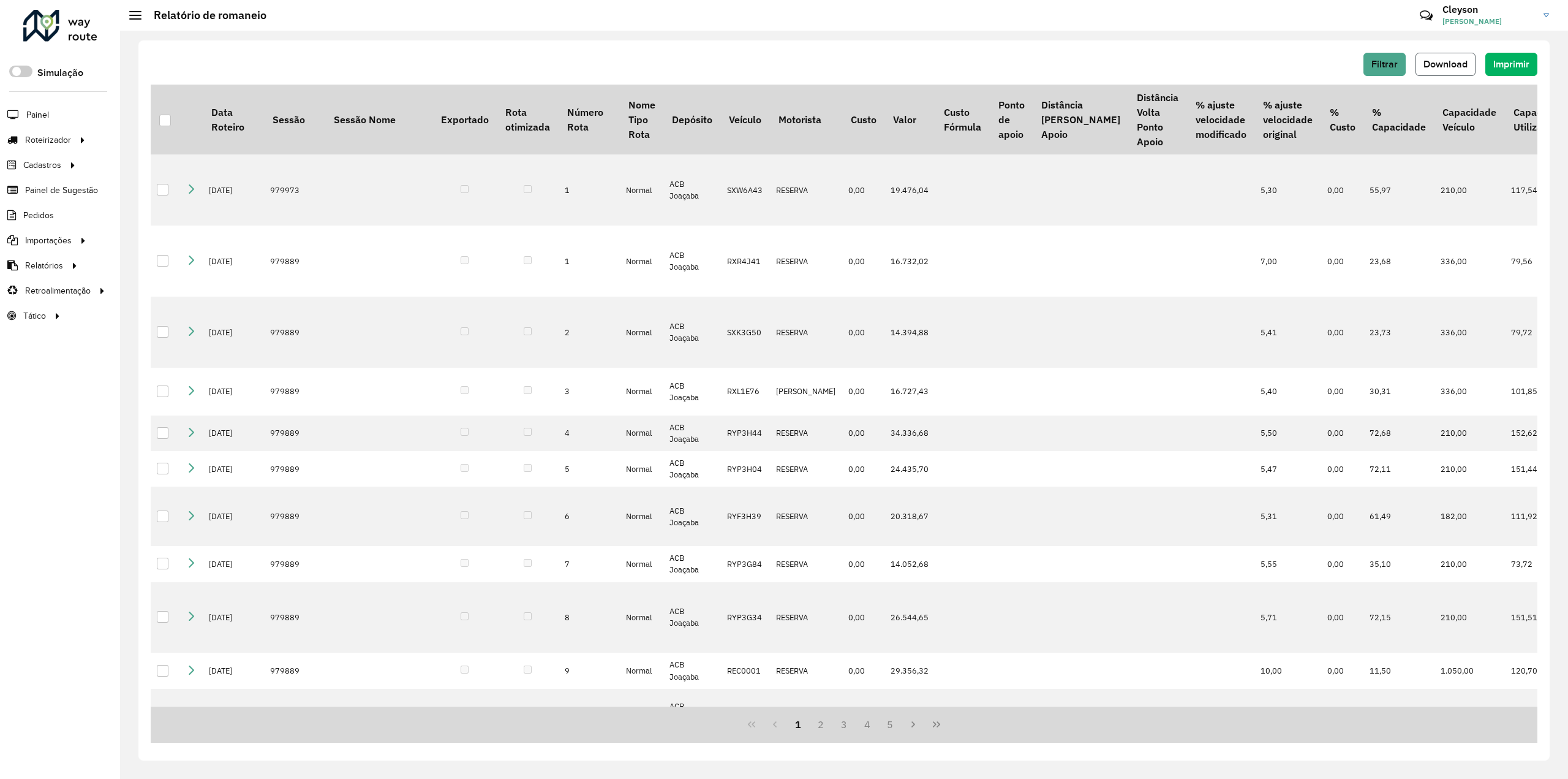
click at [1435, 68] on span "Download" at bounding box center [1446, 64] width 44 height 10
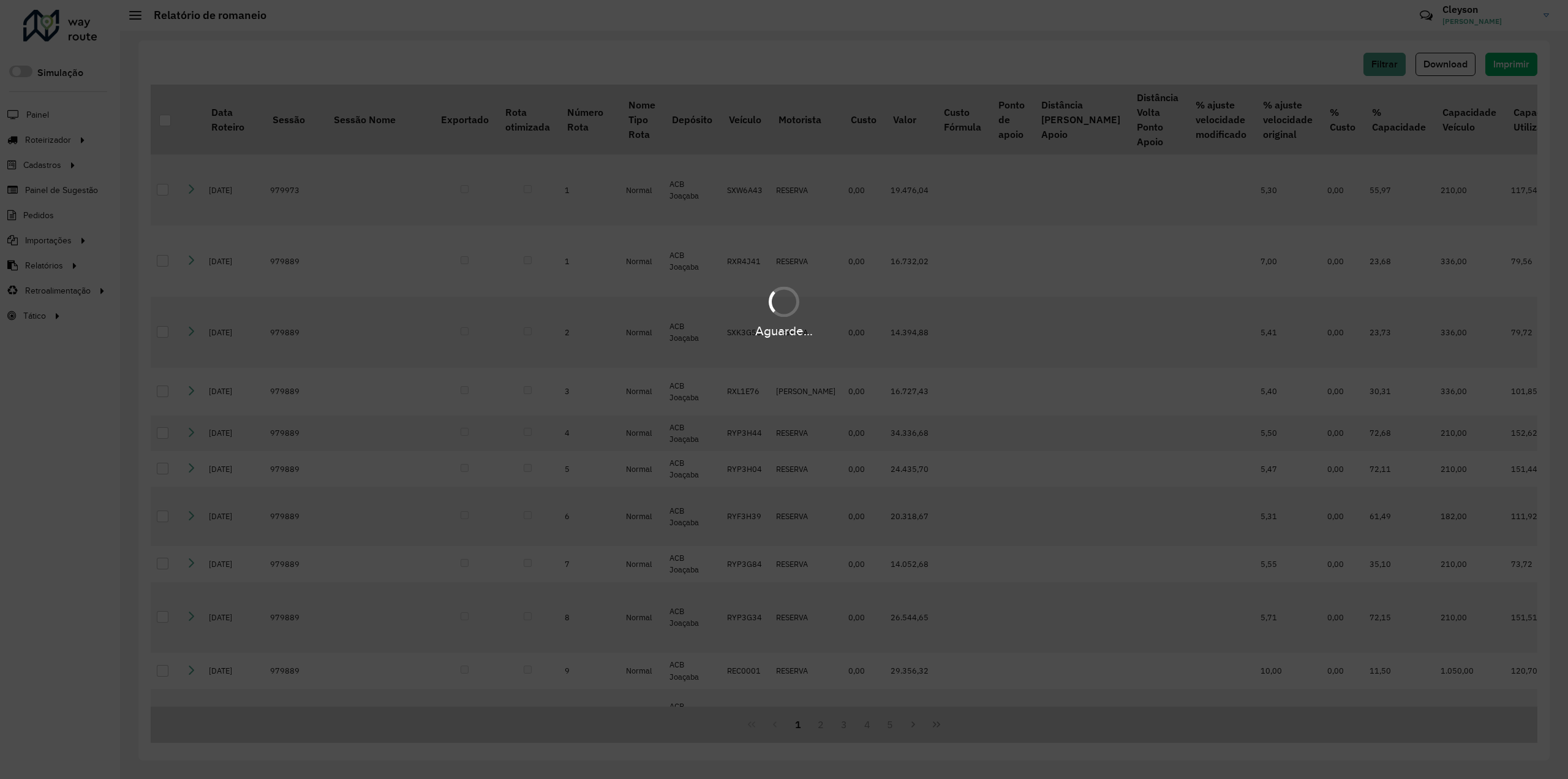
drag, startPoint x: 820, startPoint y: 403, endPoint x: 827, endPoint y: 282, distance: 121.2
click at [811, 392] on div "Aguarde..." at bounding box center [784, 390] width 1568 height 779
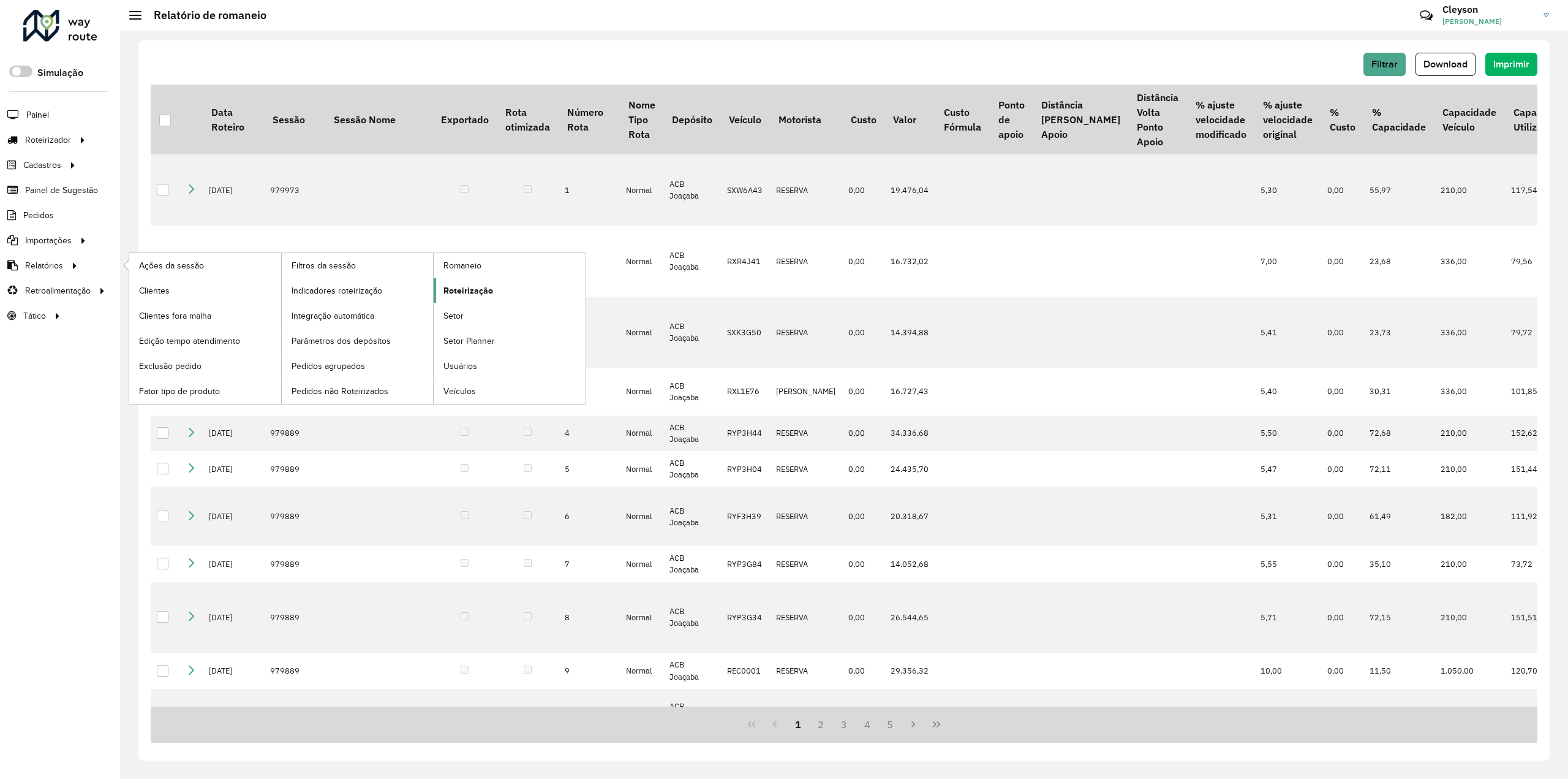
click at [471, 291] on span "Roteirização" at bounding box center [468, 290] width 50 height 13
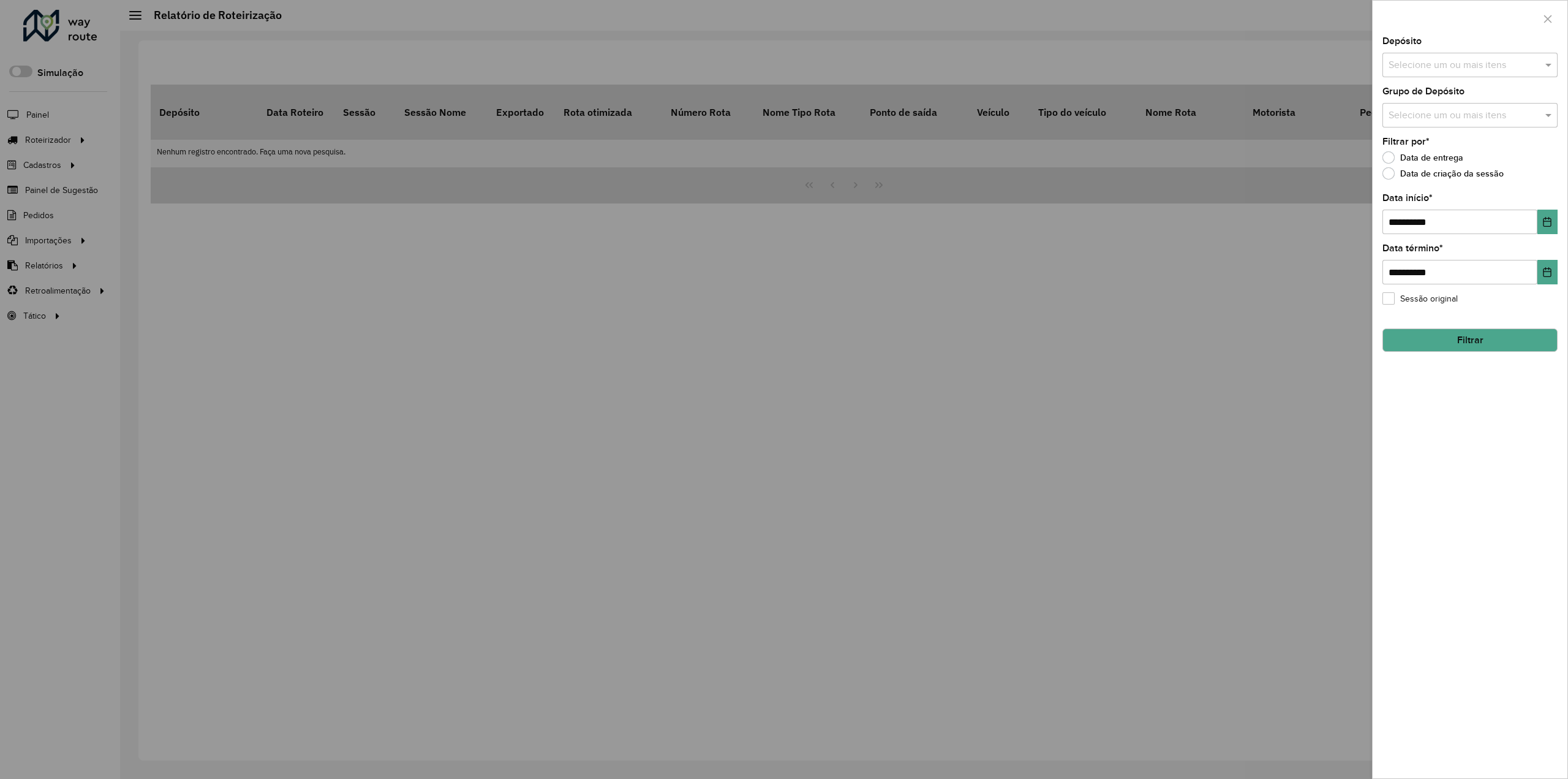
click at [1478, 65] on input "text" at bounding box center [1463, 65] width 157 height 15
click at [1421, 101] on button "Selecionar Todos" at bounding box center [1426, 102] width 78 height 19
click at [1457, 382] on div "**********" at bounding box center [1470, 408] width 195 height 741
click at [1551, 220] on icon "Choose Date" at bounding box center [1548, 222] width 8 height 9
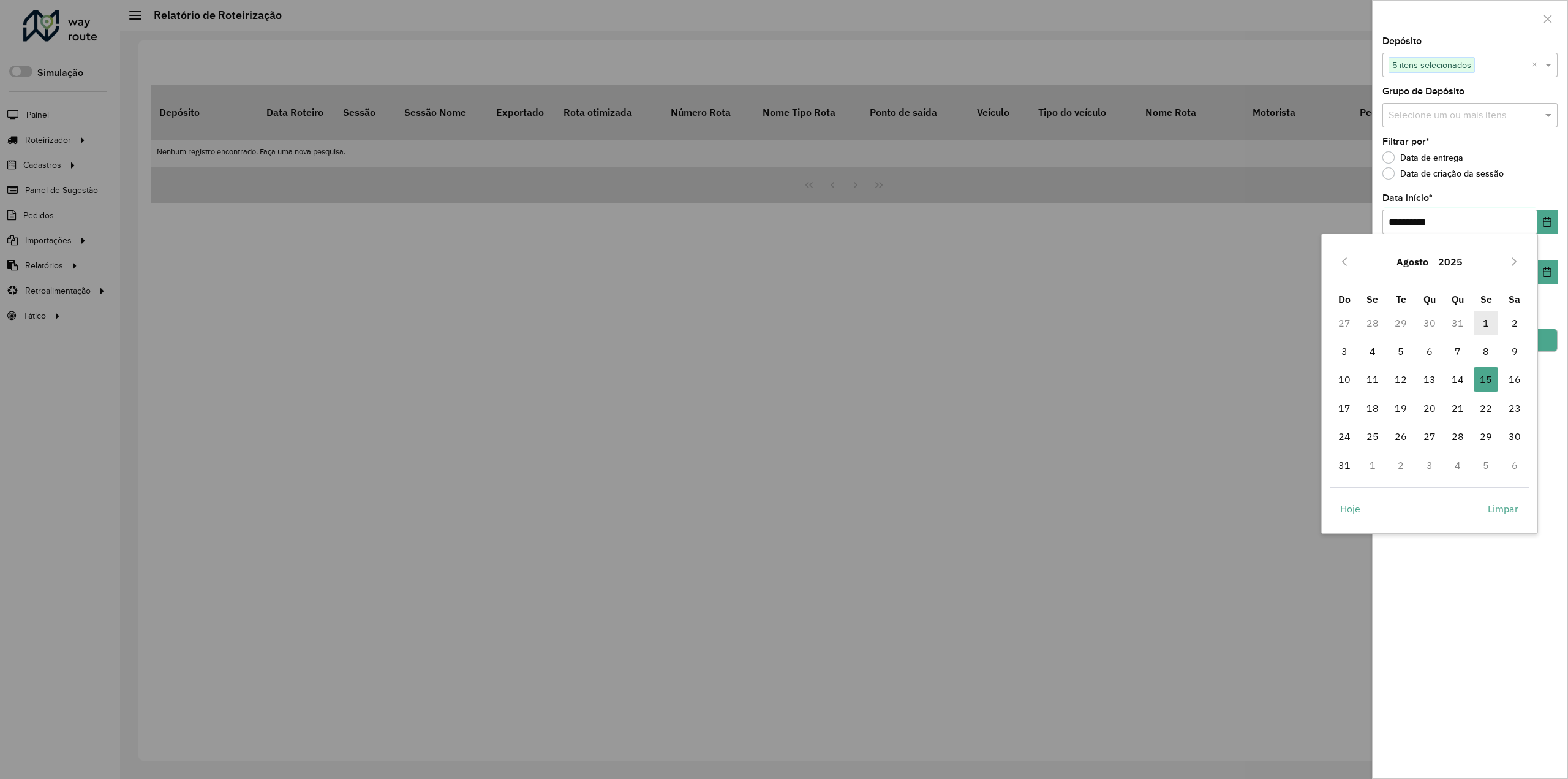
click at [1489, 323] on span "1" at bounding box center [1485, 323] width 24 height 24
type input "**********"
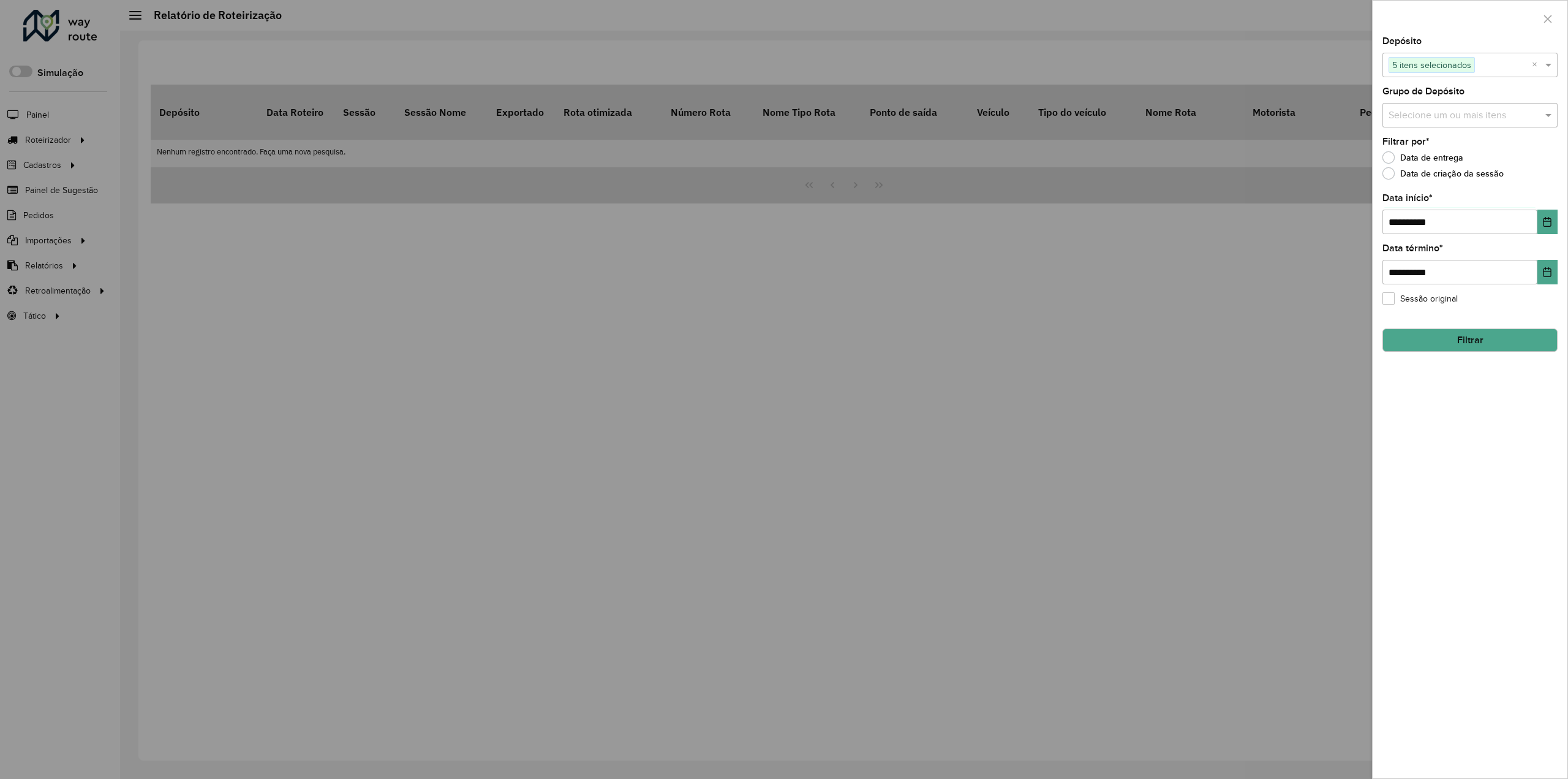
click at [1459, 333] on button "Filtrar" at bounding box center [1470, 340] width 175 height 24
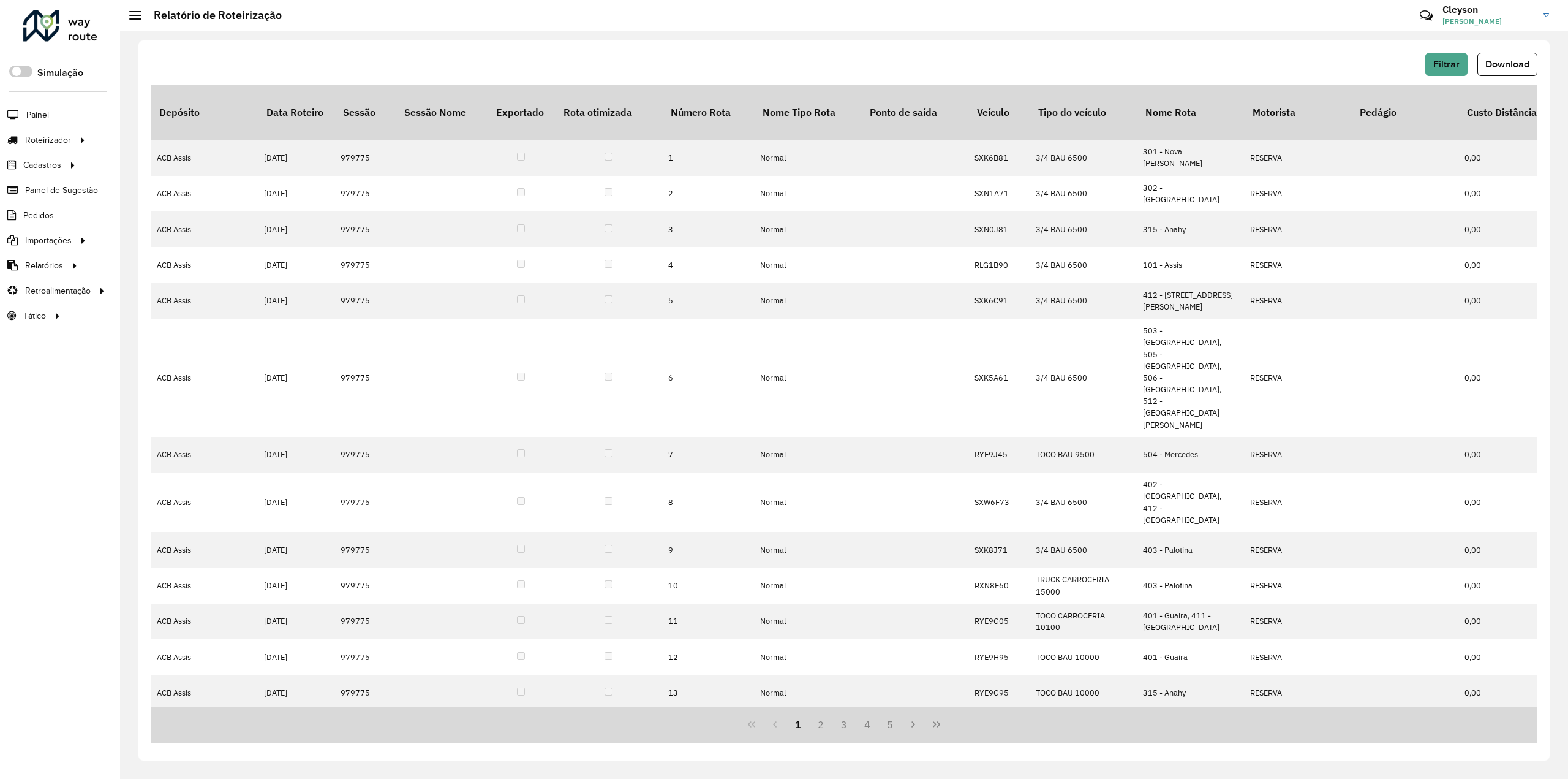
click at [1504, 65] on span "Download" at bounding box center [1507, 64] width 44 height 10
